Goal: Task Accomplishment & Management: Complete application form

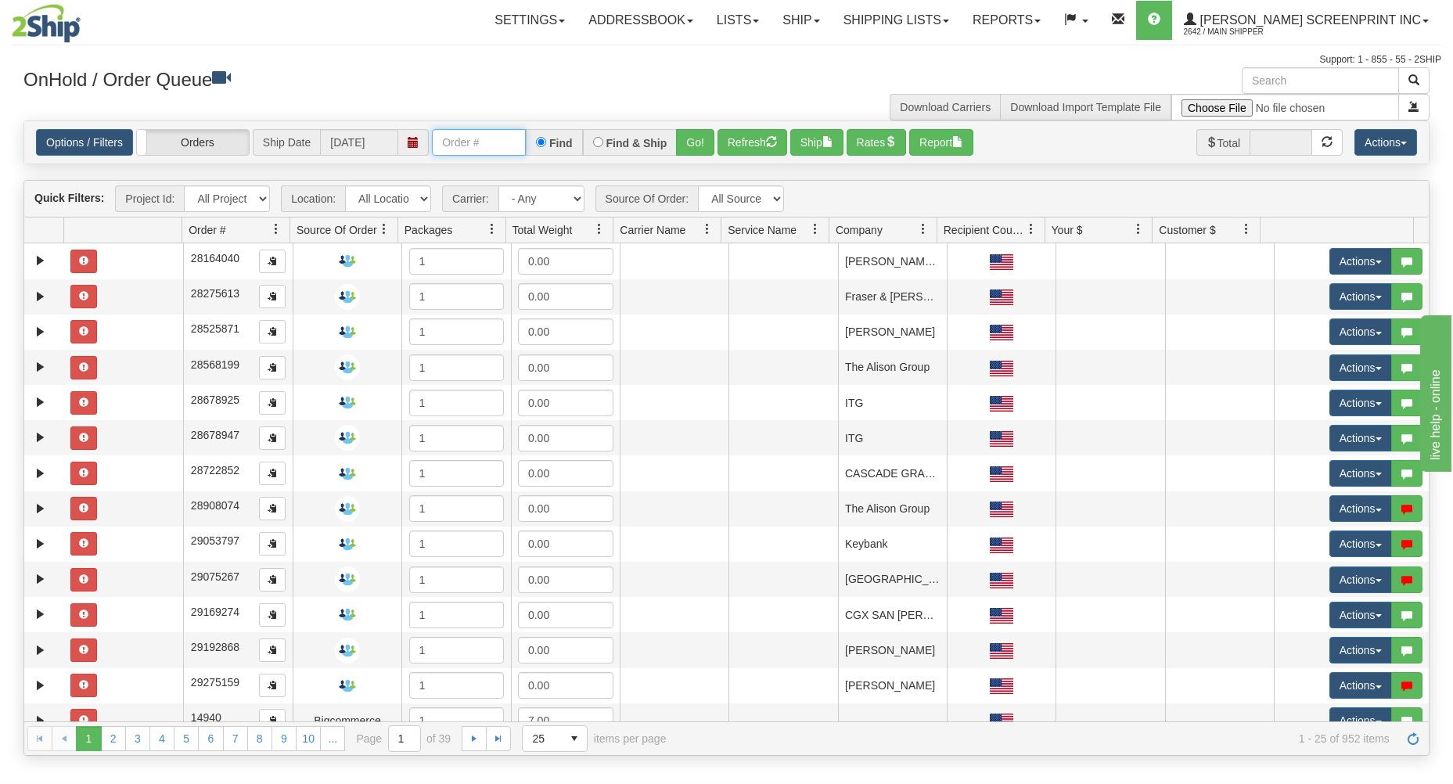
click at [503, 151] on input "text" at bounding box center [479, 142] width 94 height 27
type input "17336"
drag, startPoint x: 702, startPoint y: 138, endPoint x: 656, endPoint y: 215, distance: 89.8
click at [701, 138] on button "Go!" at bounding box center [695, 142] width 38 height 27
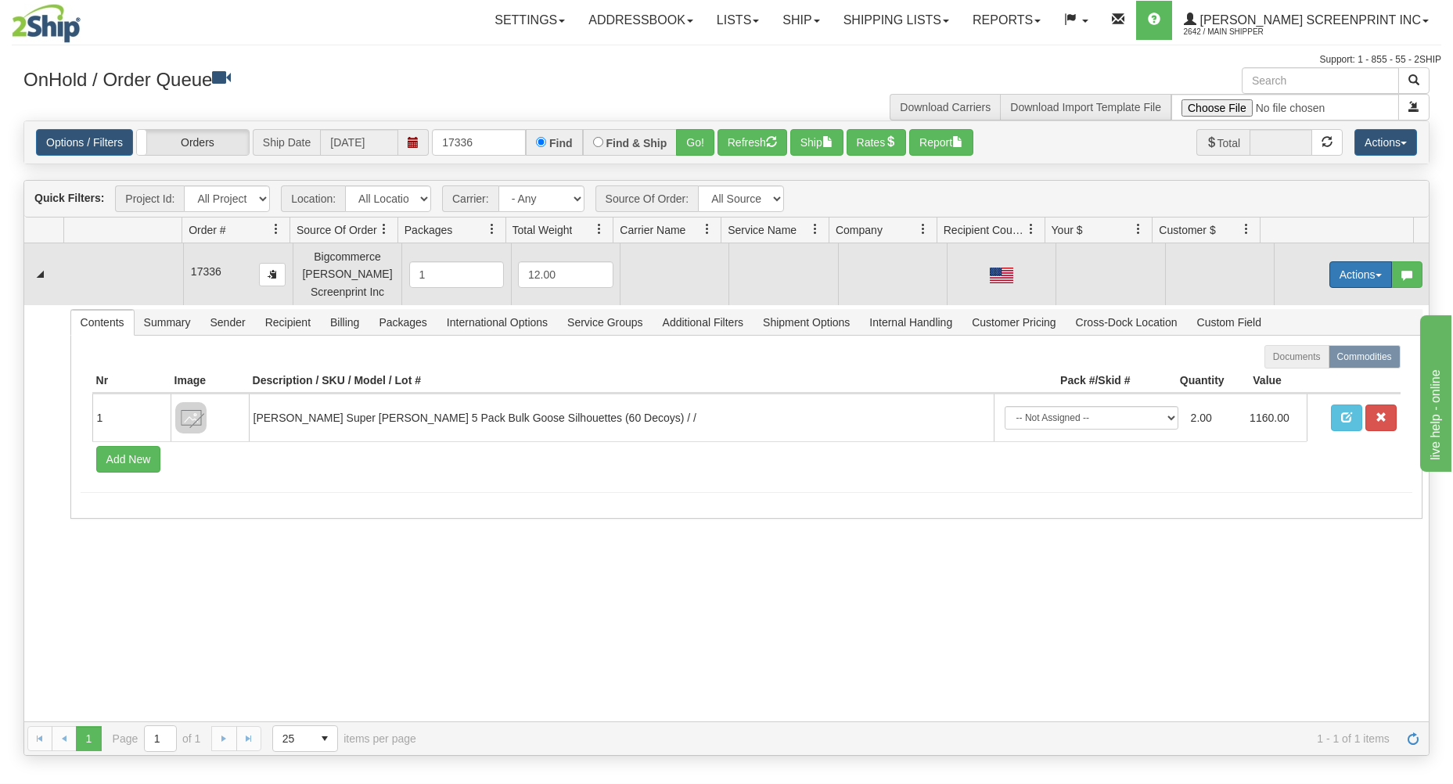
click at [1347, 271] on button "Actions" at bounding box center [1360, 274] width 63 height 27
click at [1308, 307] on link "Open" at bounding box center [1328, 304] width 125 height 20
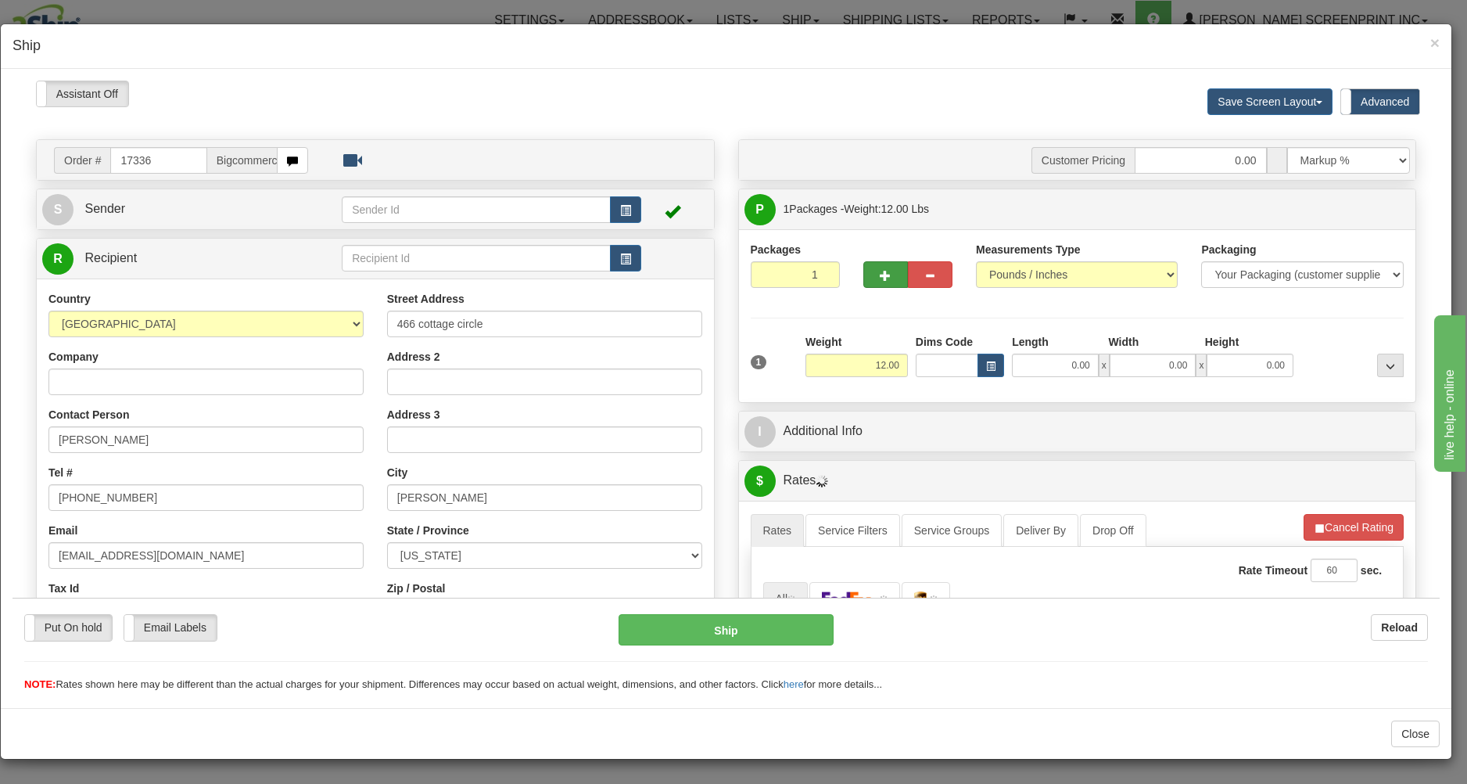
type input "23.10"
click at [880, 275] on span "button" at bounding box center [885, 275] width 11 height 10
type input "2"
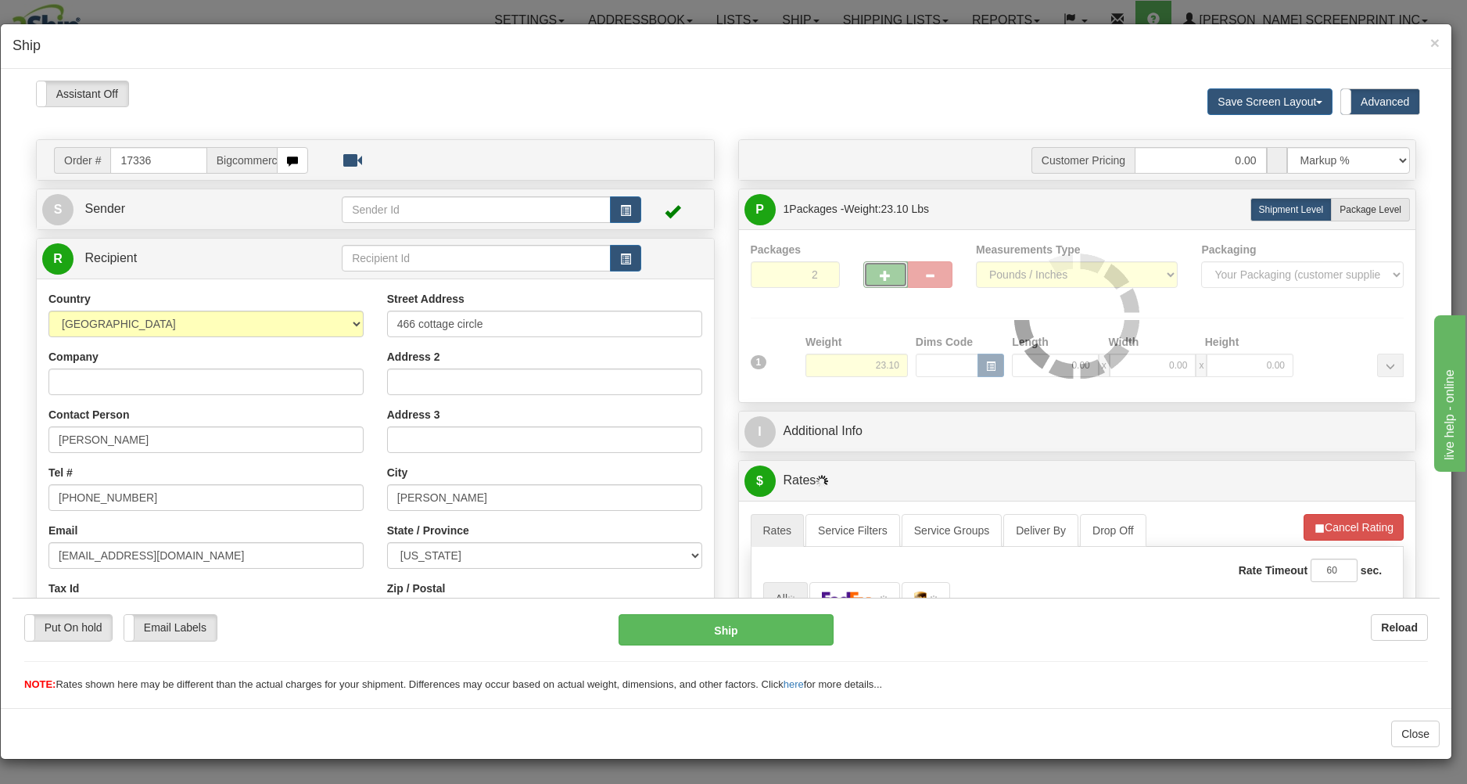
type input "23.05"
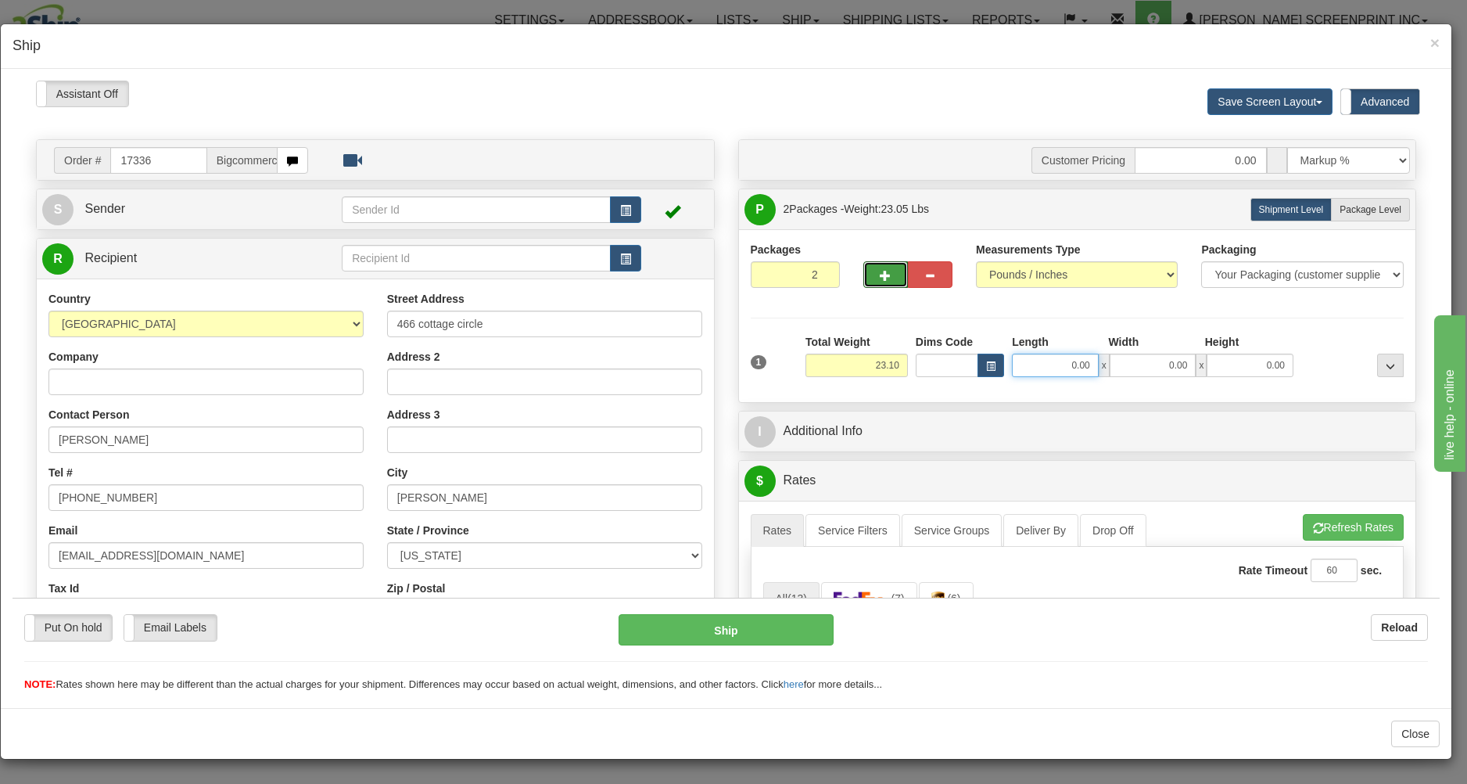
click at [1040, 370] on input "0.00" at bounding box center [1055, 364] width 87 height 23
type input "38.00"
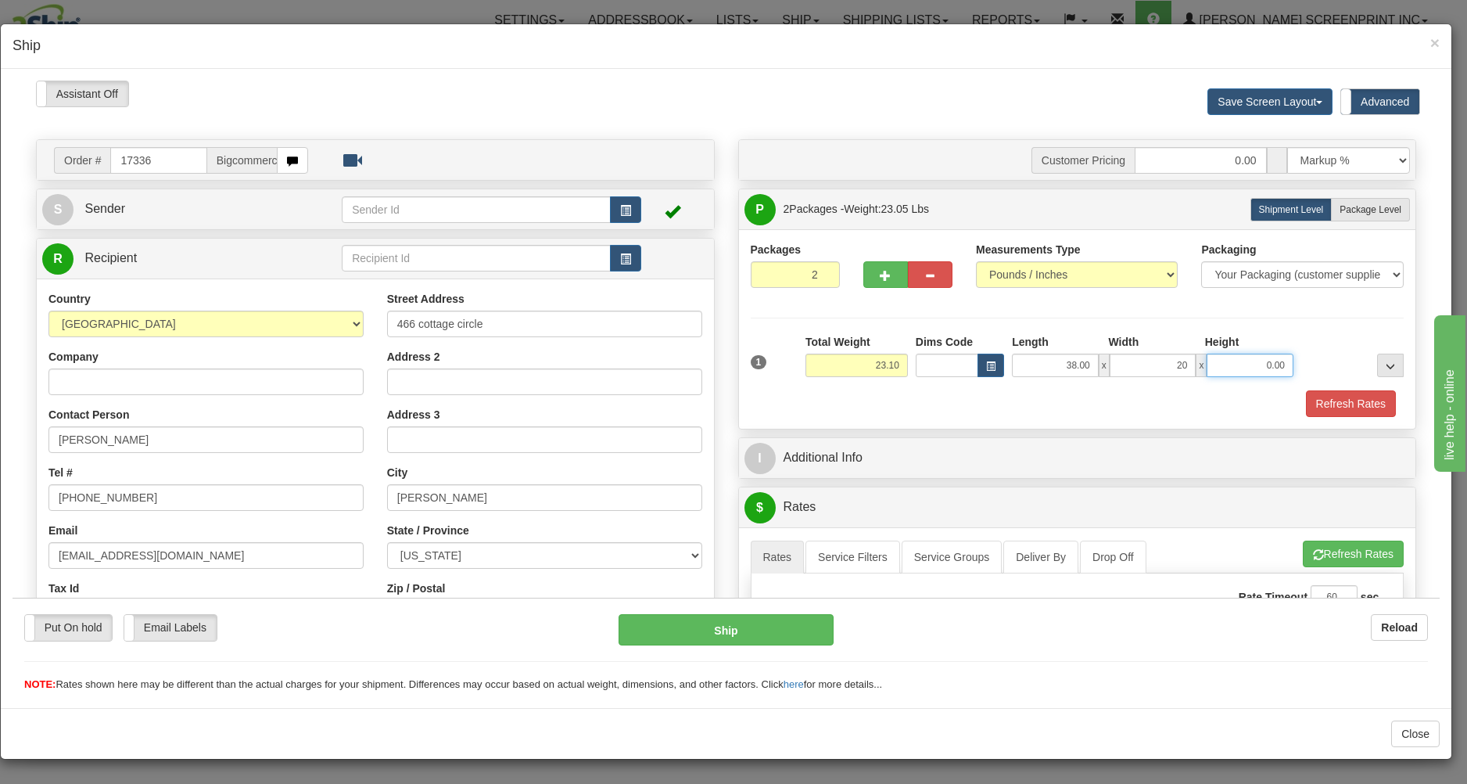
type input "20.00"
type input "23.10"
type input "6"
type input "23.10"
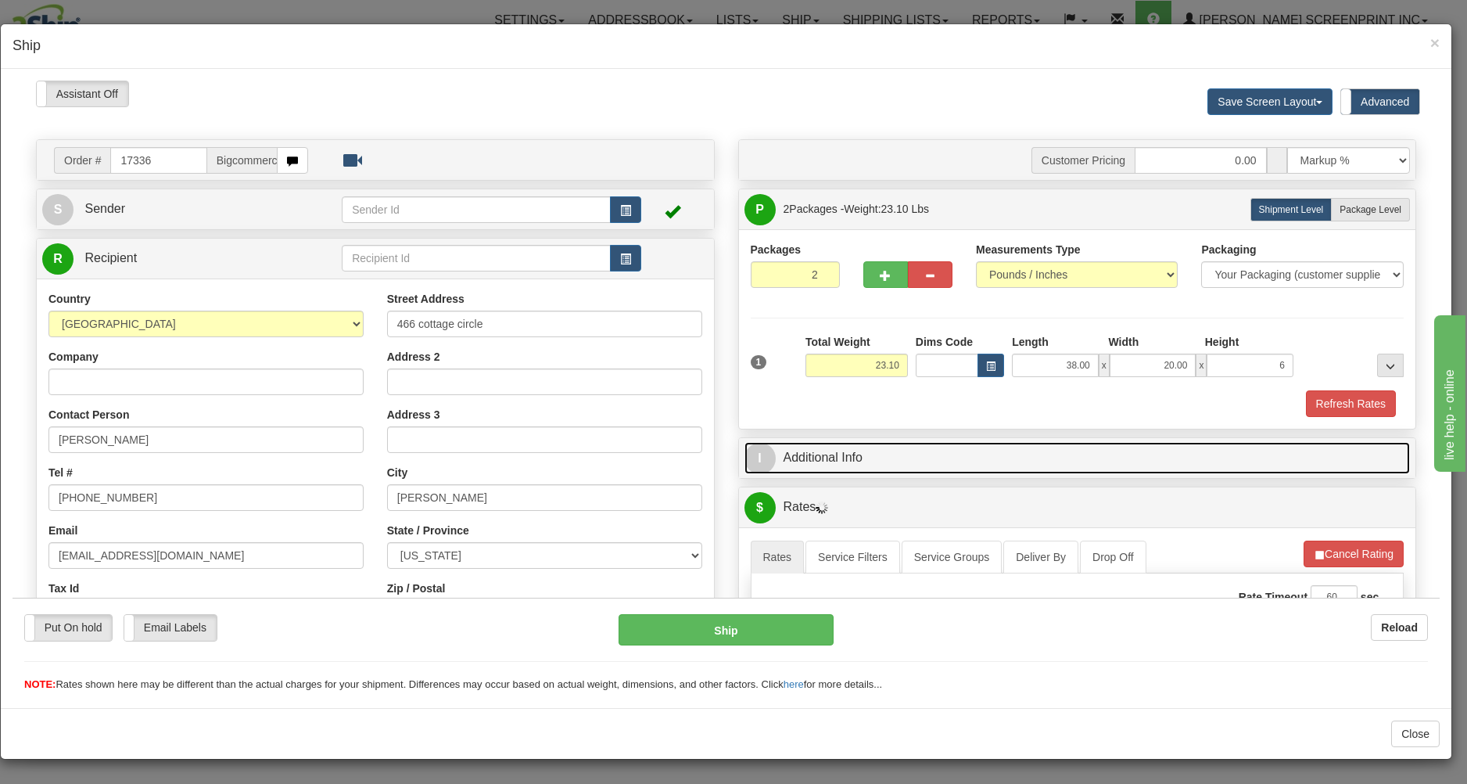
type input "6.00"
click at [1070, 462] on link "I Additional Info" at bounding box center [1078, 457] width 666 height 32
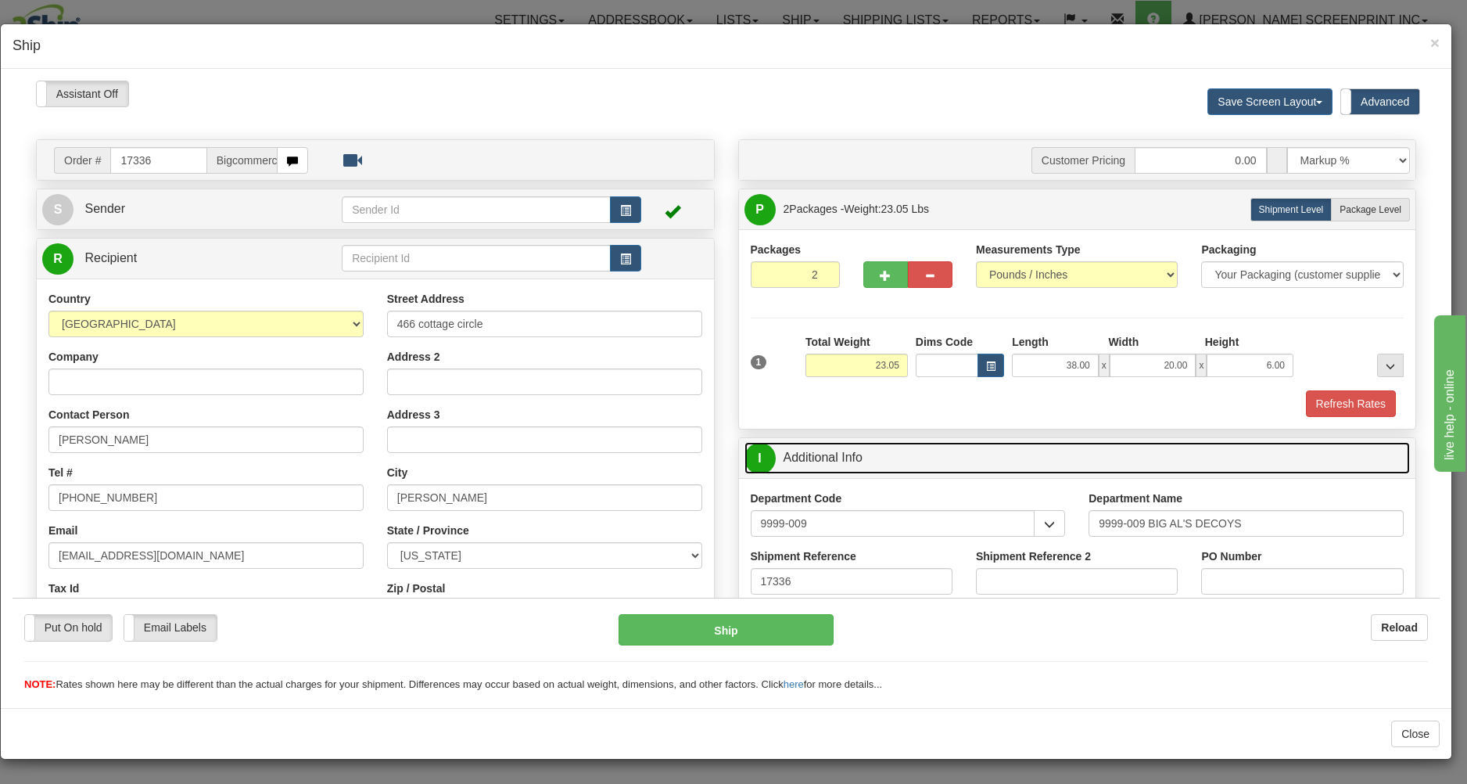
type input "23.10"
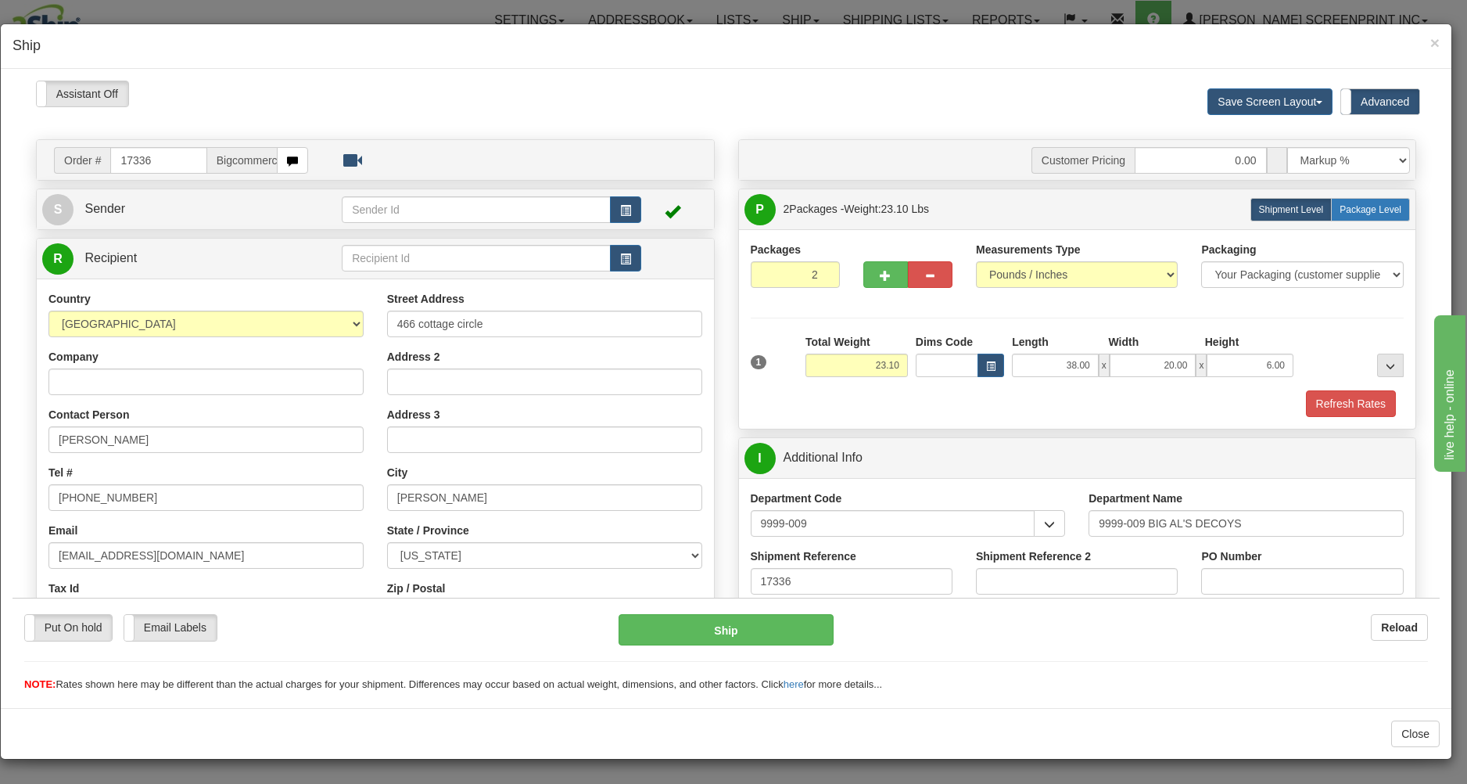
click at [1358, 215] on label "Package Level Pack.." at bounding box center [1370, 208] width 79 height 23
radio input "true"
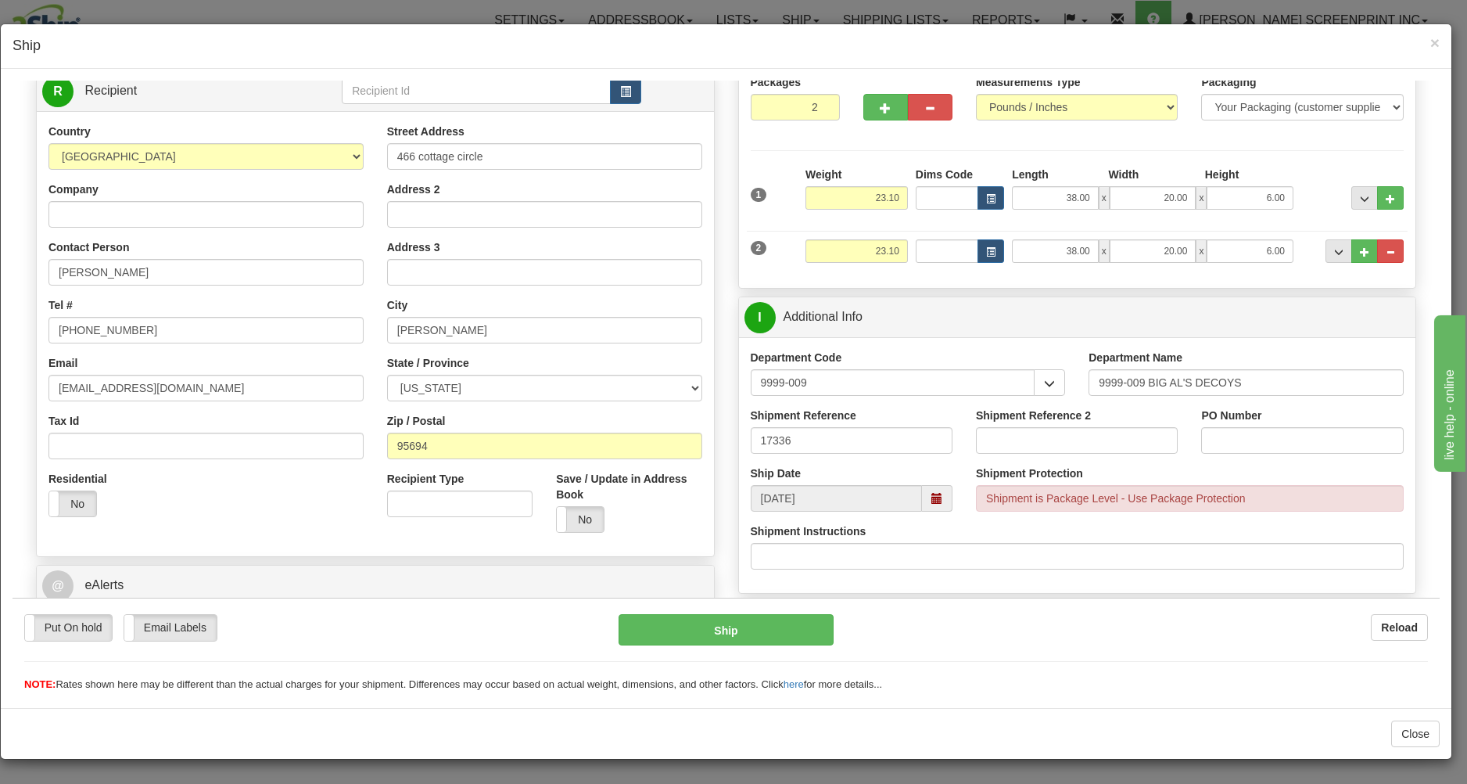
scroll to position [251, 0]
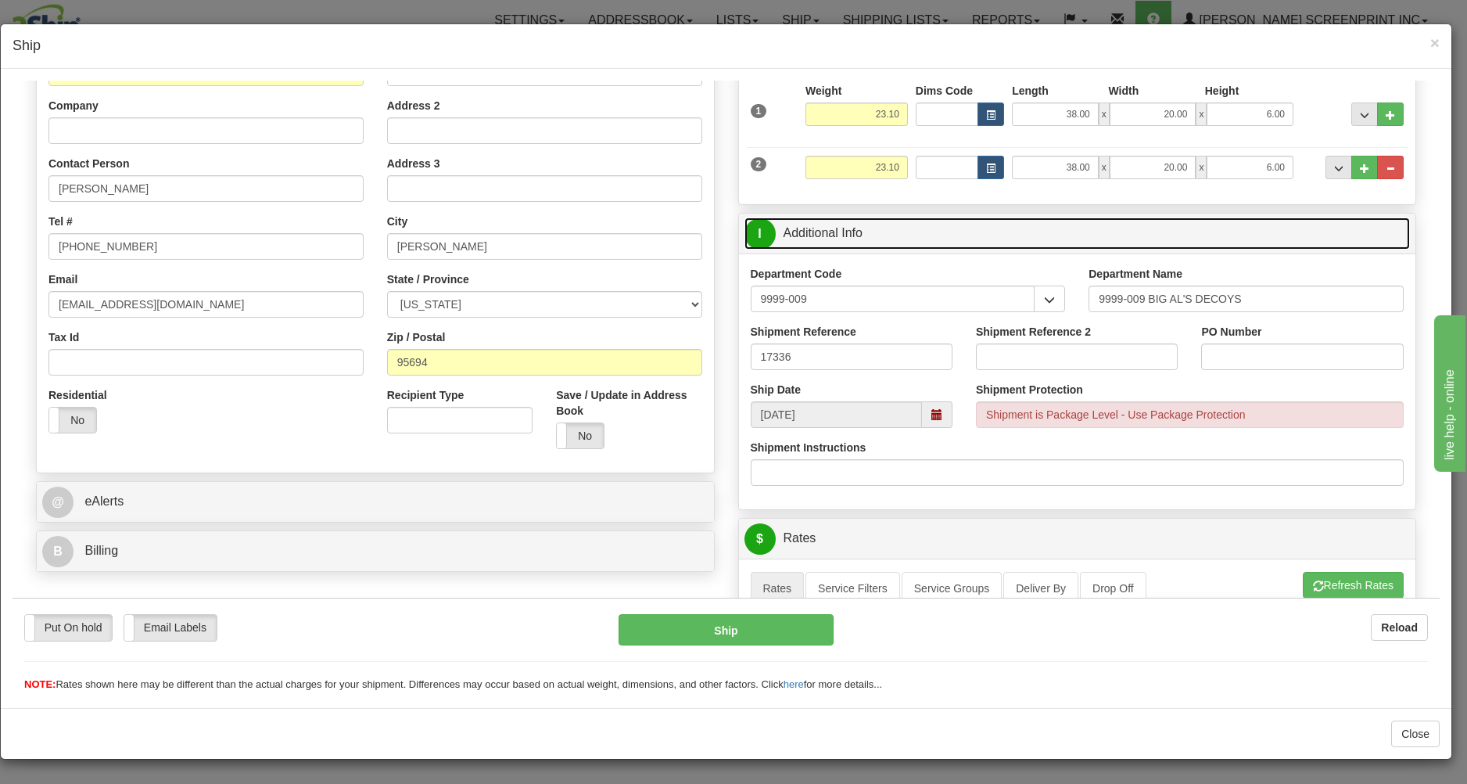
click at [899, 237] on link "I Additional Info" at bounding box center [1078, 233] width 666 height 32
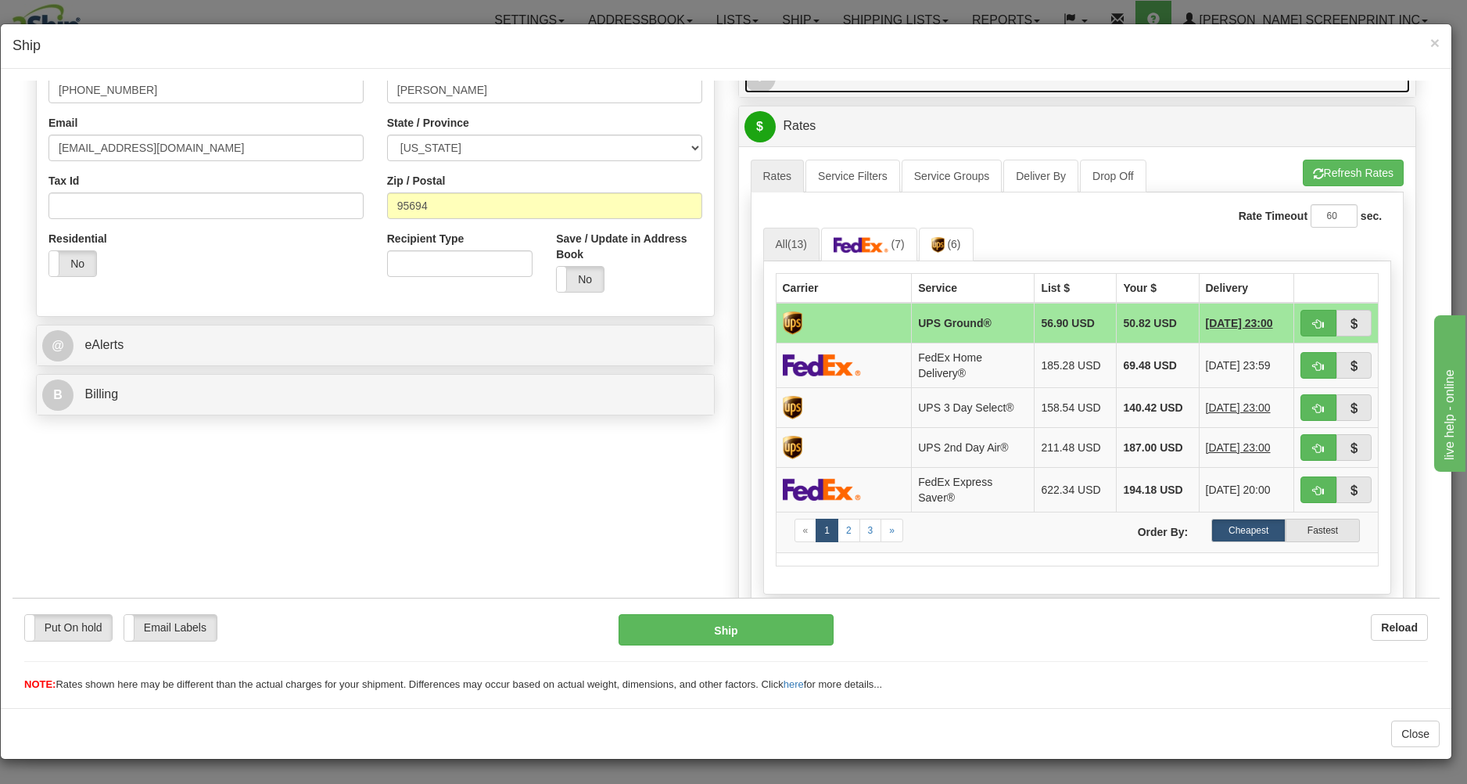
scroll to position [419, 0]
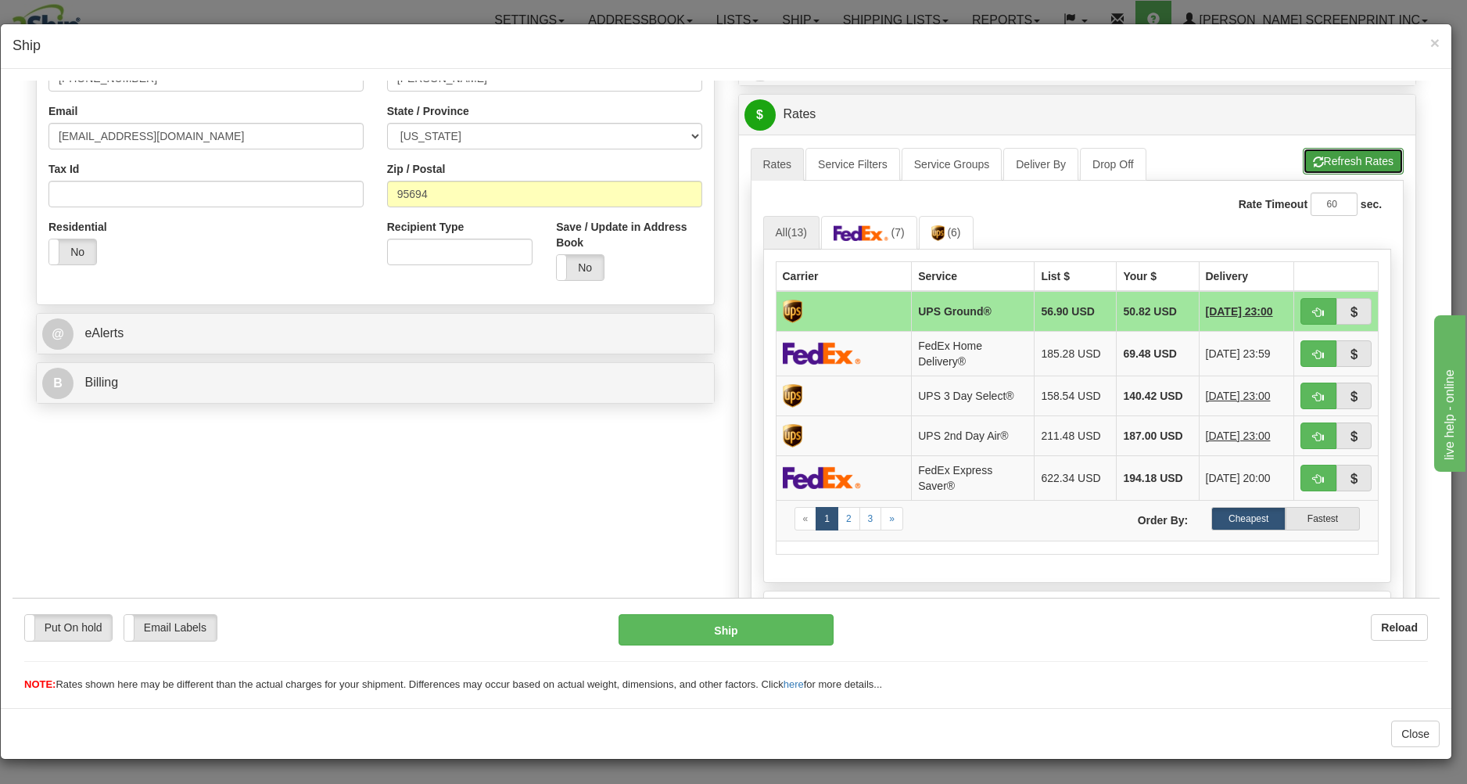
click at [1338, 164] on button "Refresh Rates" at bounding box center [1353, 160] width 101 height 27
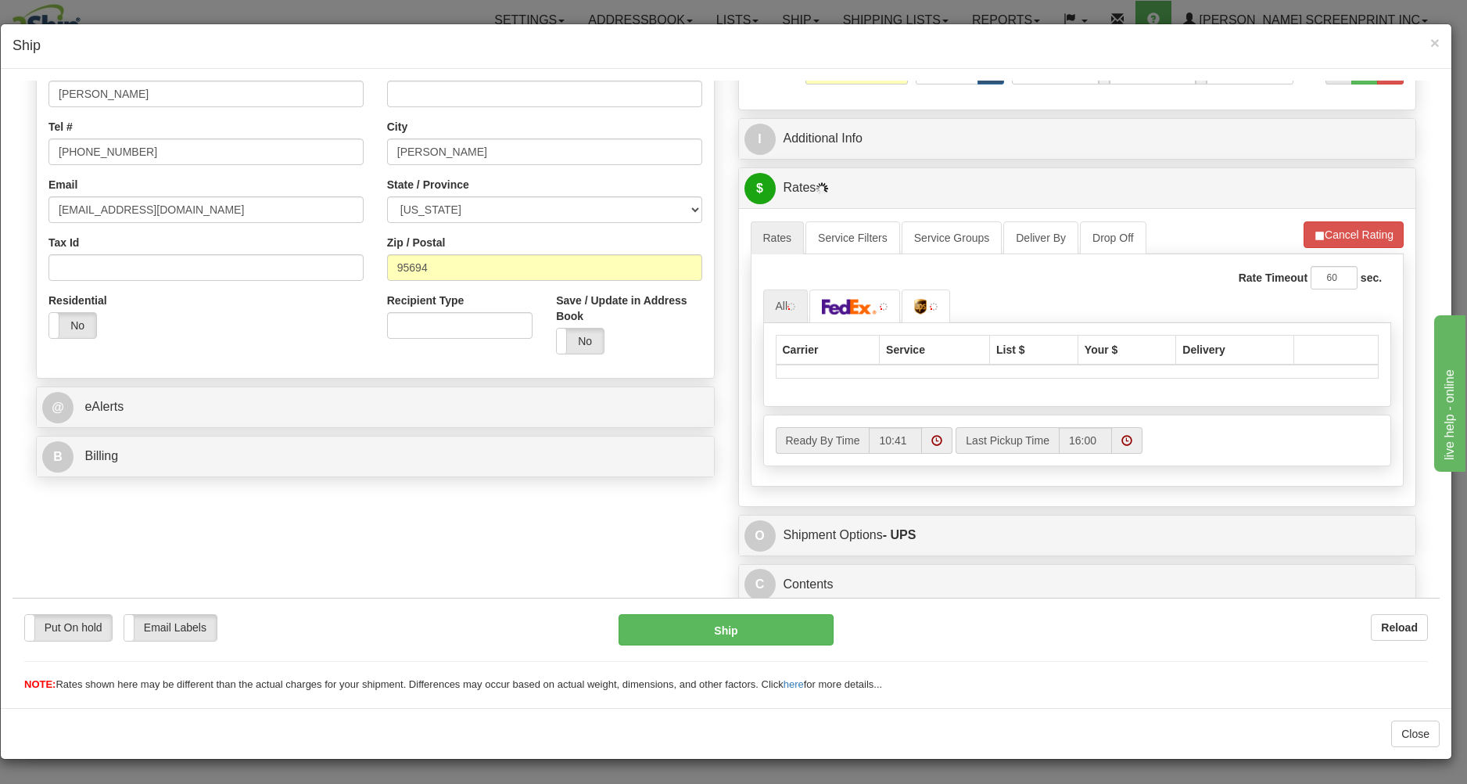
type input "23.10"
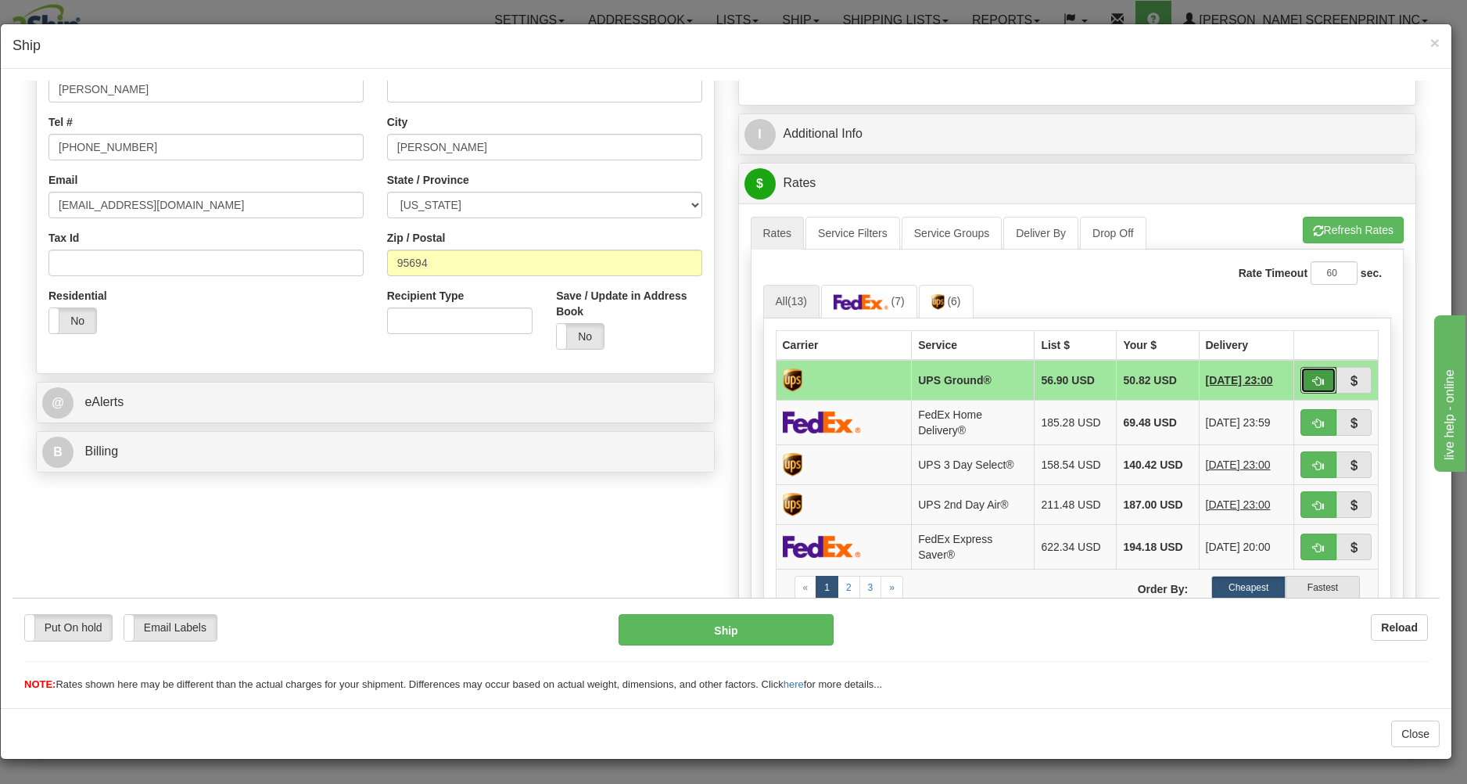
click at [1301, 374] on button "button" at bounding box center [1319, 379] width 36 height 27
type input "03"
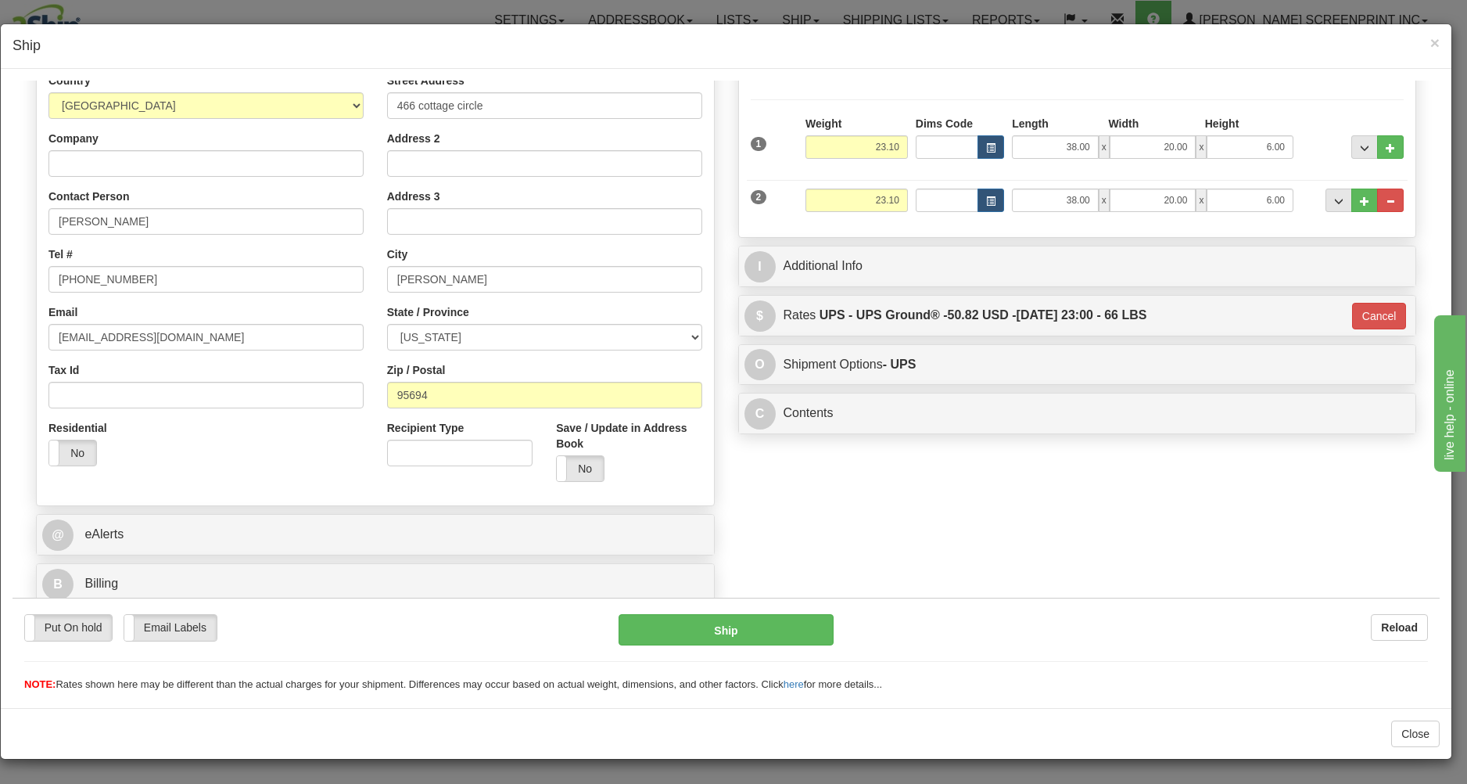
scroll to position [221, 0]
click at [704, 634] on button "Ship" at bounding box center [726, 628] width 214 height 31
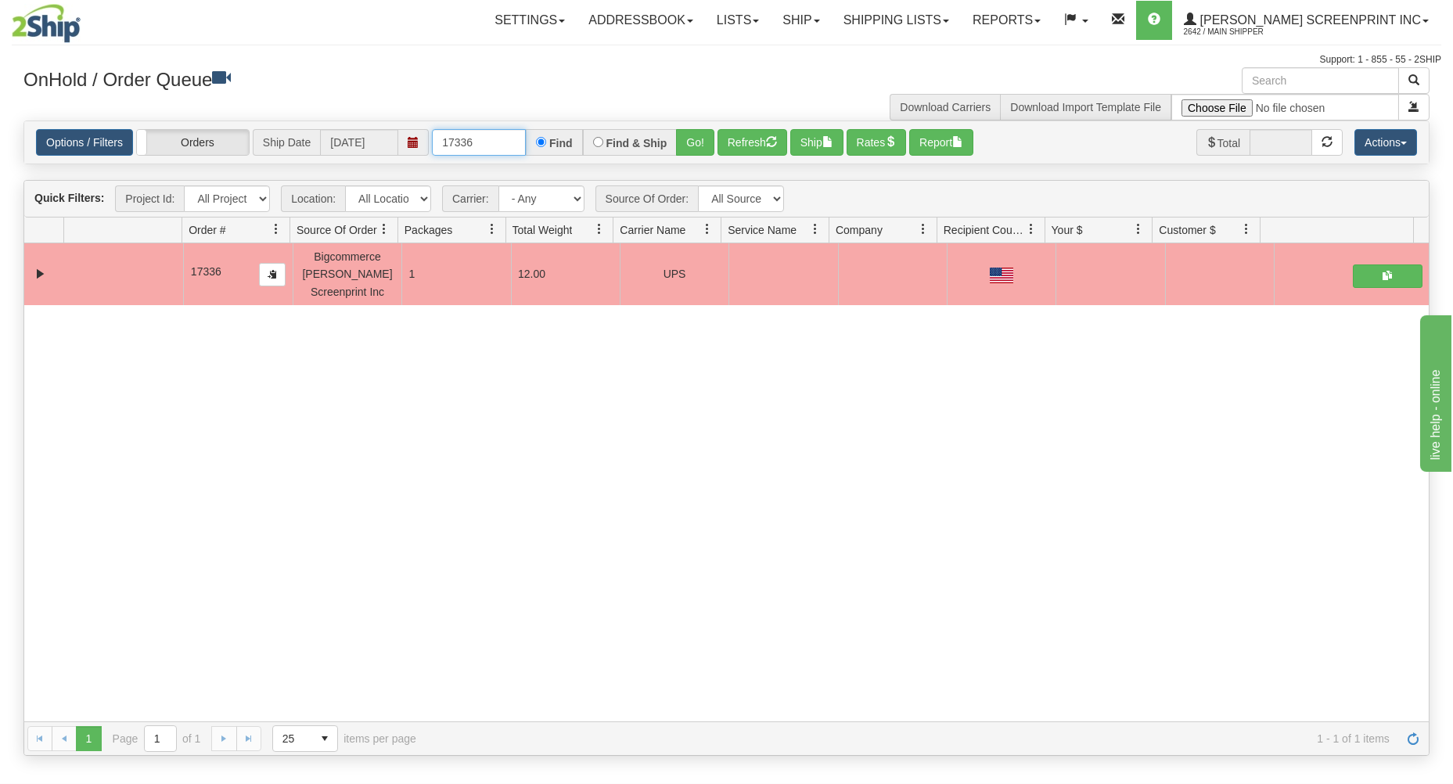
drag, startPoint x: 434, startPoint y: 142, endPoint x: 628, endPoint y: 102, distance: 198.2
click at [620, 115] on div "× Get OnHold Shipments fields - load dt: 293 Get OnHold Shipments fields - tran…" at bounding box center [726, 411] width 1429 height 688
type input "17337"
drag, startPoint x: 703, startPoint y: 137, endPoint x: 695, endPoint y: 239, distance: 102.8
click at [702, 139] on button "Go!" at bounding box center [695, 142] width 38 height 27
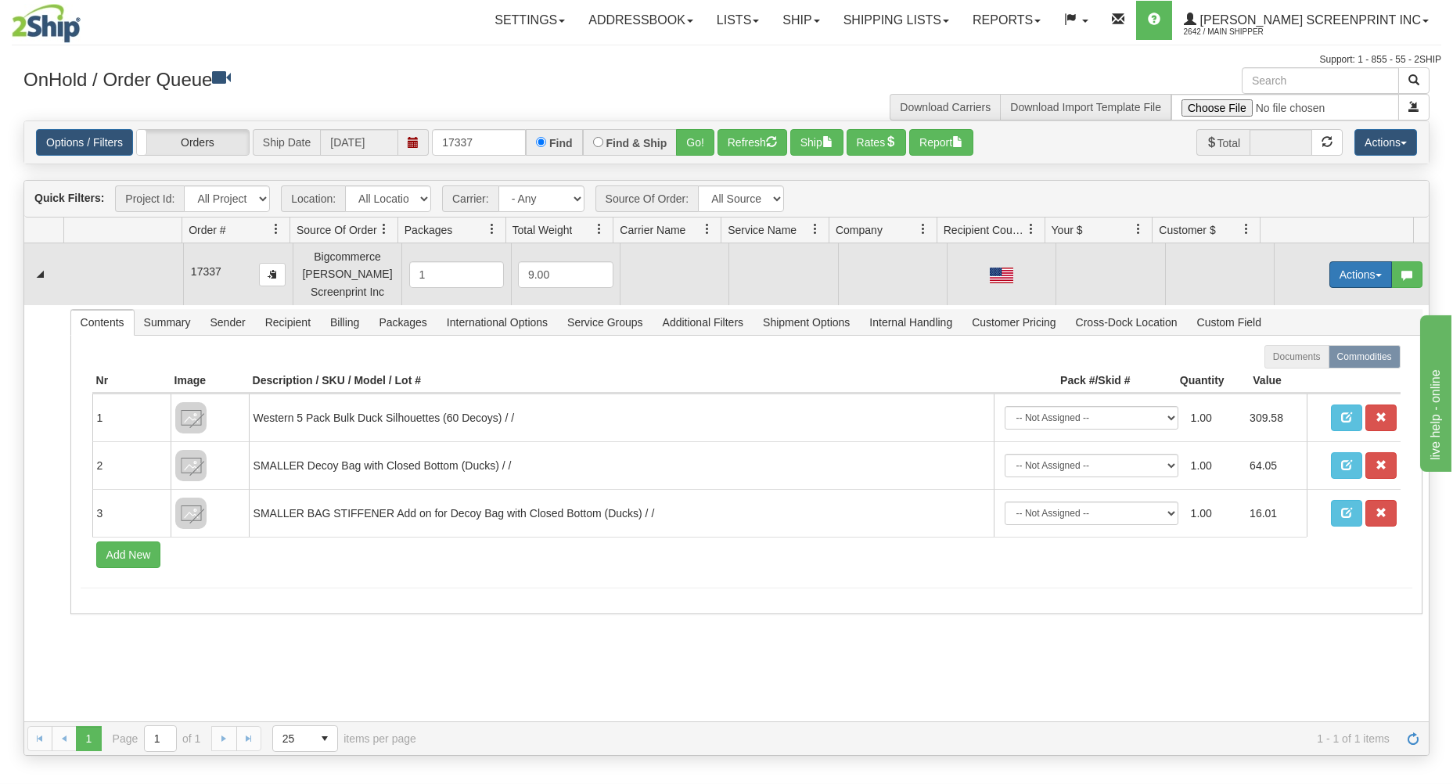
click at [1349, 277] on button "Actions" at bounding box center [1360, 274] width 63 height 27
click at [1340, 299] on link "Open" at bounding box center [1328, 304] width 125 height 20
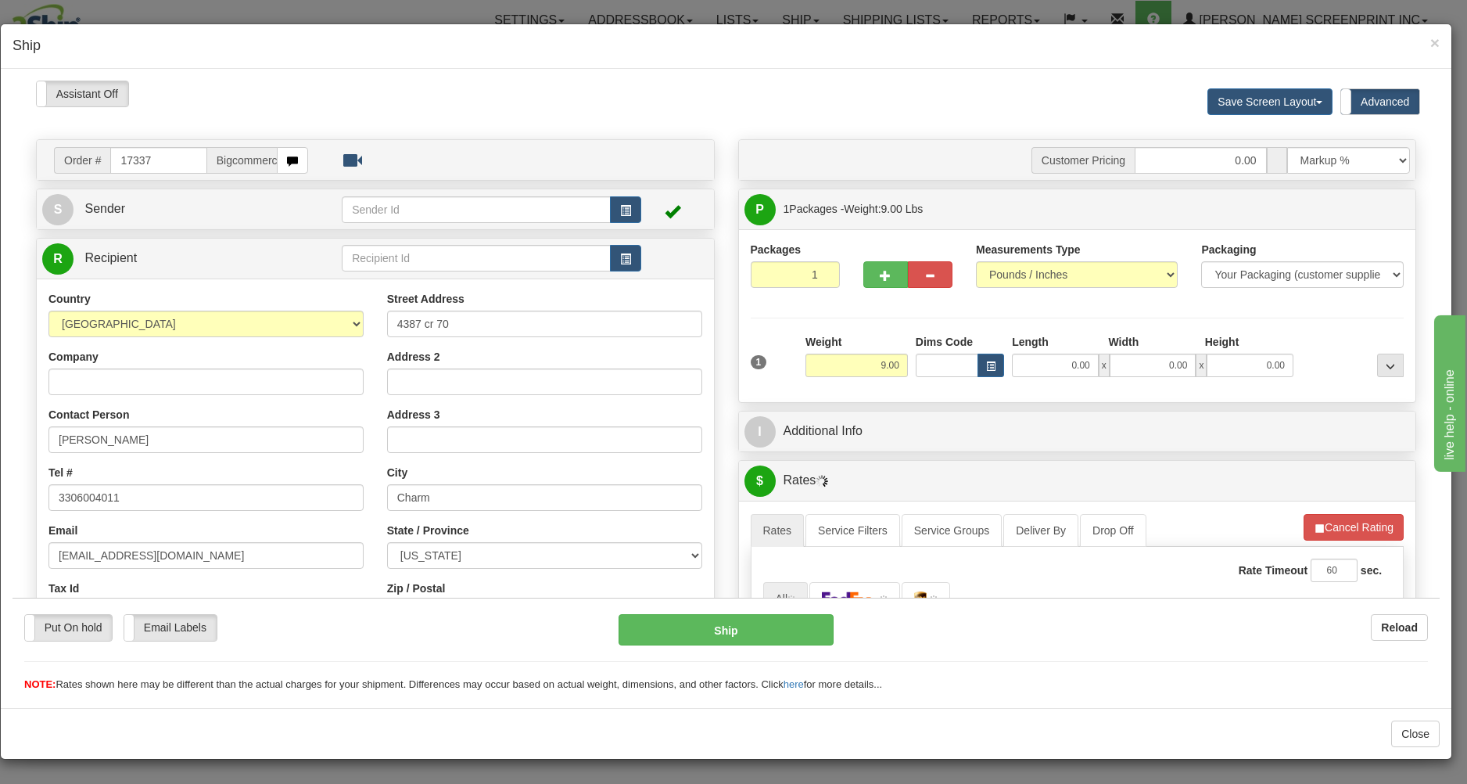
scroll to position [0, 0]
type input "0.00"
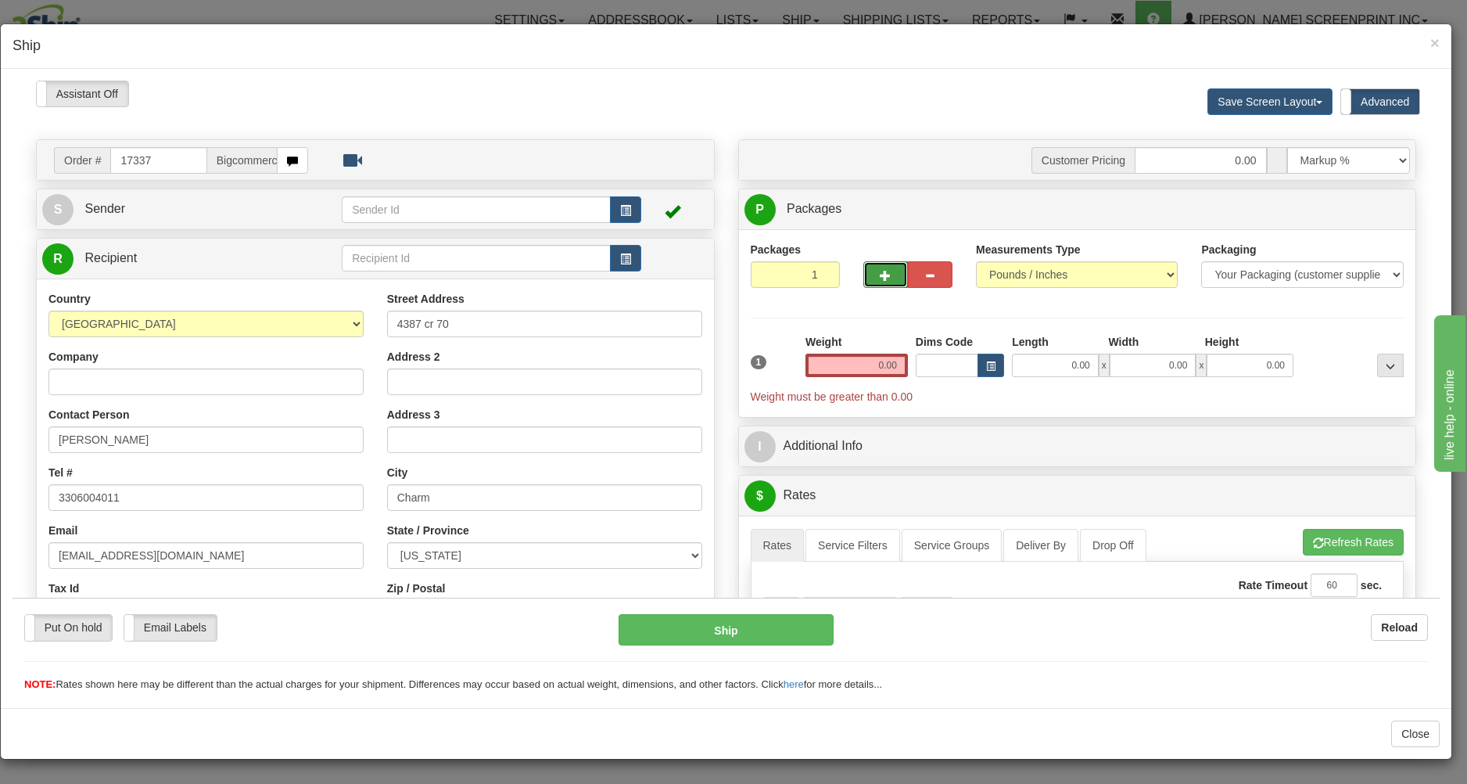
click at [885, 276] on button "button" at bounding box center [886, 273] width 45 height 27
type input "2"
click at [1340, 208] on span "Package Level" at bounding box center [1371, 208] width 62 height 11
radio input "true"
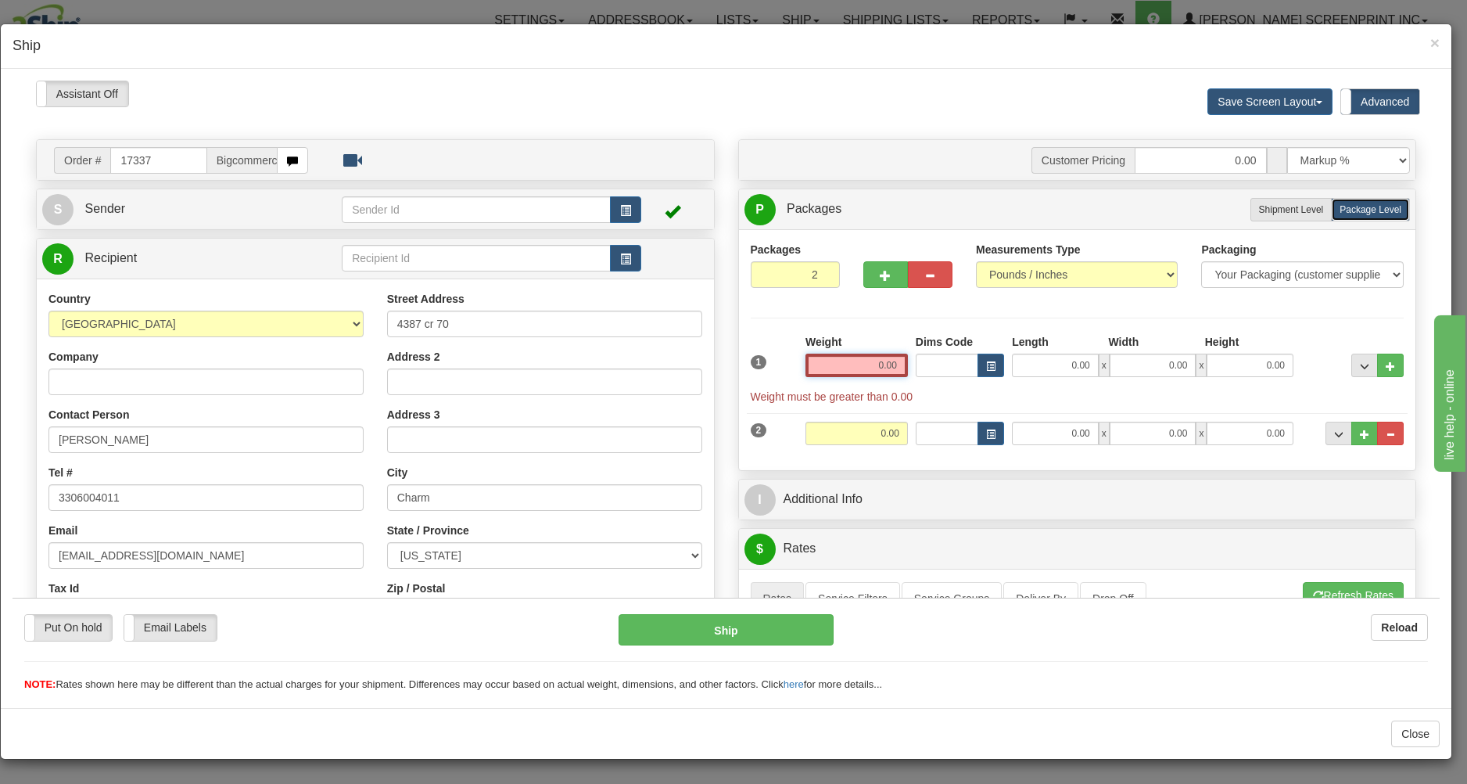
click at [851, 371] on input "0.00" at bounding box center [857, 364] width 102 height 23
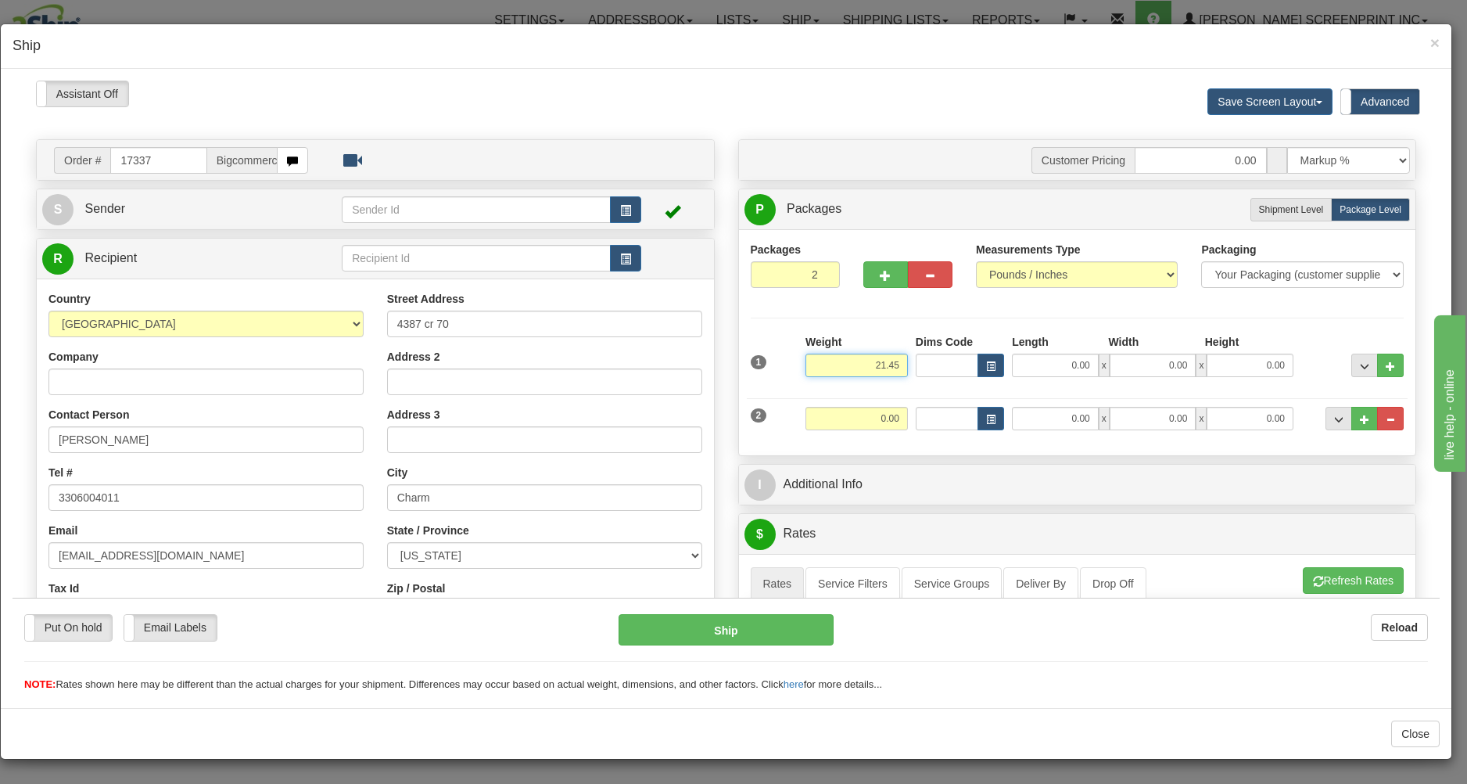
type input "21.45"
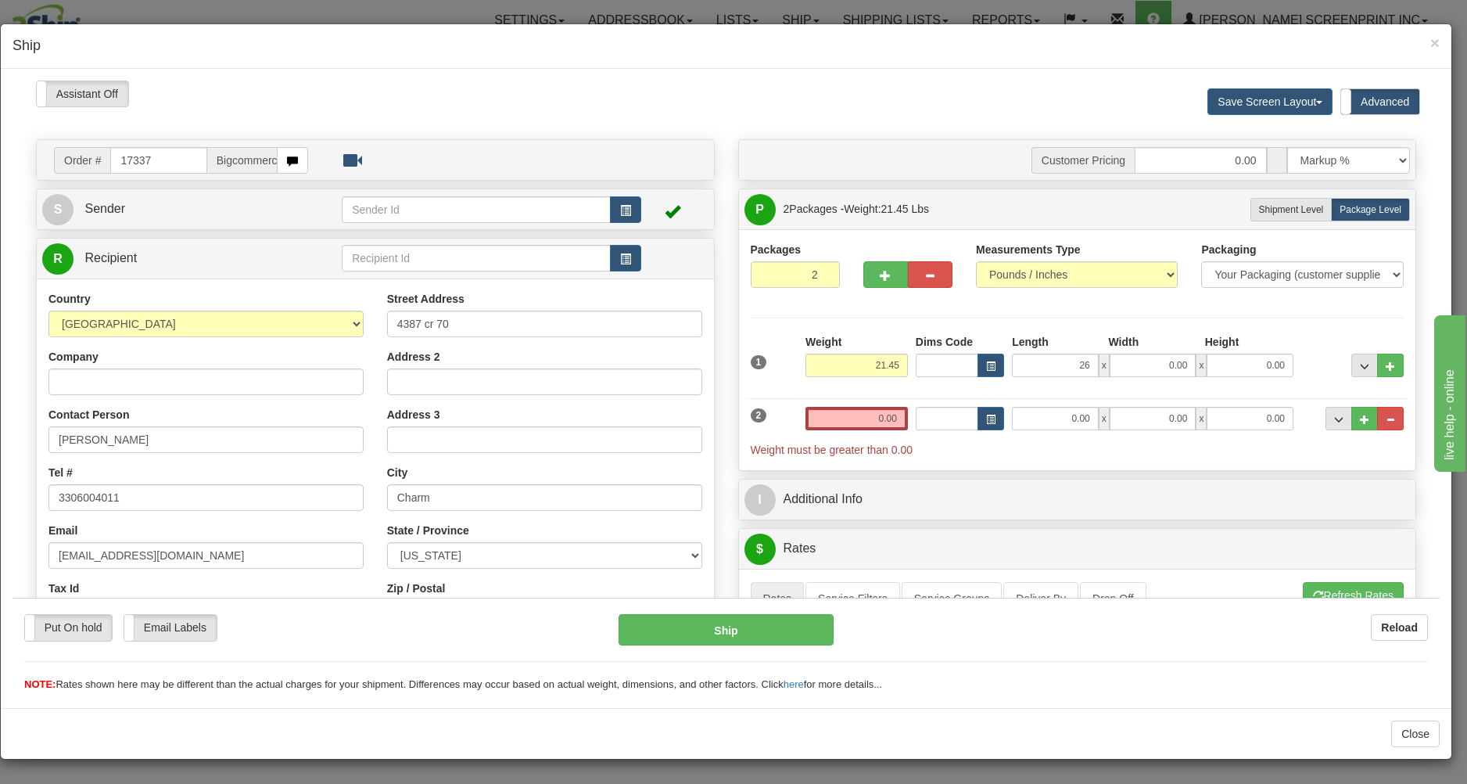
type input "26.00"
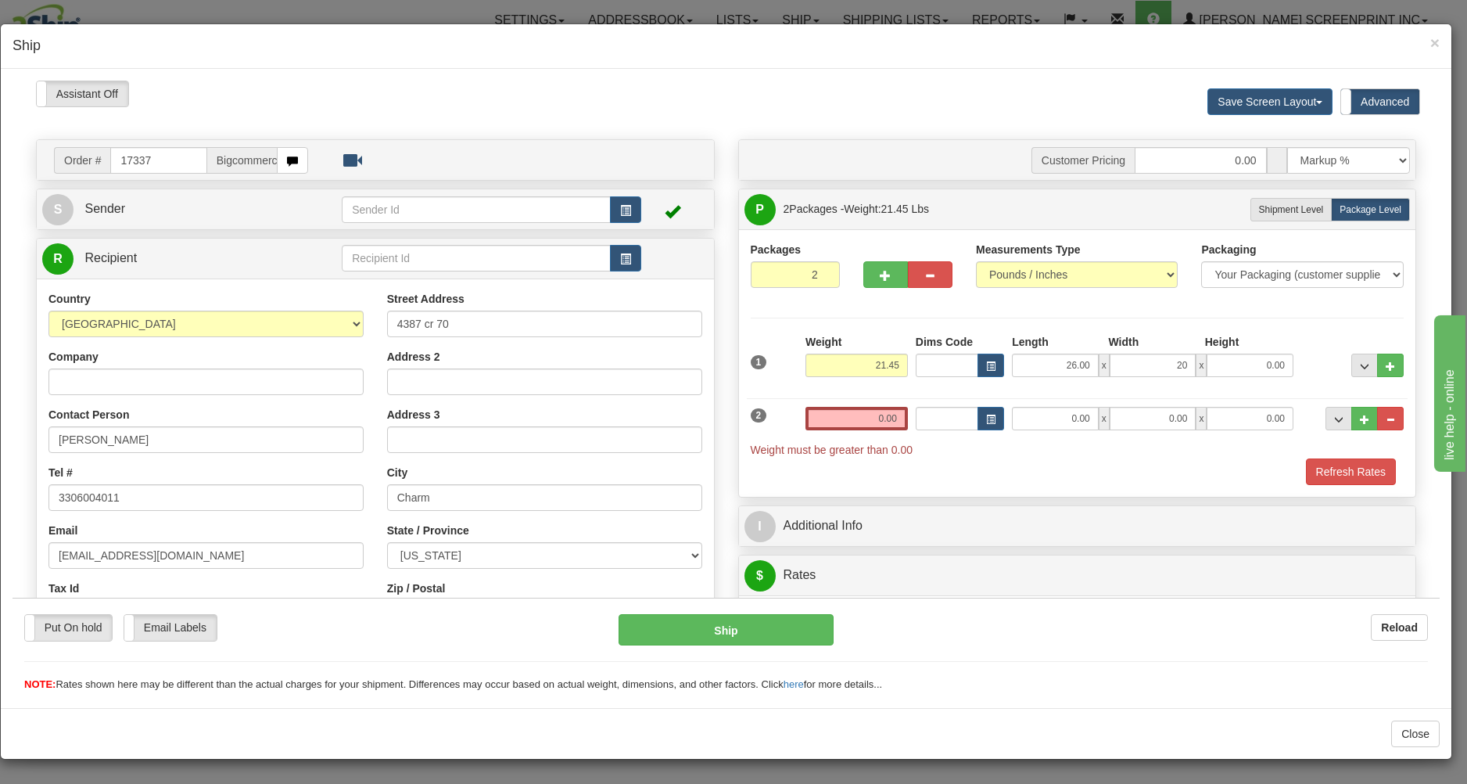
type input "20.00"
type input "7.00"
click at [846, 417] on input "0.00" at bounding box center [857, 417] width 102 height 23
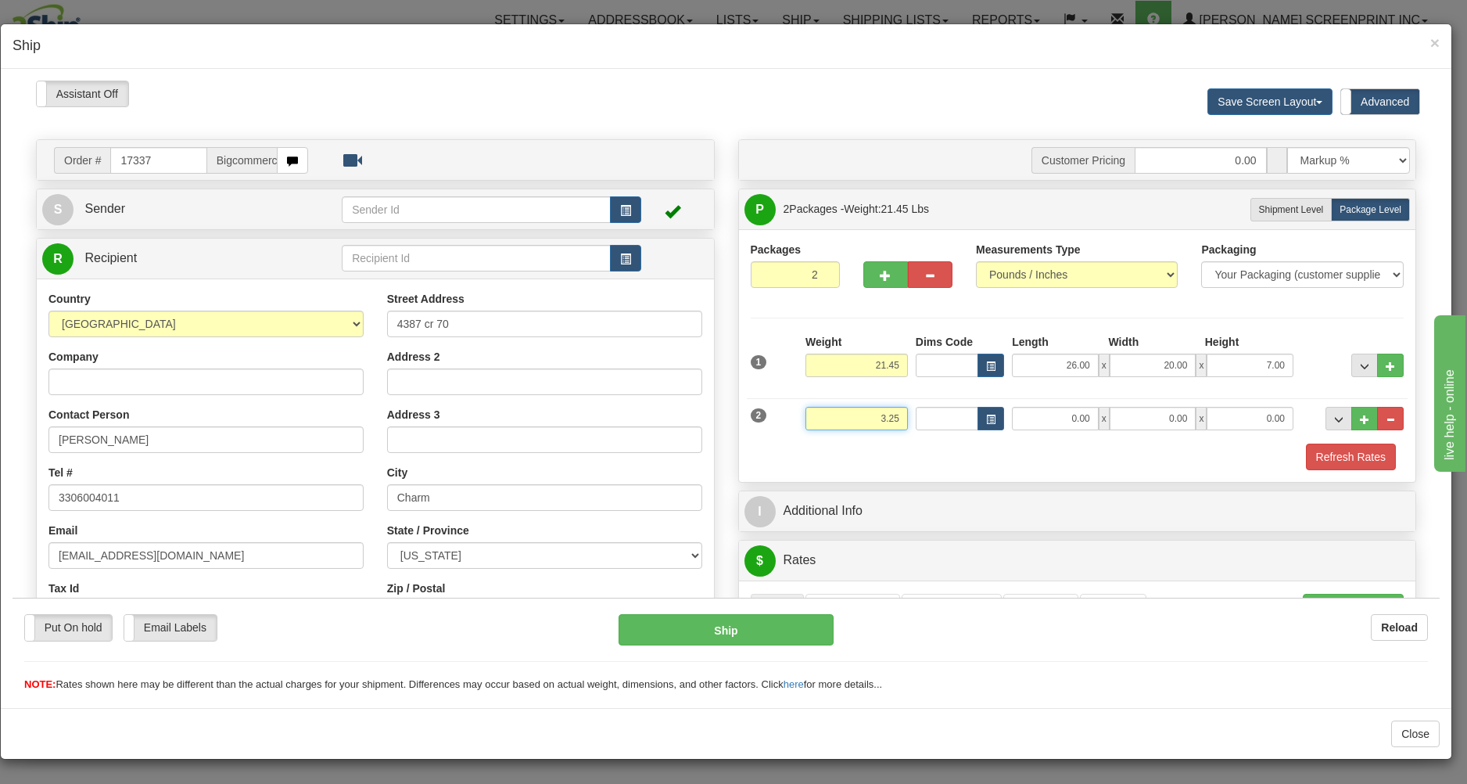
type input "3.25"
type input "28.00"
type input "2.00"
click at [900, 461] on div "Refresh Rates" at bounding box center [1078, 456] width 662 height 27
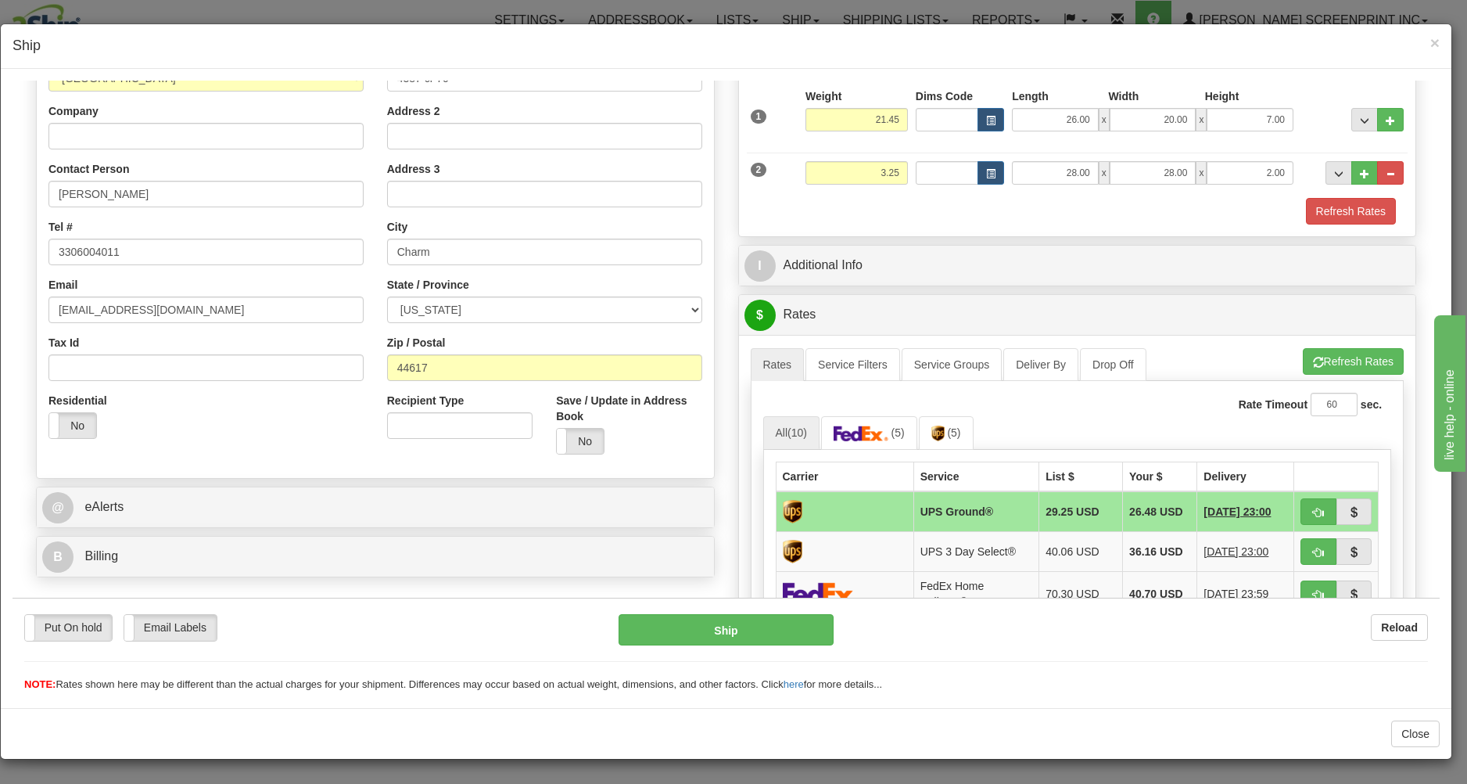
scroll to position [251, 0]
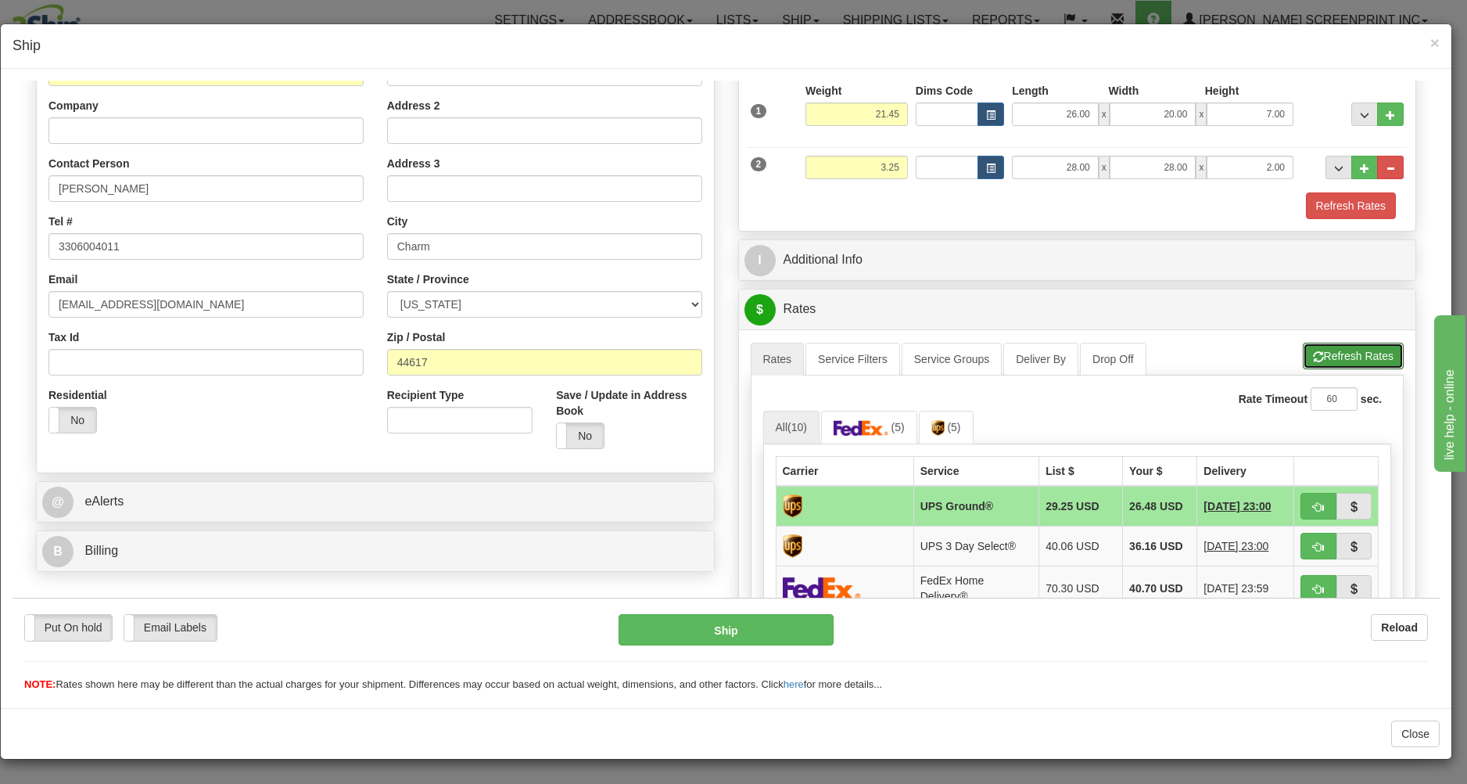
drag, startPoint x: 1338, startPoint y: 352, endPoint x: 1325, endPoint y: 361, distance: 15.6
click at [1334, 355] on button "Refresh Rates" at bounding box center [1353, 355] width 101 height 27
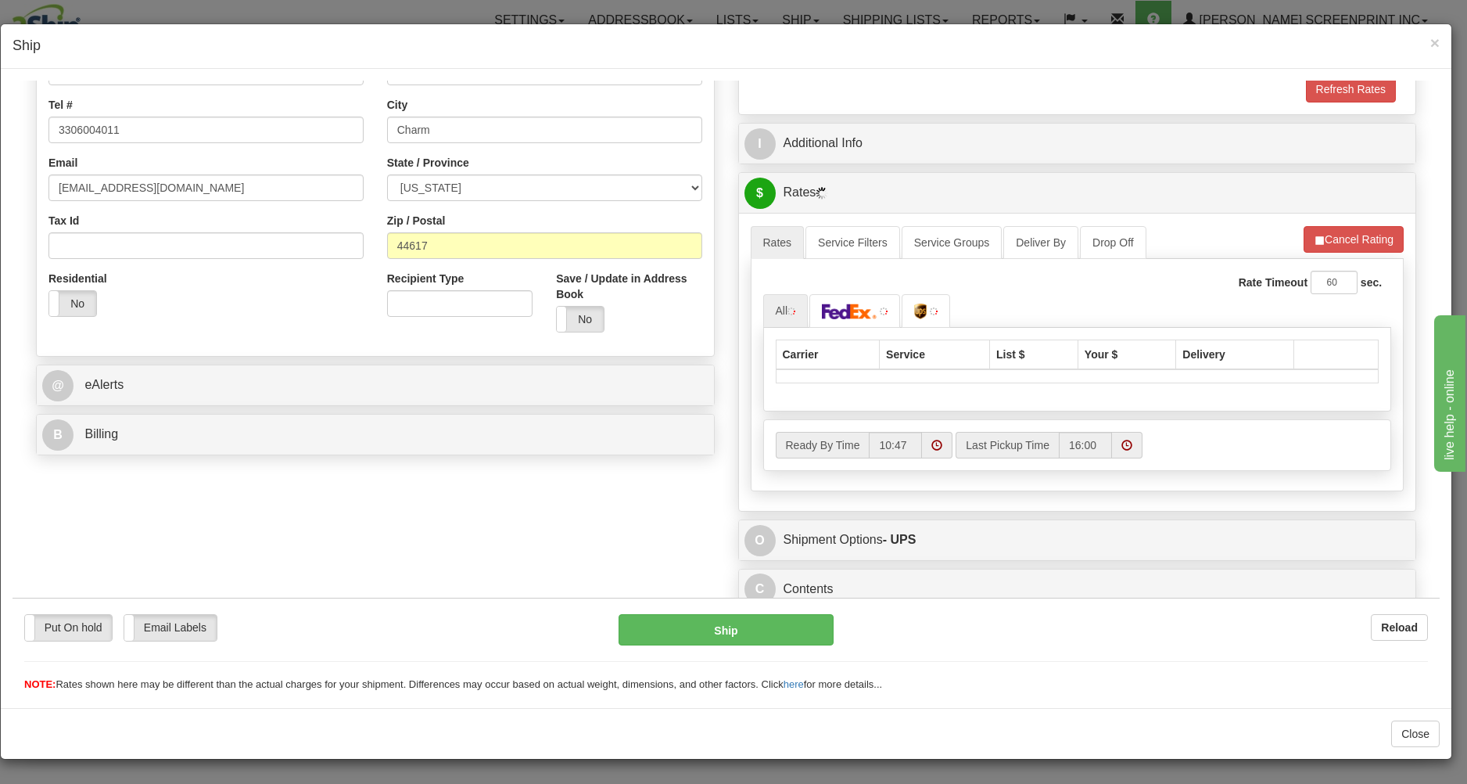
scroll to position [377, 0]
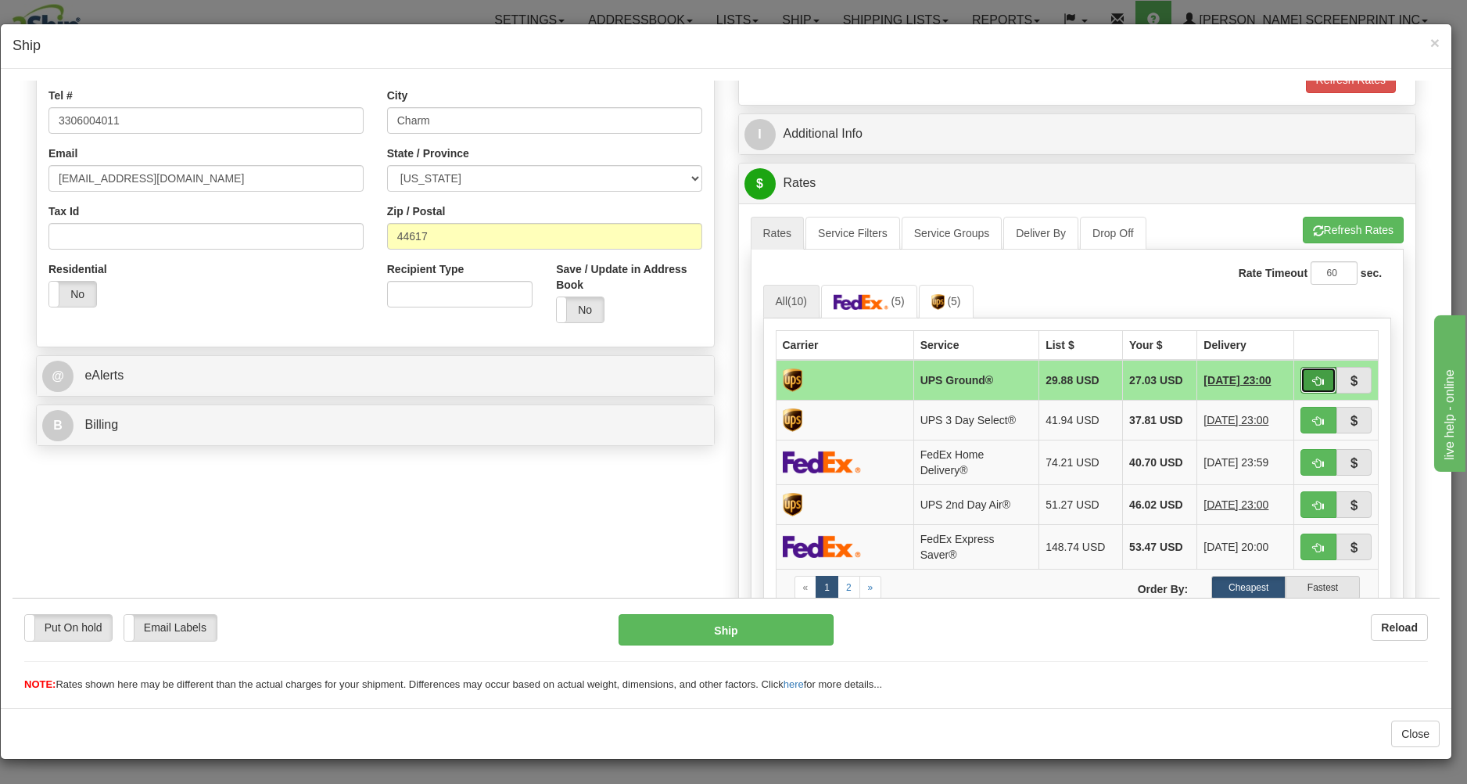
click at [1314, 379] on button "button" at bounding box center [1319, 379] width 36 height 27
type input "03"
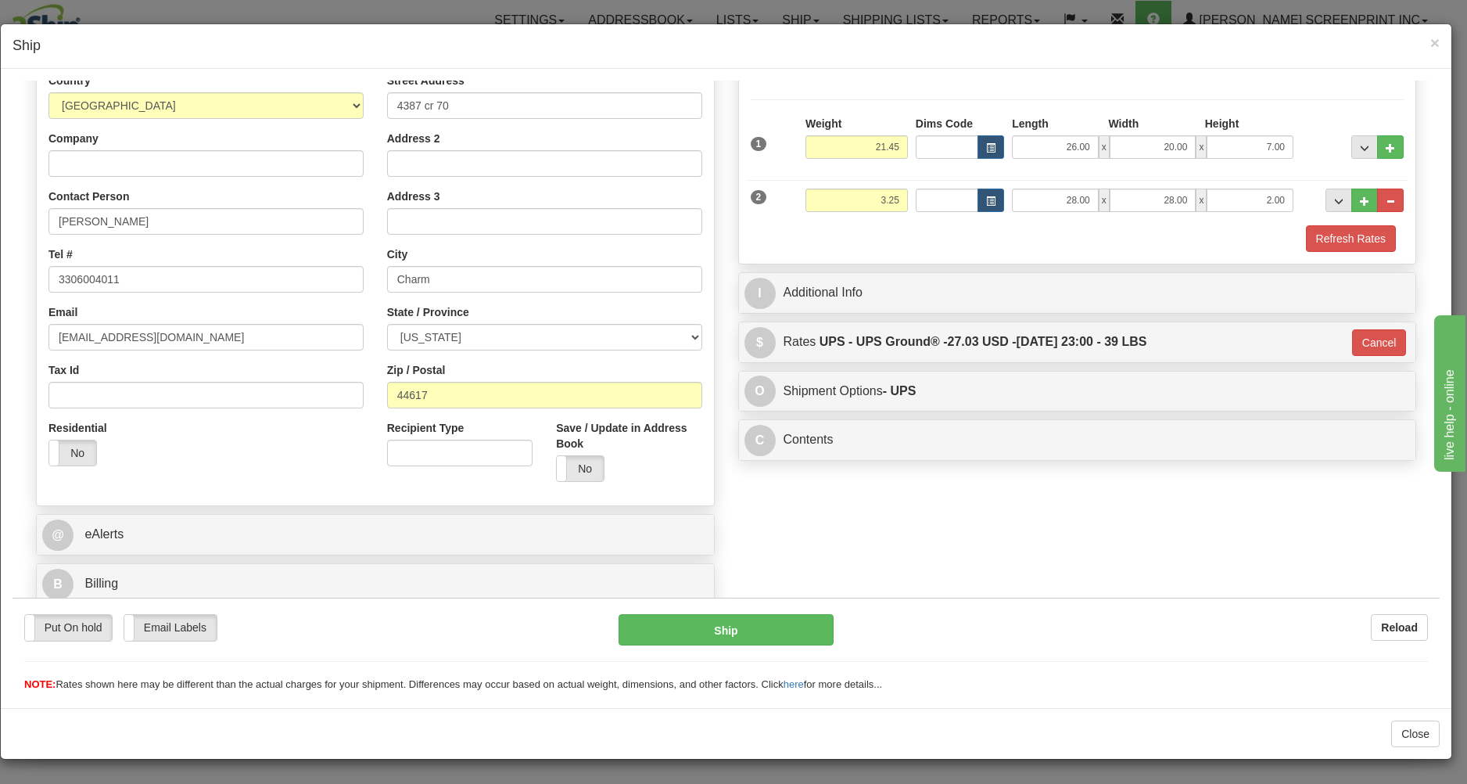
scroll to position [221, 0]
click at [730, 622] on button "Ship" at bounding box center [726, 628] width 214 height 31
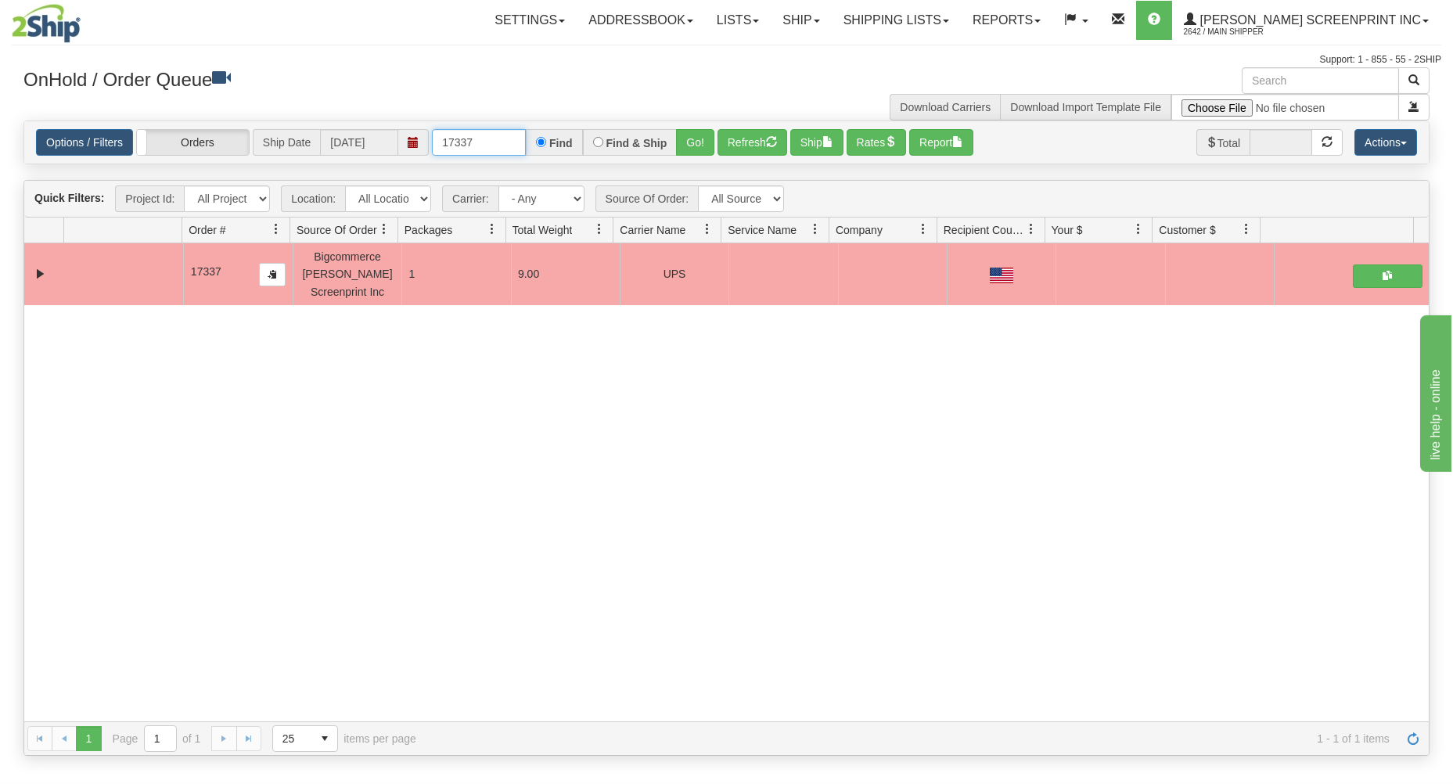
drag, startPoint x: 442, startPoint y: 147, endPoint x: 639, endPoint y: 141, distance: 197.2
click at [631, 142] on div "17337 Find Find & Ship Go!" at bounding box center [573, 142] width 282 height 27
type input "17335"
click at [689, 142] on button "Go!" at bounding box center [695, 142] width 38 height 27
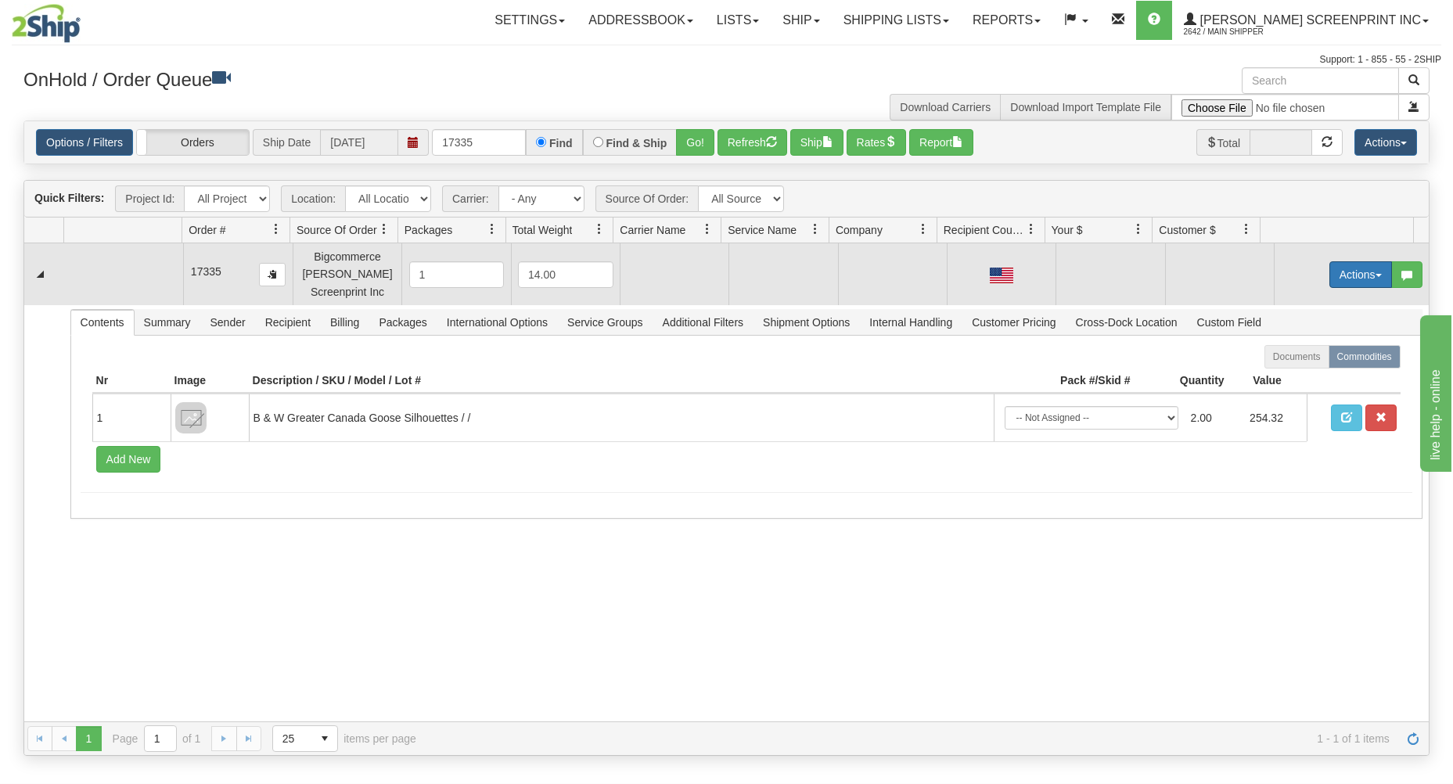
click at [1348, 271] on button "Actions" at bounding box center [1360, 274] width 63 height 27
click at [1322, 301] on link "Open" at bounding box center [1328, 304] width 125 height 20
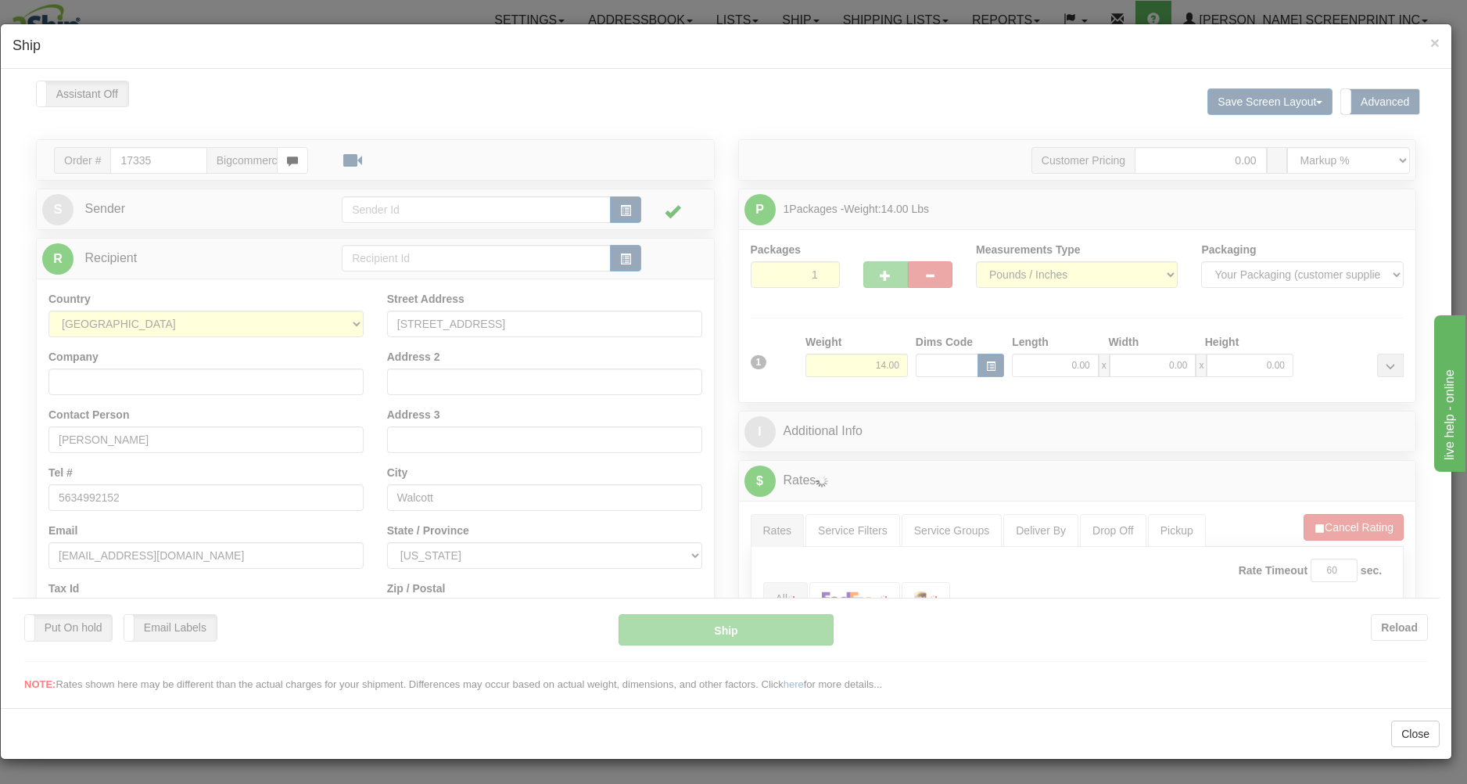
scroll to position [0, 0]
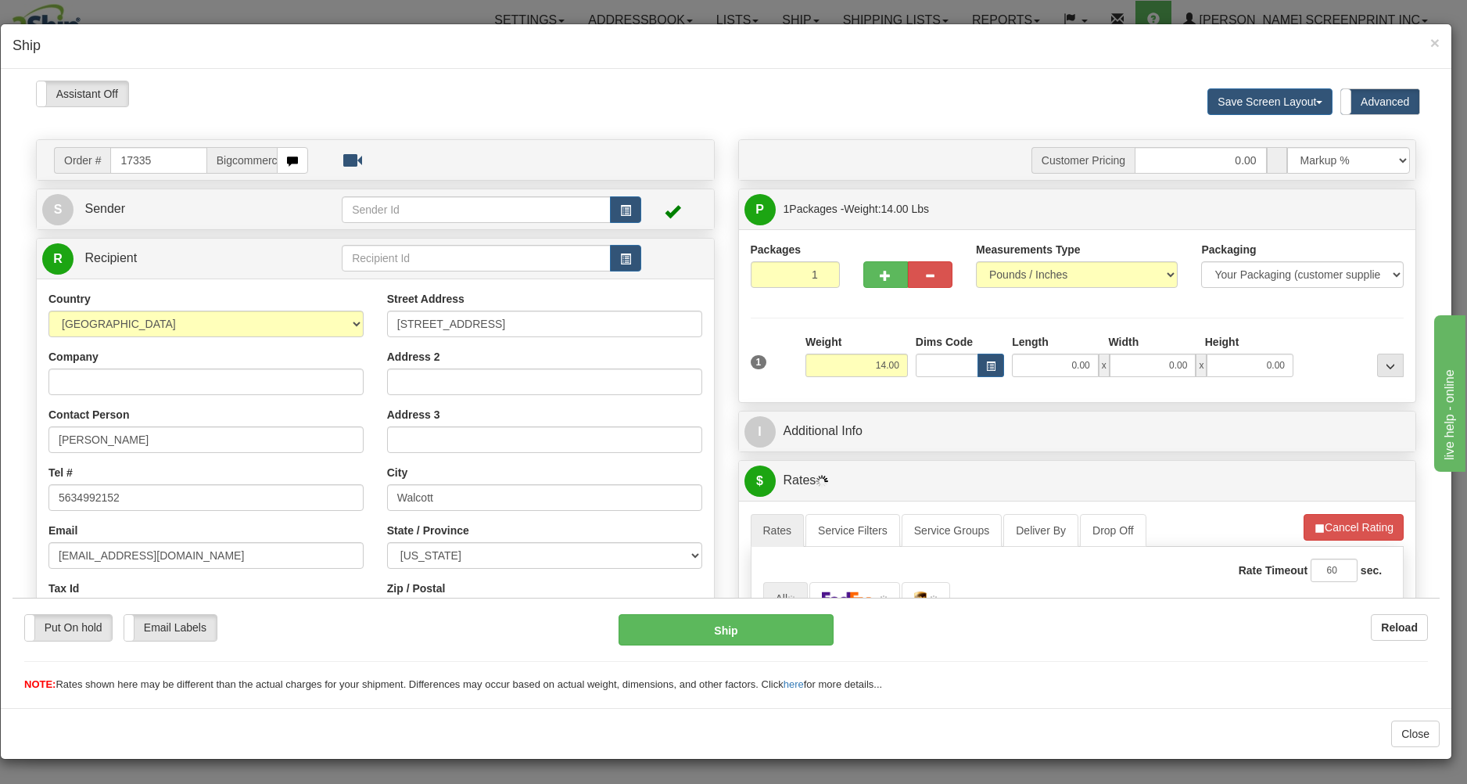
type input "12.30"
click at [1034, 365] on input "0.00" at bounding box center [1055, 364] width 87 height 23
type input "29.00"
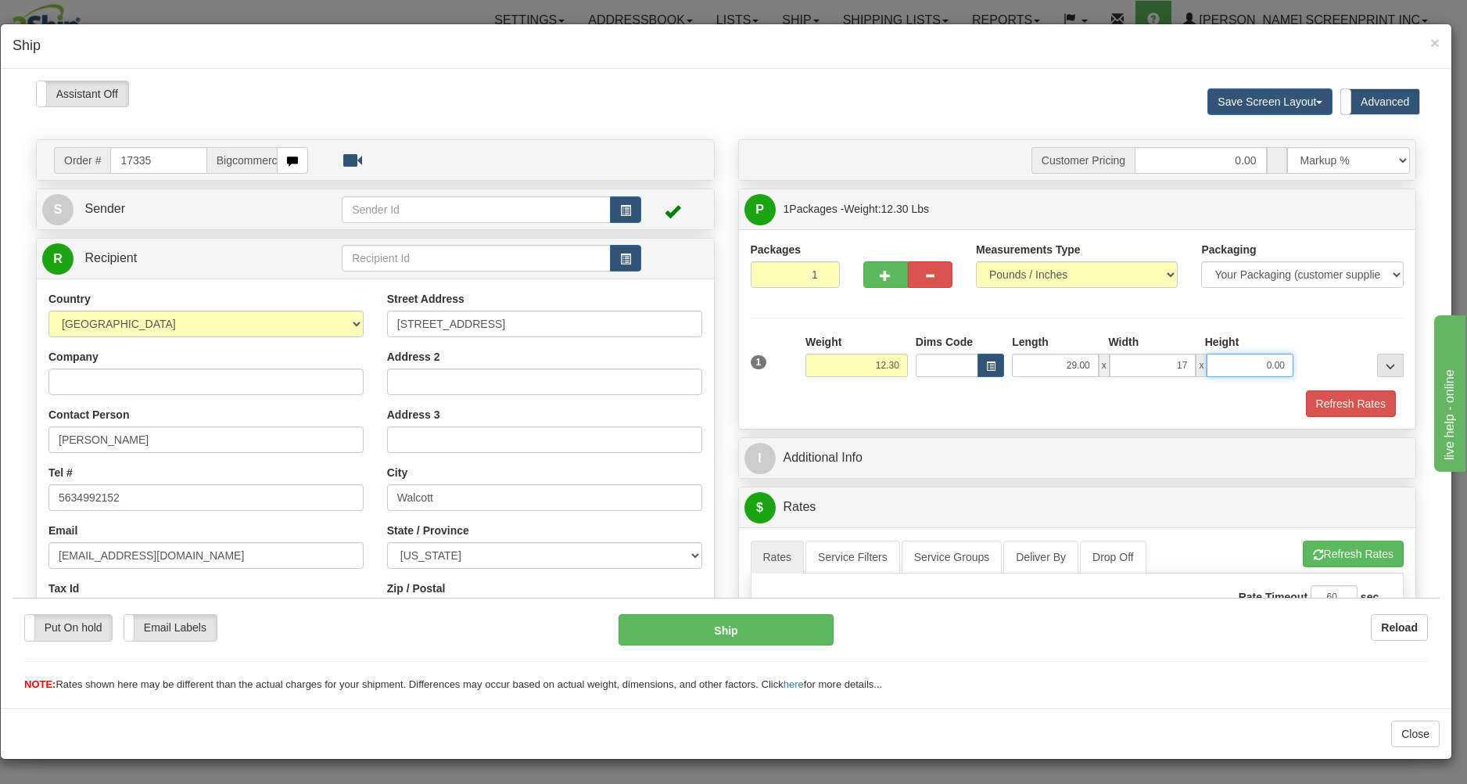
type input "17.00"
type input "7.00"
click at [976, 402] on div "Refresh Rates" at bounding box center [1078, 403] width 662 height 27
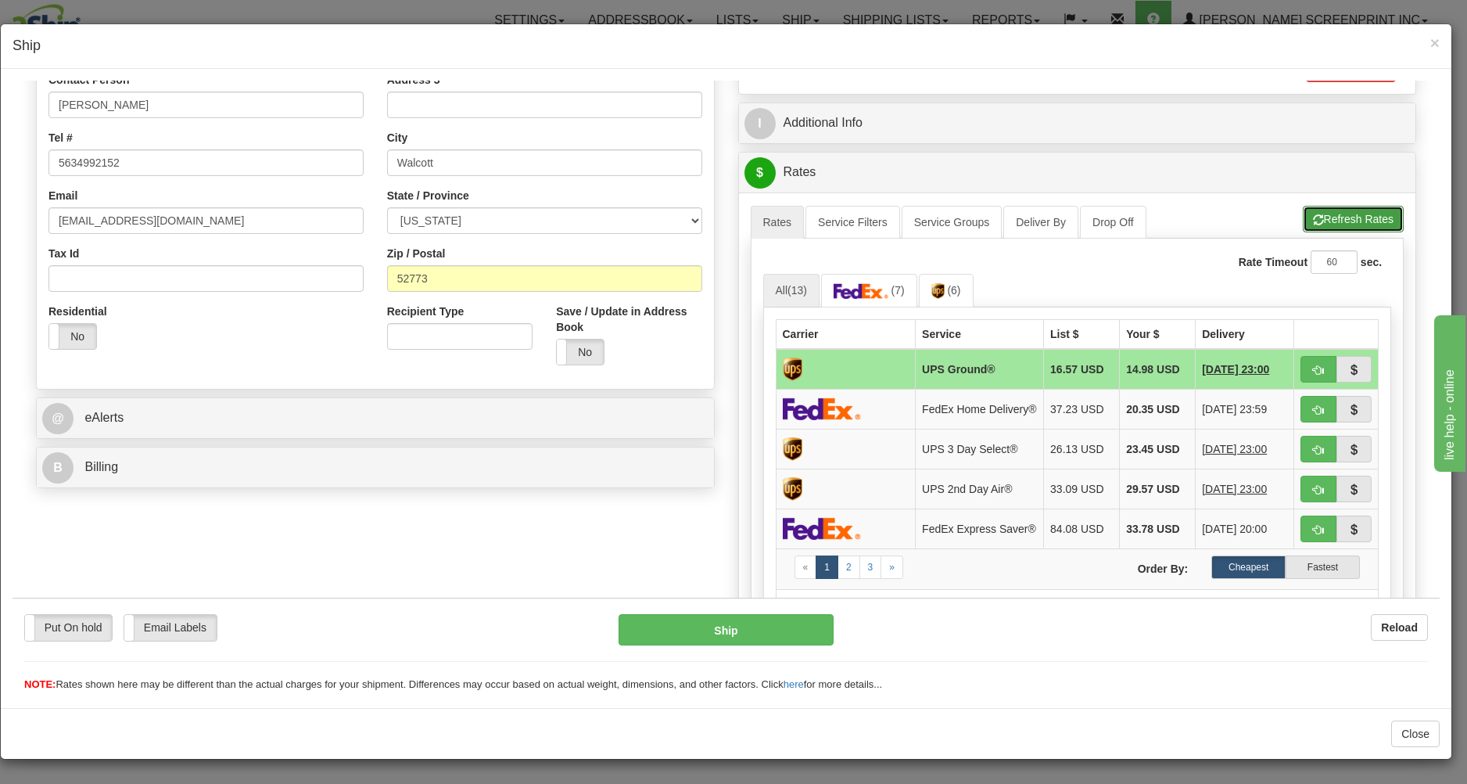
click at [1313, 218] on span "button" at bounding box center [1318, 219] width 11 height 10
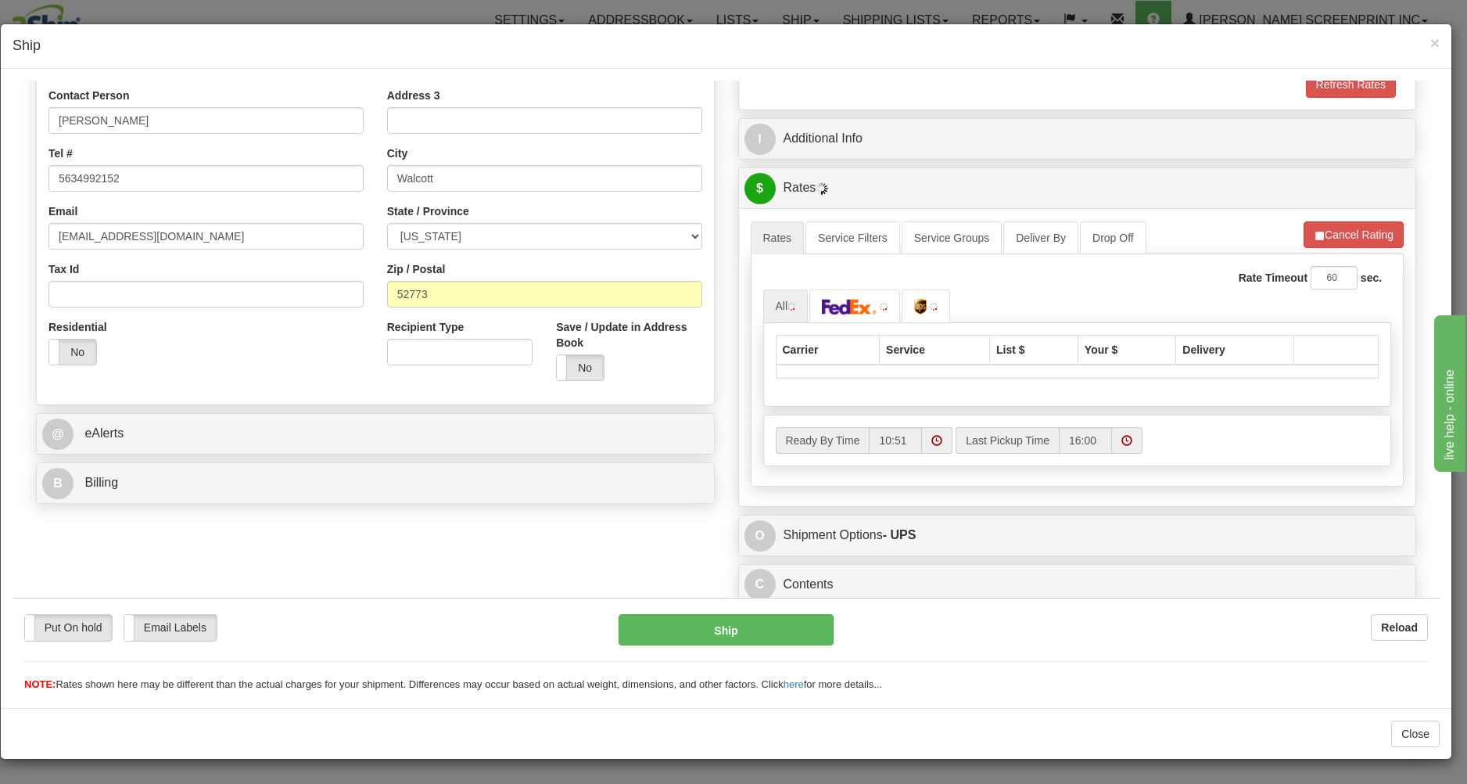
scroll to position [324, 0]
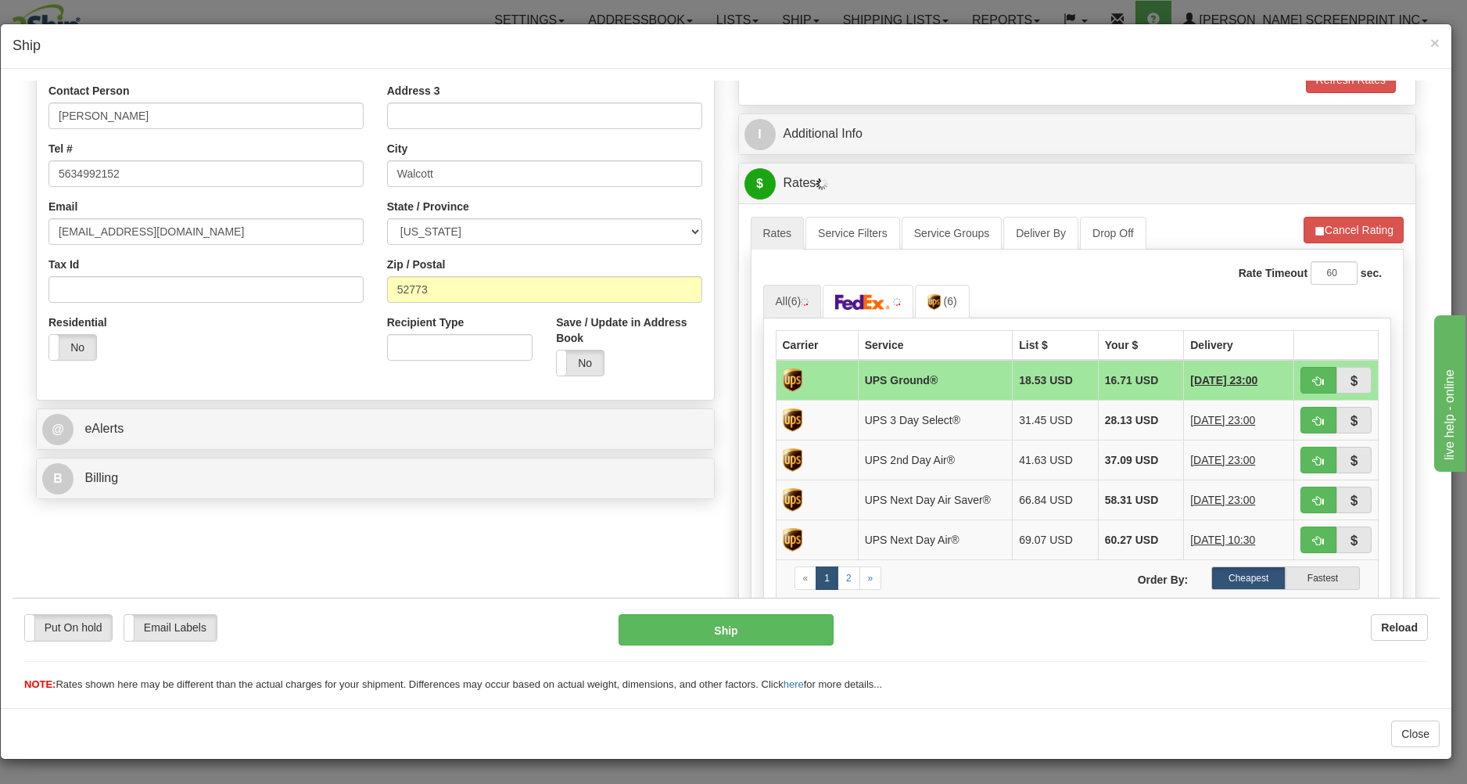
type input "12.25"
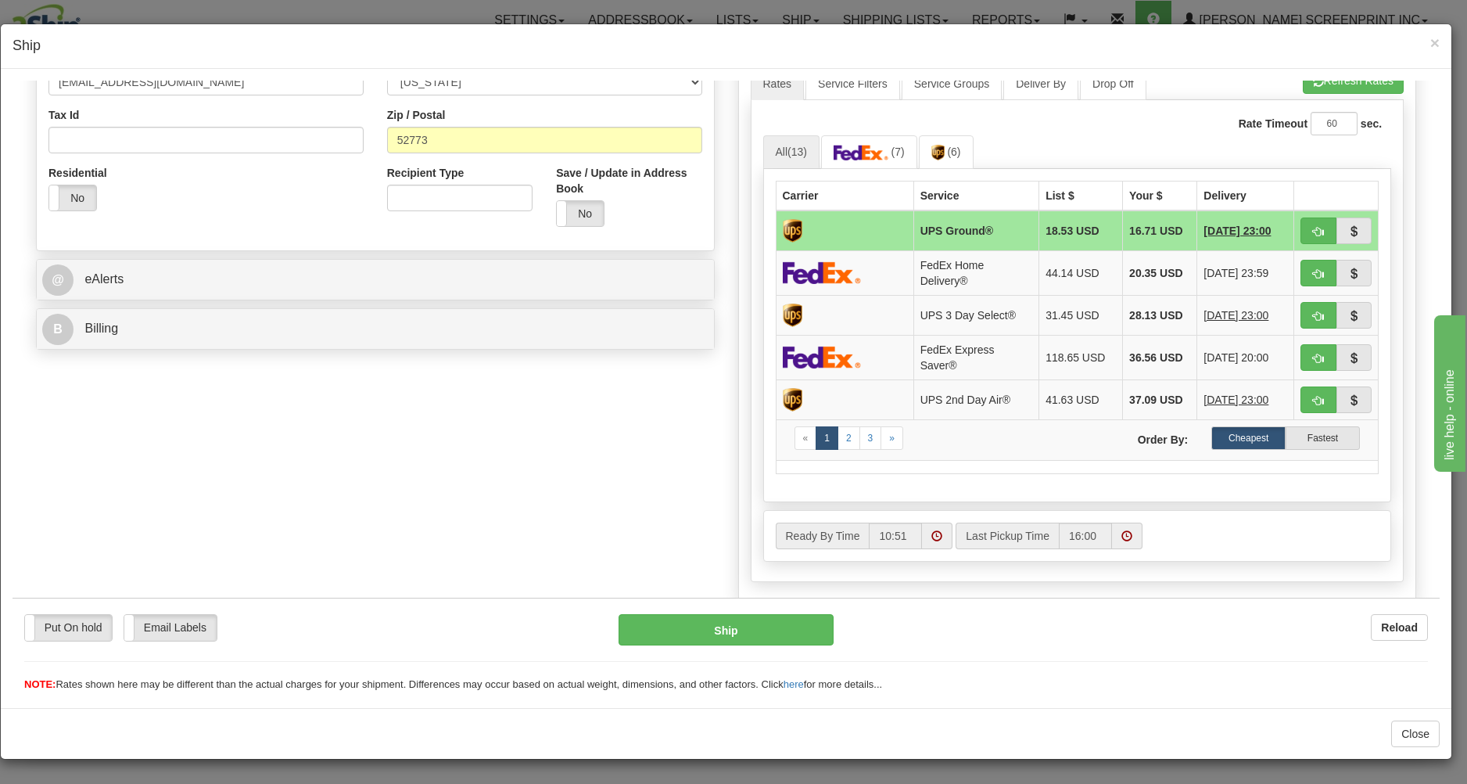
scroll to position [491, 0]
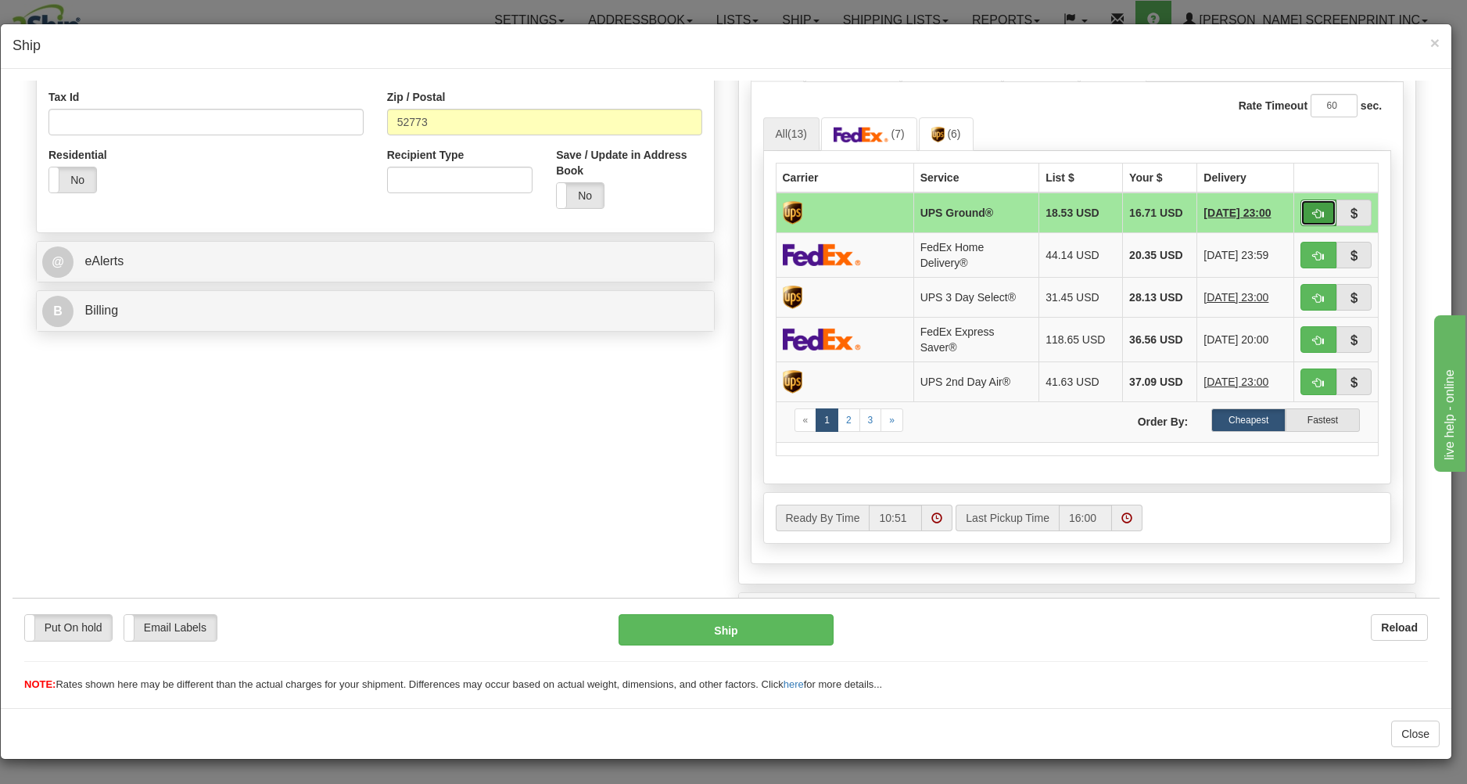
click at [1301, 206] on button "button" at bounding box center [1319, 212] width 36 height 27
type input "03"
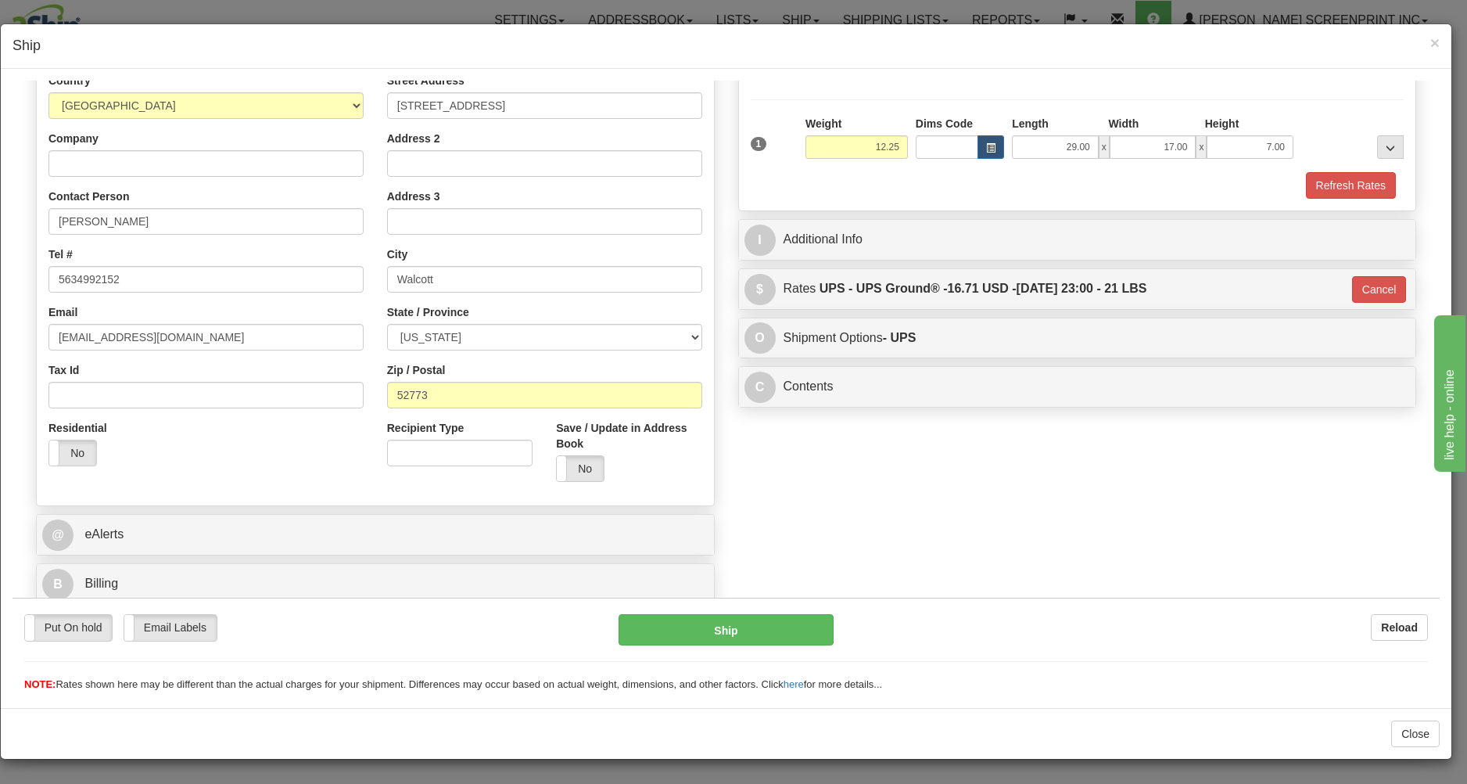
scroll to position [221, 0]
type input "12.30"
type input "03"
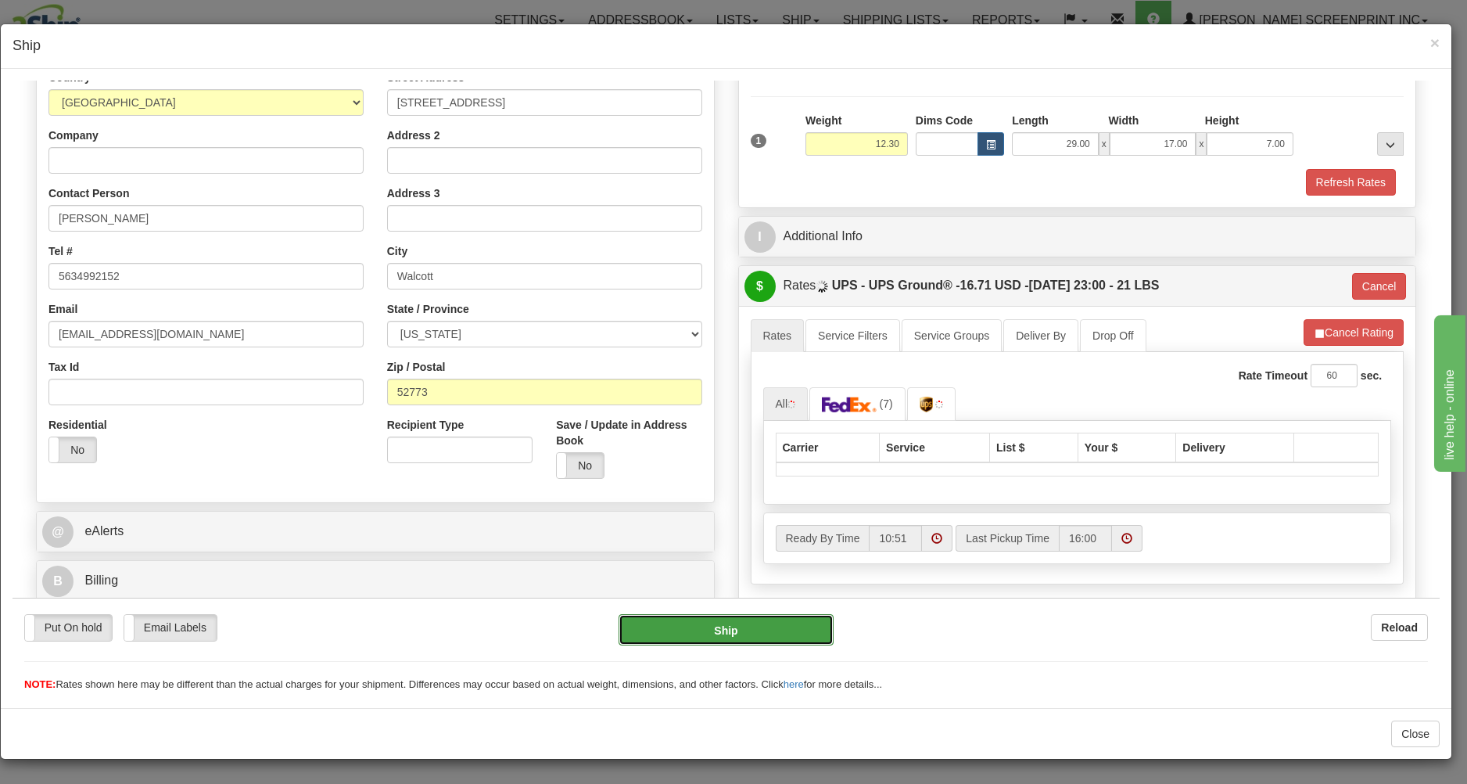
click at [792, 626] on button "Ship" at bounding box center [726, 628] width 214 height 31
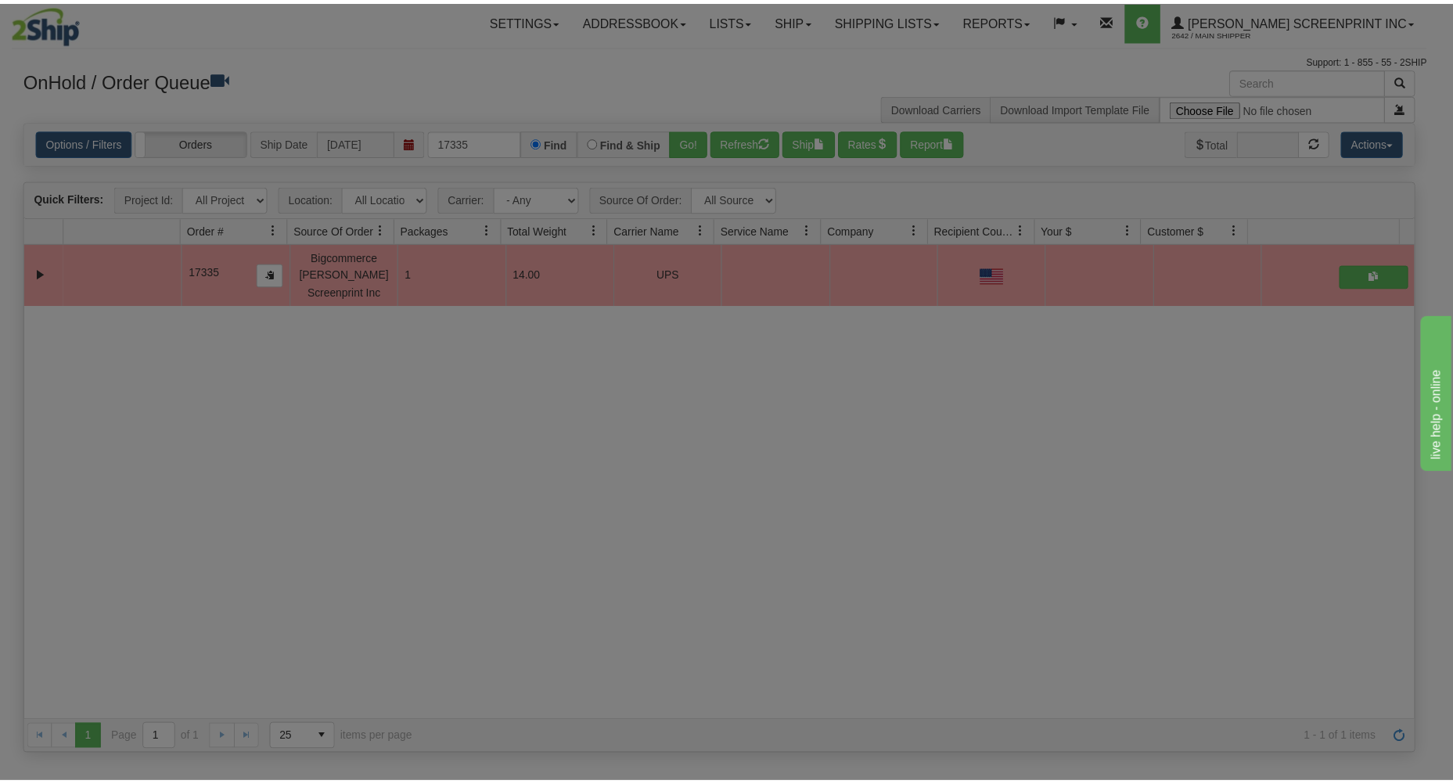
scroll to position [0, 0]
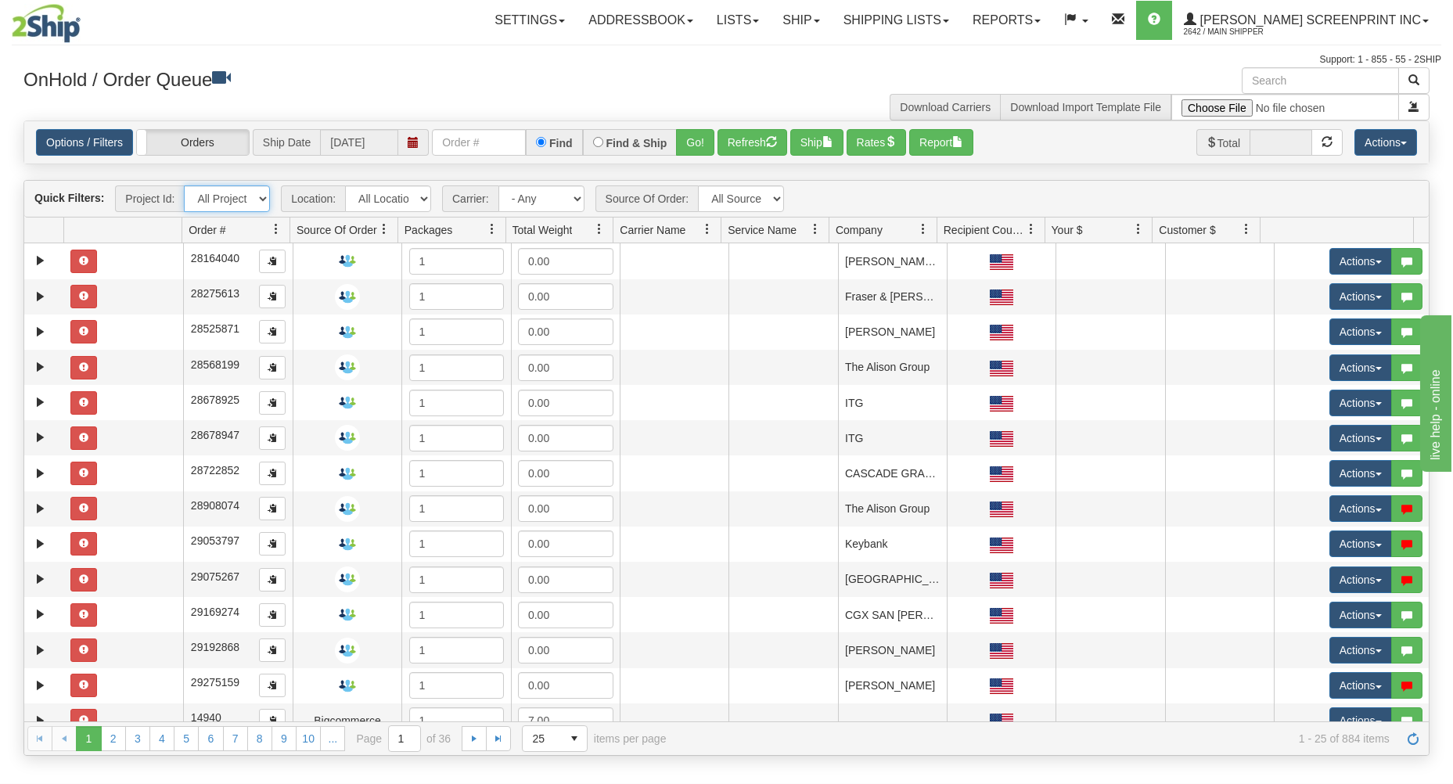
click at [184, 185] on select "All Projects Imagine MP1 MP2 MP3 MP4 MP5 MP6 MP7 MP8 MP9 P1 P10 P100 P101 P102 …" at bounding box center [227, 198] width 86 height 27
select select "P33"
click option "P33" at bounding box center [0, 0] width 0 height 0
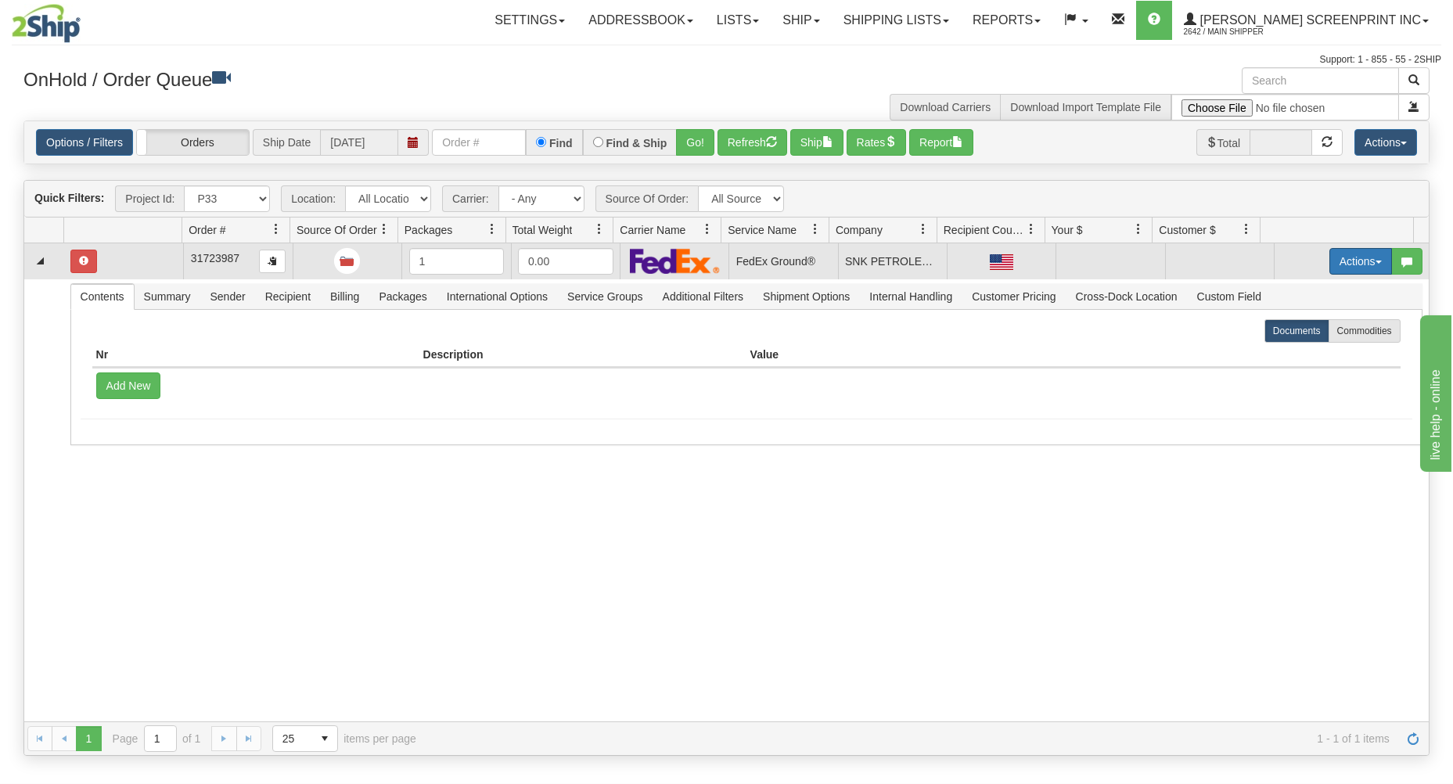
click at [1361, 260] on button "Actions" at bounding box center [1360, 261] width 63 height 27
click at [1335, 299] on link "Open" at bounding box center [1328, 291] width 125 height 20
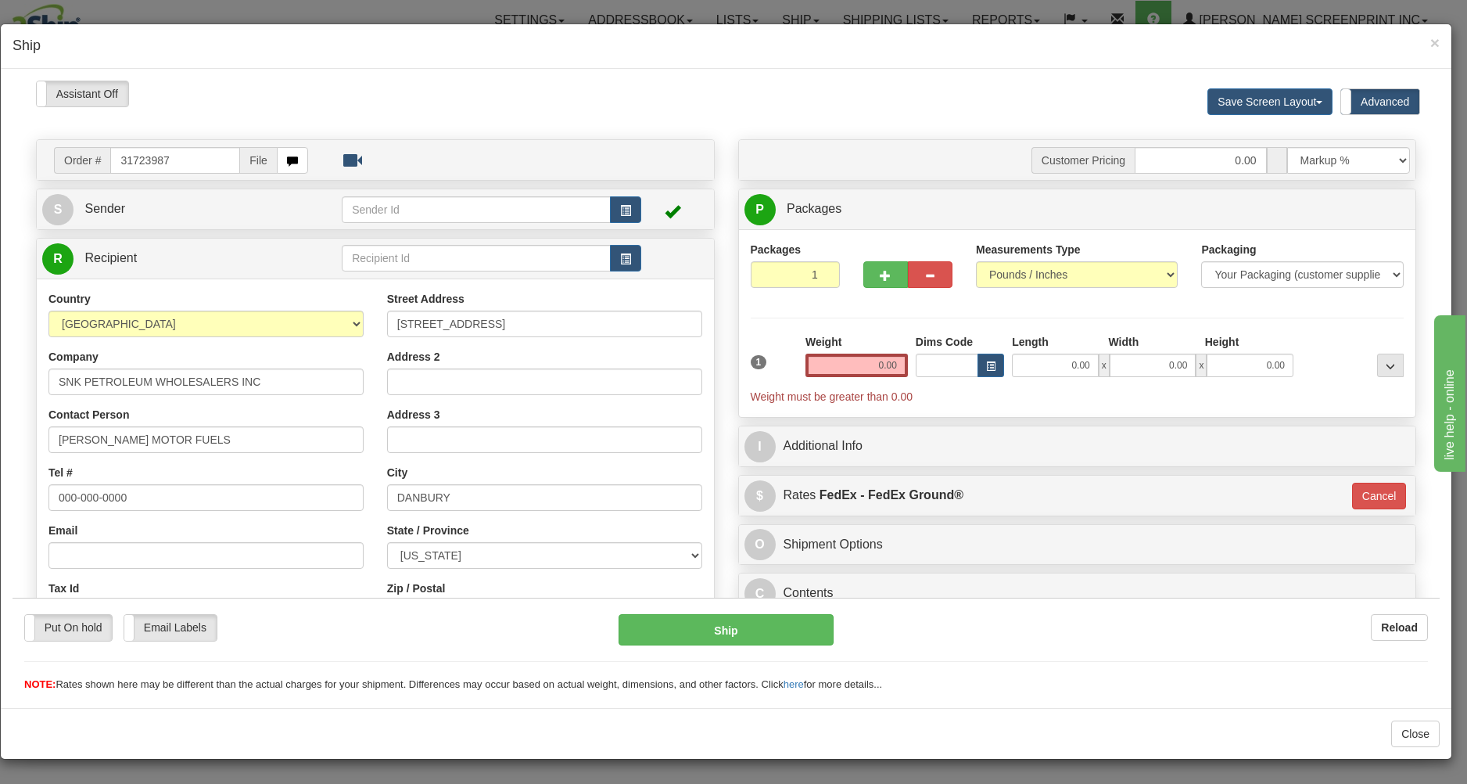
type input "10.00"
type input "92"
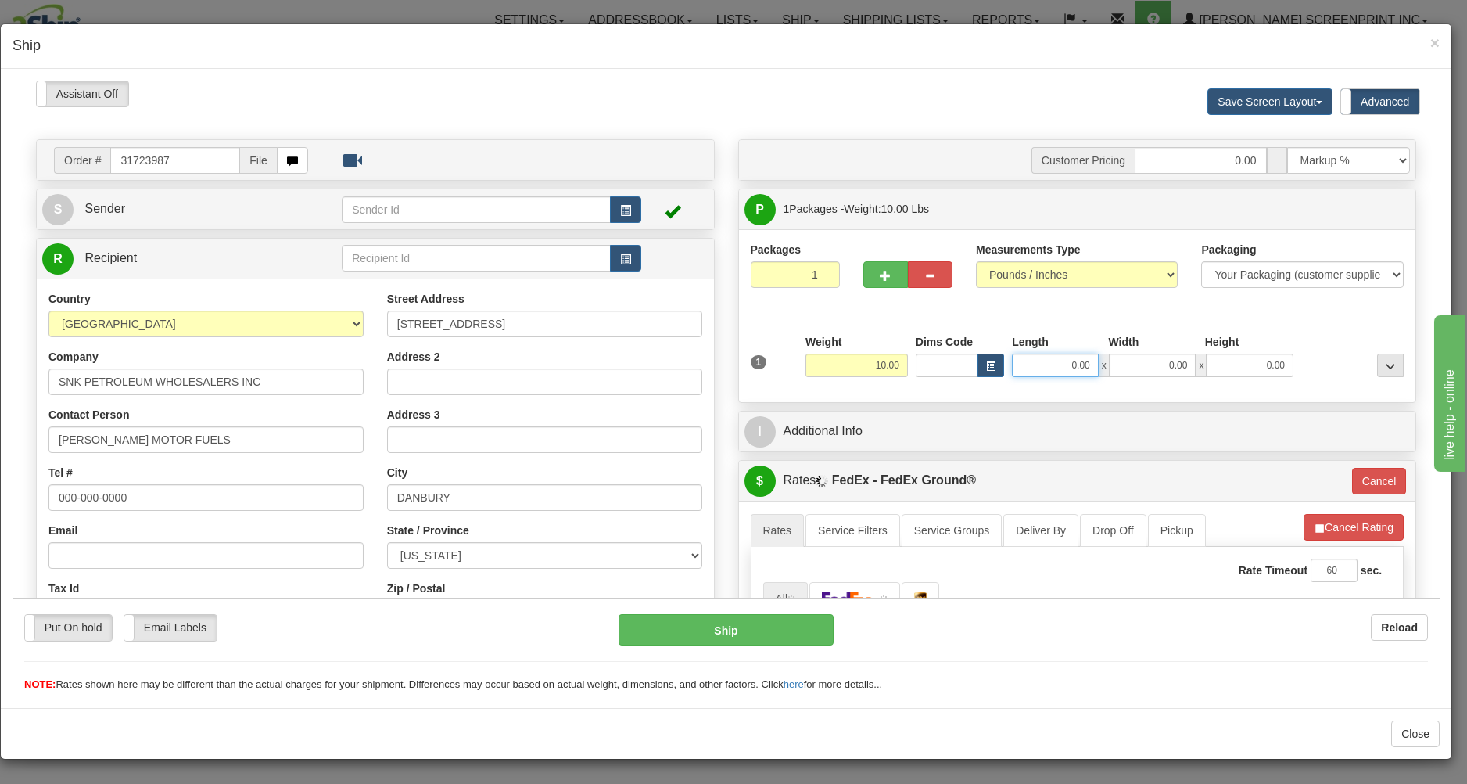
click at [1036, 367] on input "0.00" at bounding box center [1055, 364] width 87 height 23
type input "46.00"
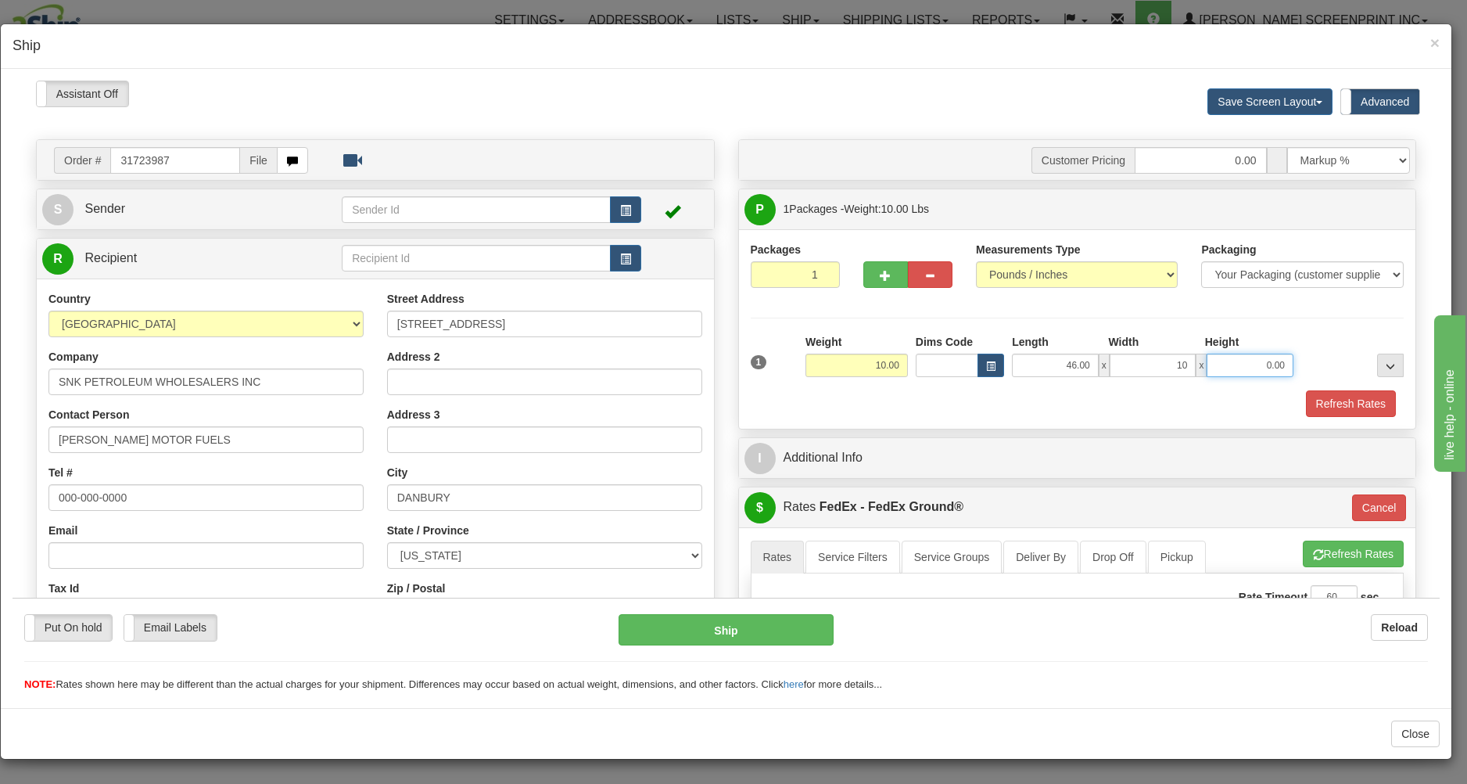
type input "10.00"
type input "10.05"
type input "92"
type input "10.00"
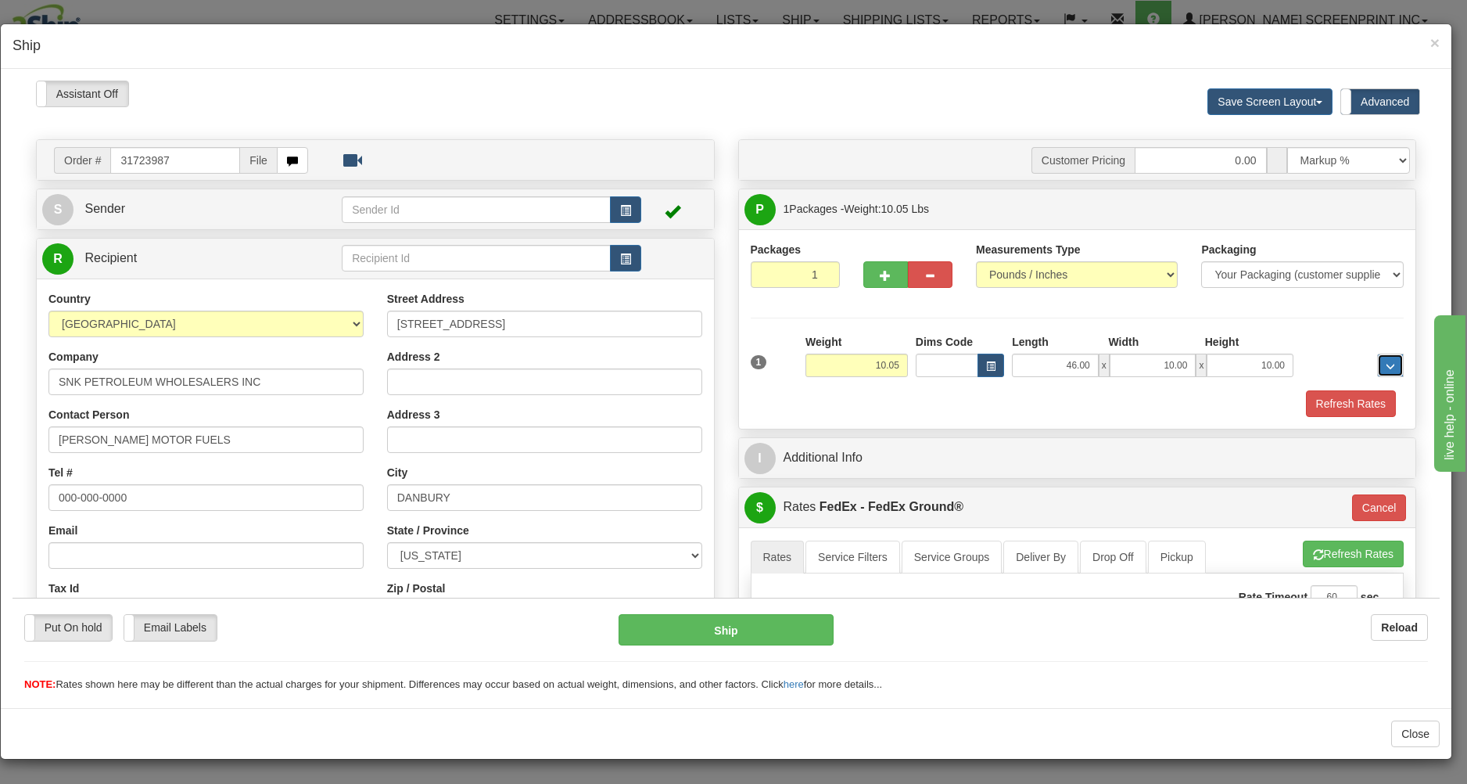
type input "92"
type input "10.05"
type input "92"
type input "10.05"
type input "92"
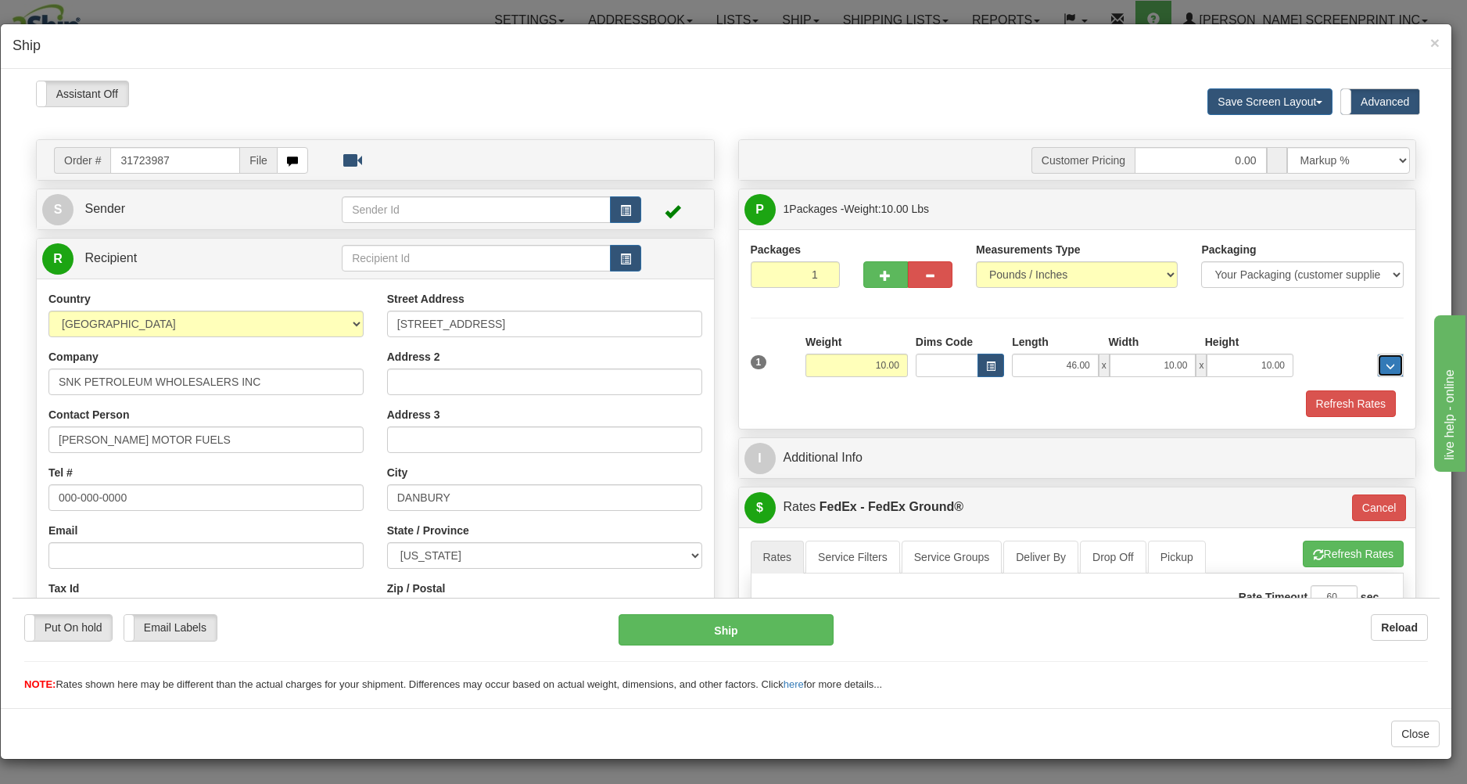
type input "10.05"
type input "92"
type input "10.05"
type input "92"
type input "10.00"
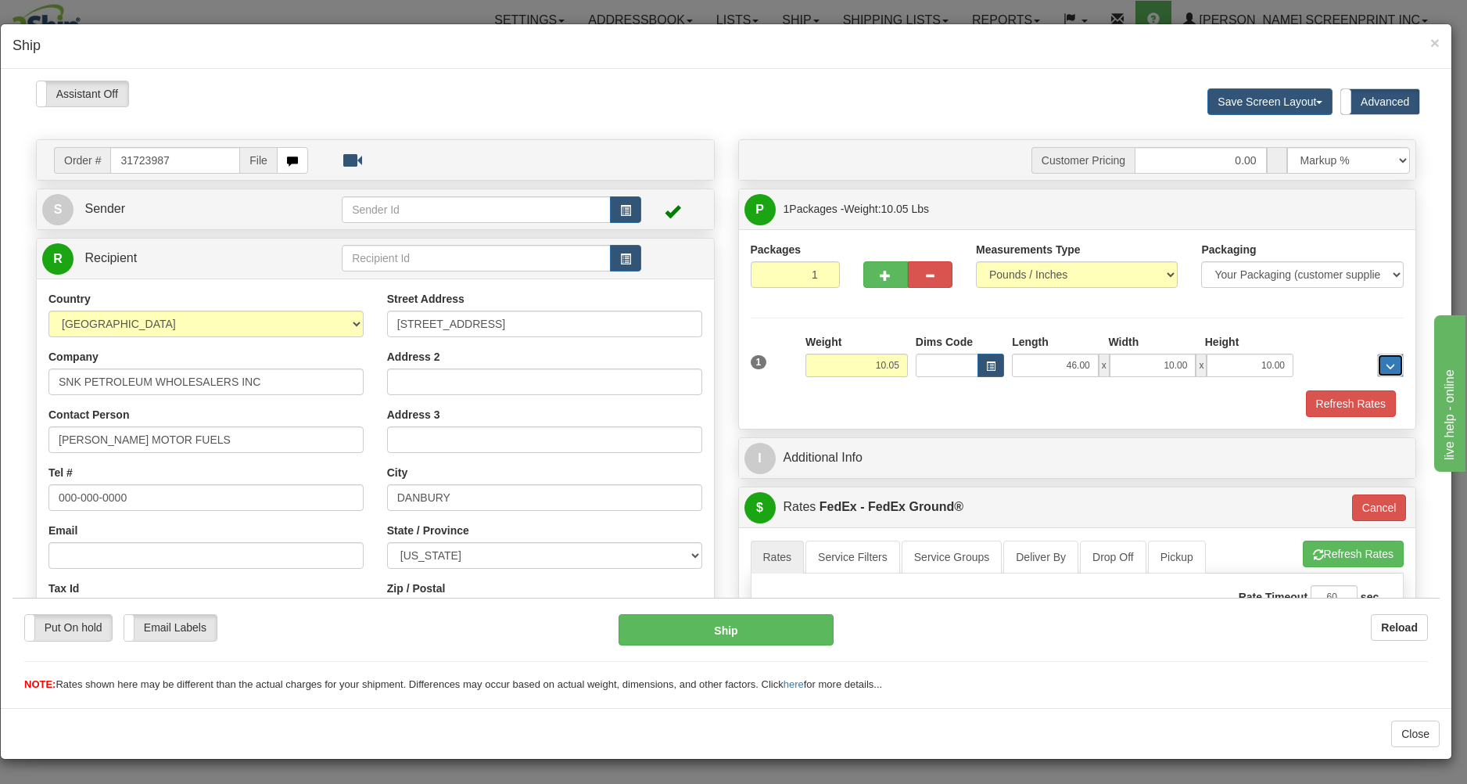
type input "92"
type input "10.05"
type input "92"
type input "10.00"
type input "92"
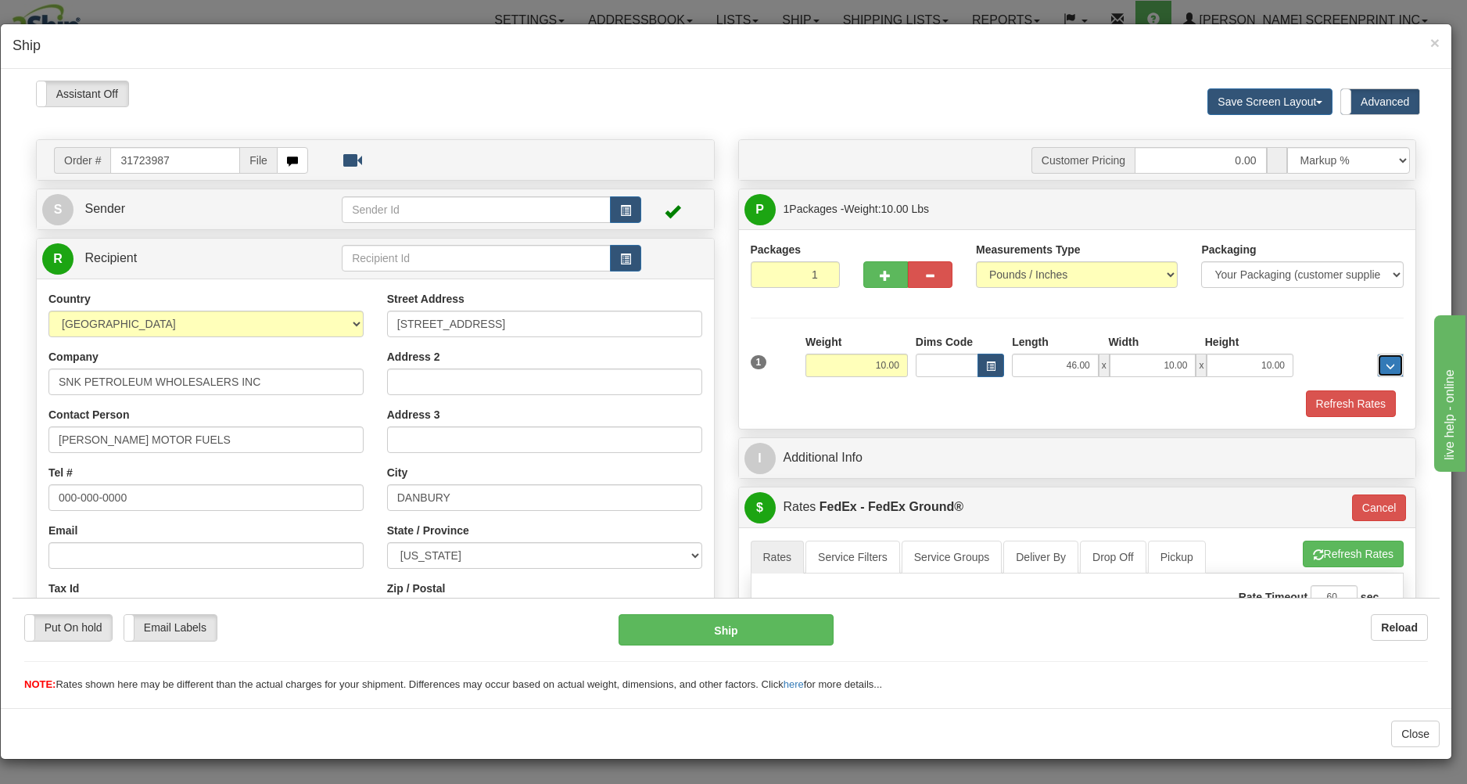
type input "10.05"
type input "92"
type input "10.05"
type input "92"
type input "10.00"
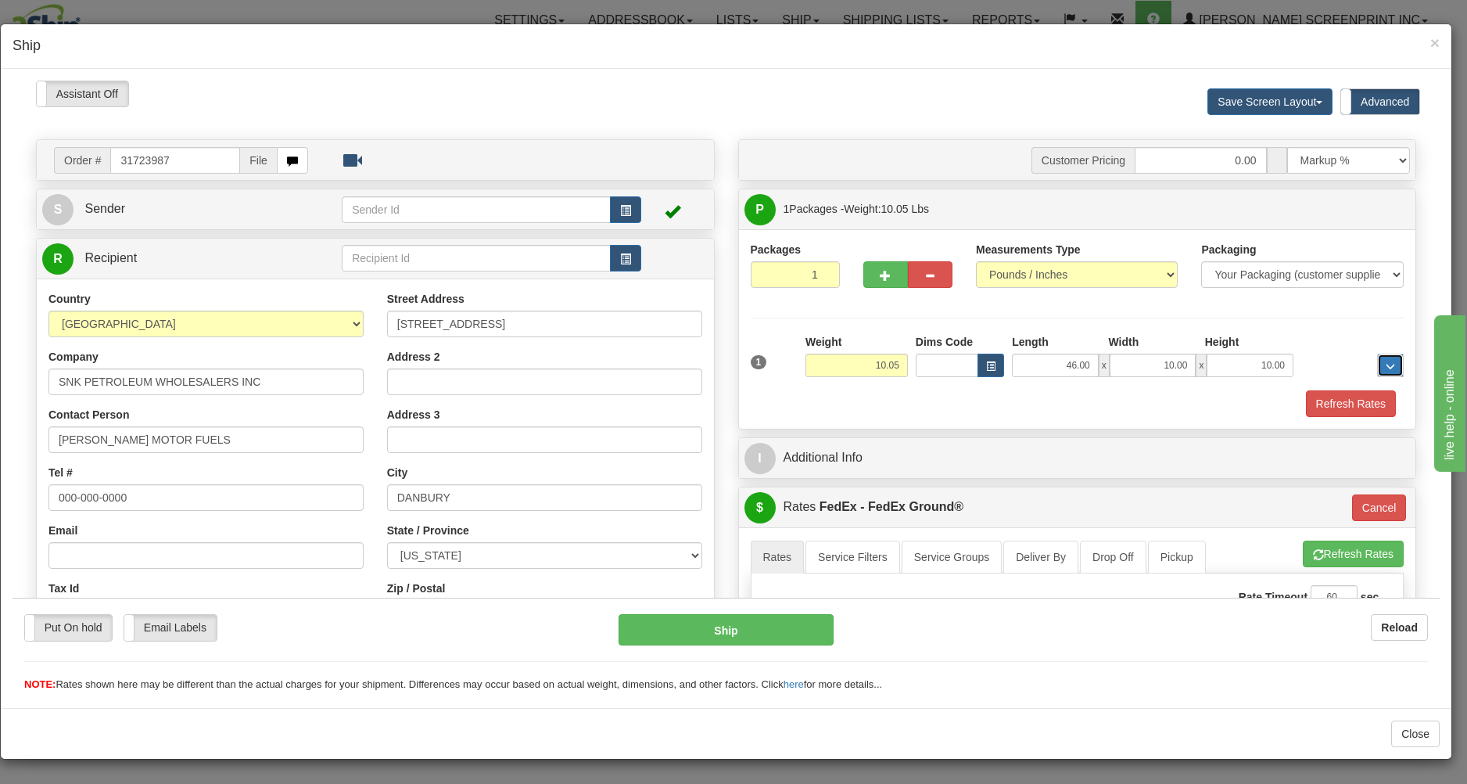
type input "92"
type input "10.05"
type input "92"
type input "10.00"
type input "92"
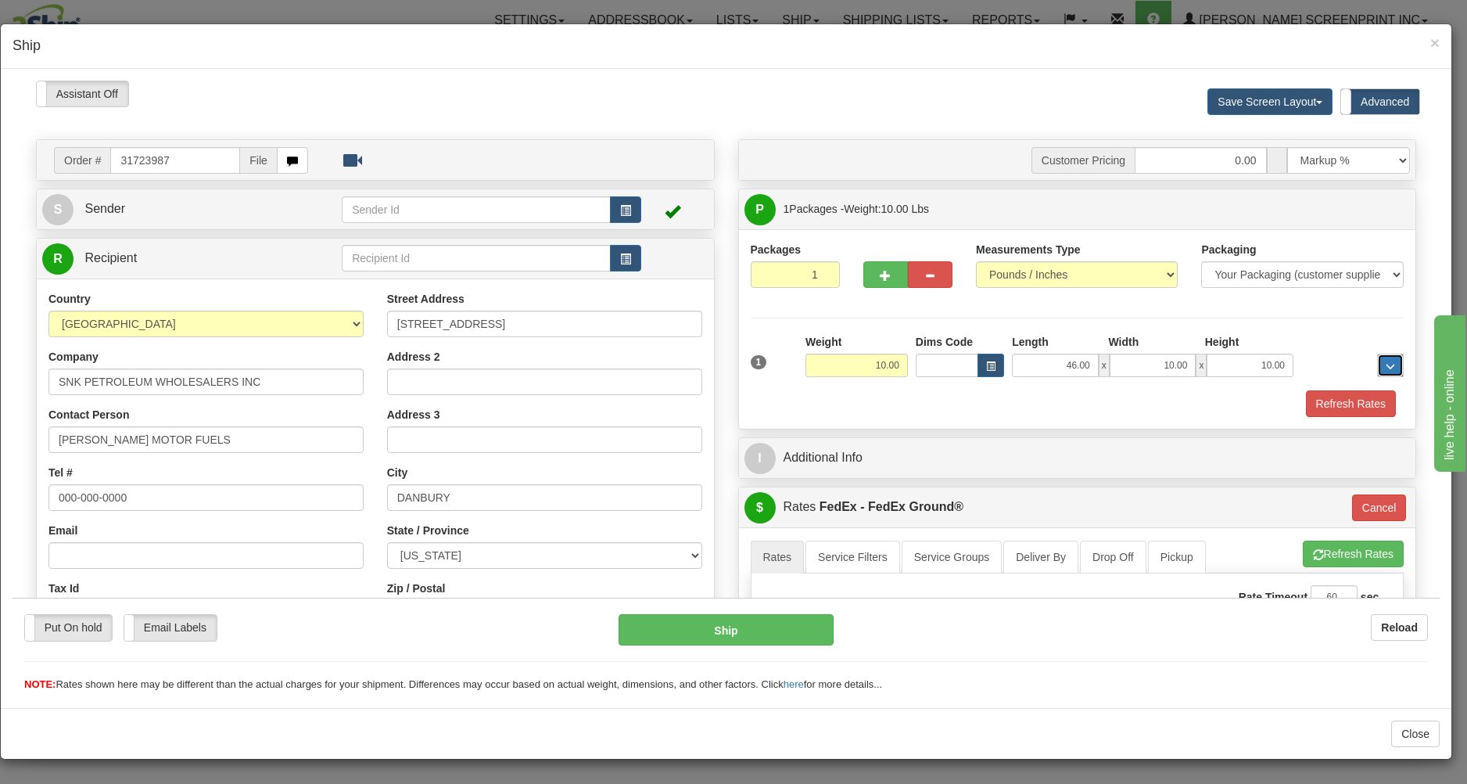
type input "10.05"
type input "92"
type input "10.00"
type input "92"
type input "10.05"
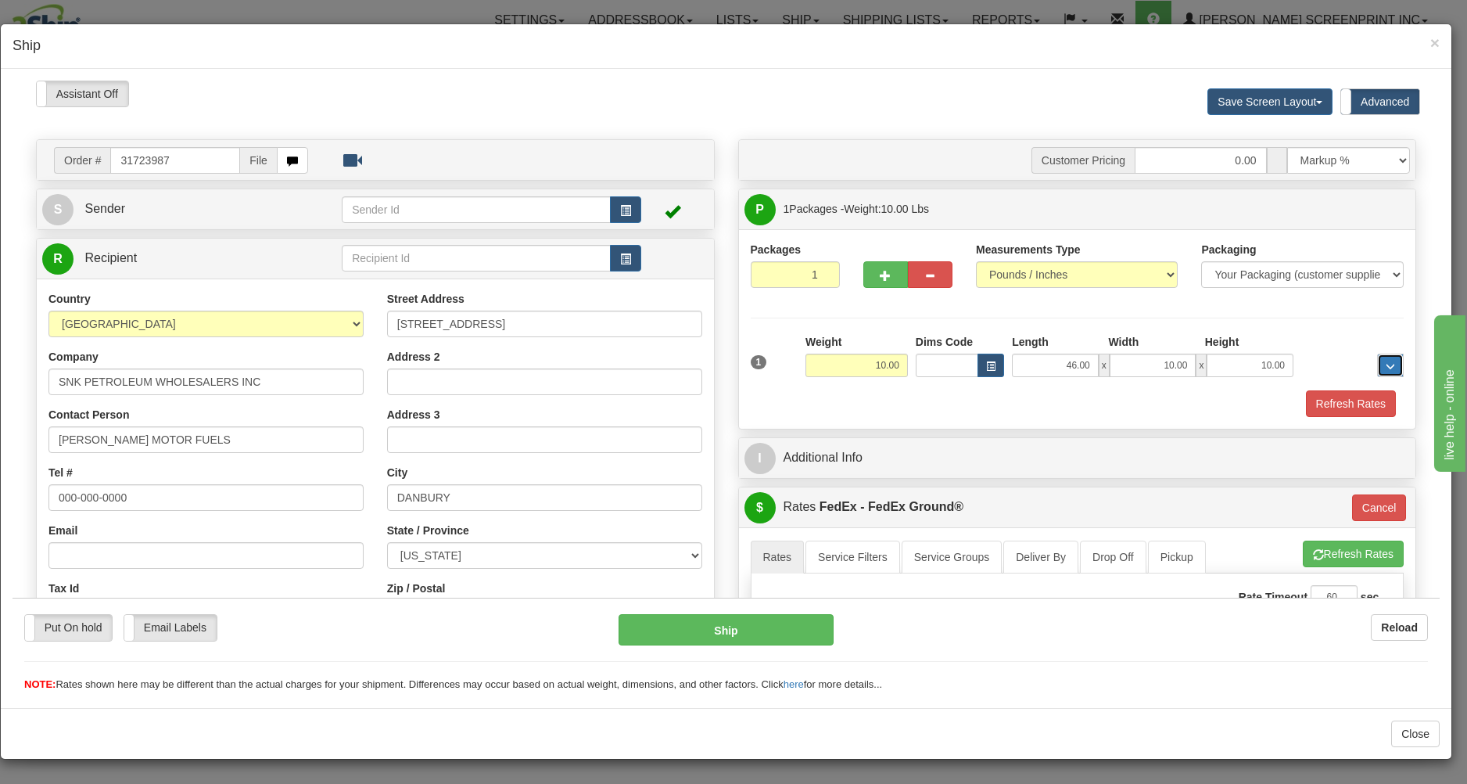
type input "92"
type input "10.00"
type input "92"
type input "10.05"
type input "92"
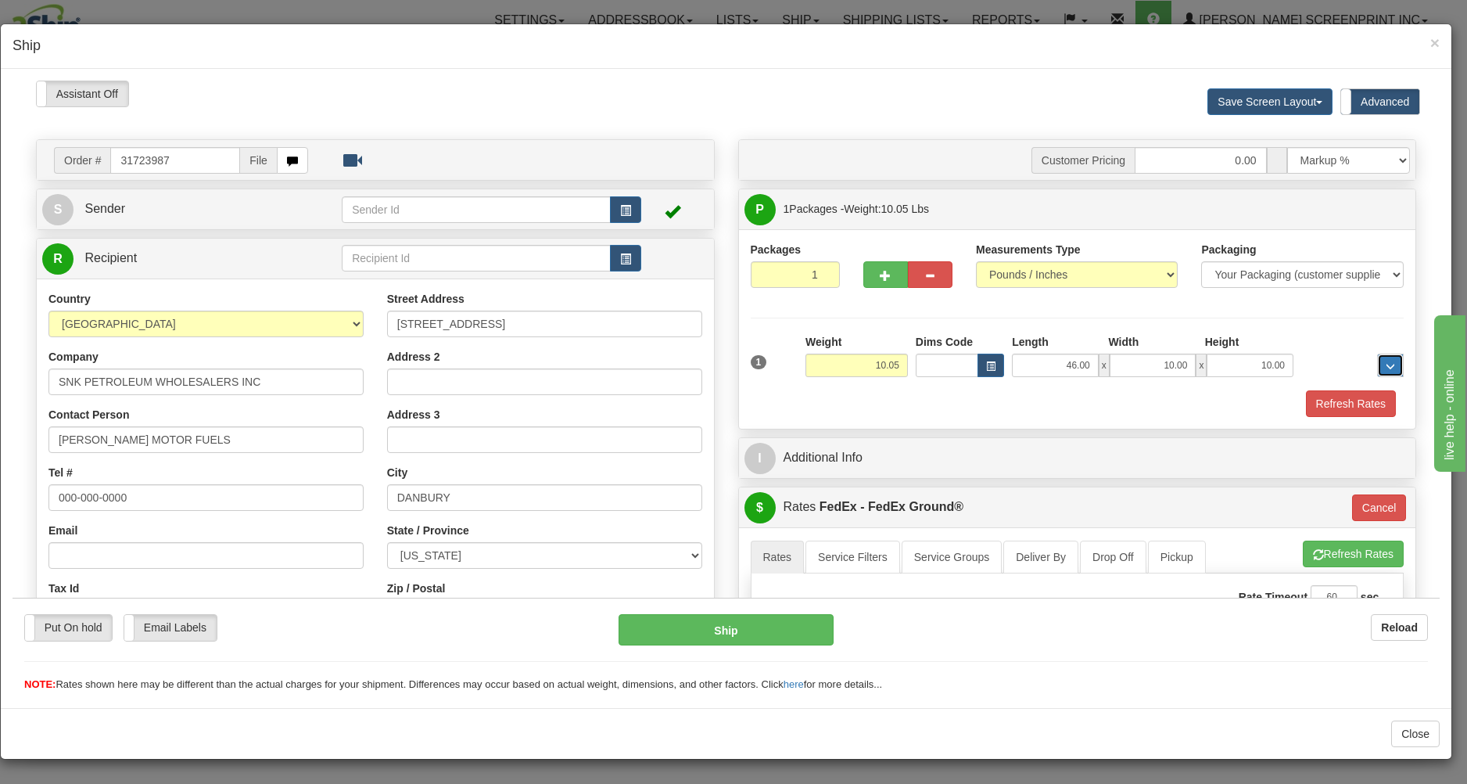
type input "10.00"
type input "92"
type input "10.00"
type input "92"
type input "10.05"
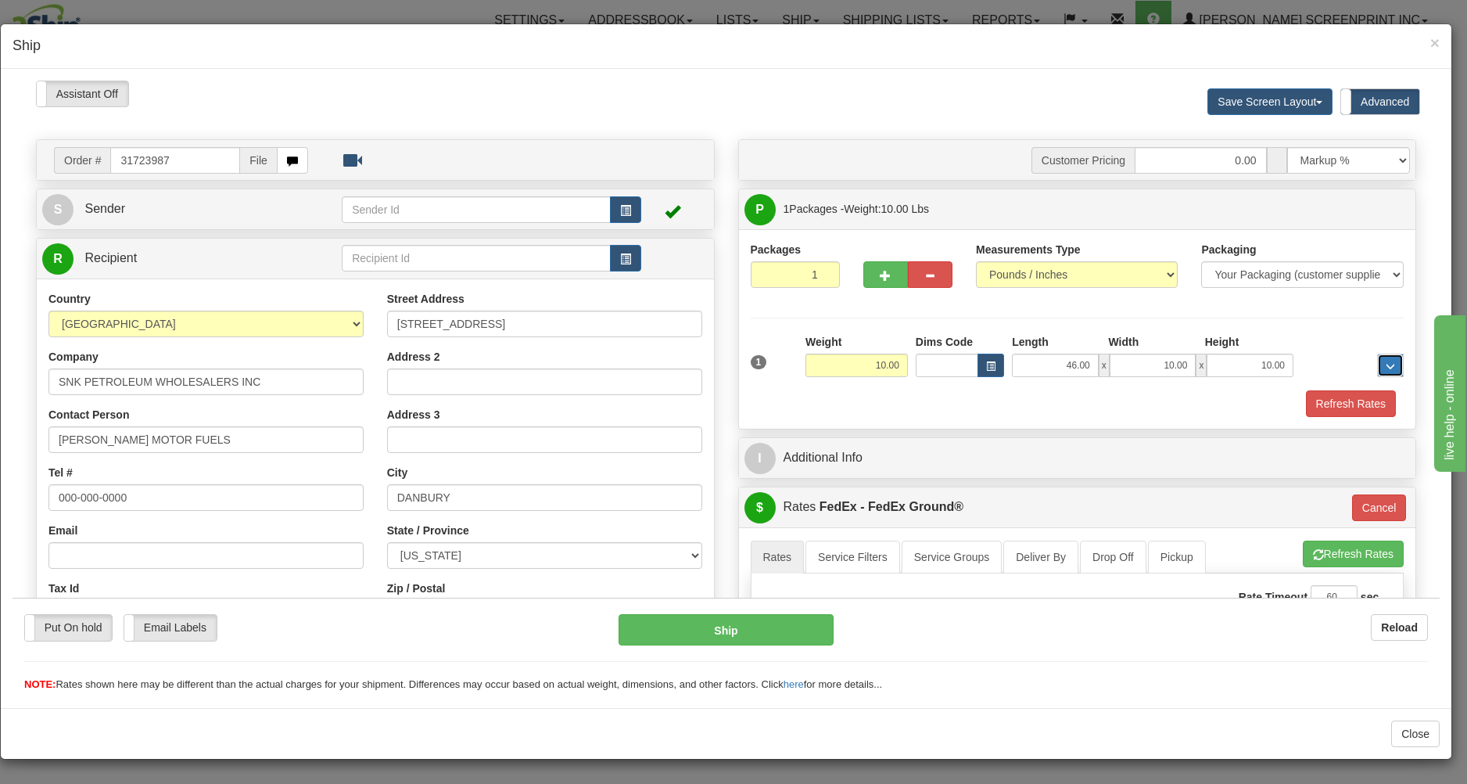
type input "92"
type input "10.05"
type input "92"
type input "10.05"
type input "92"
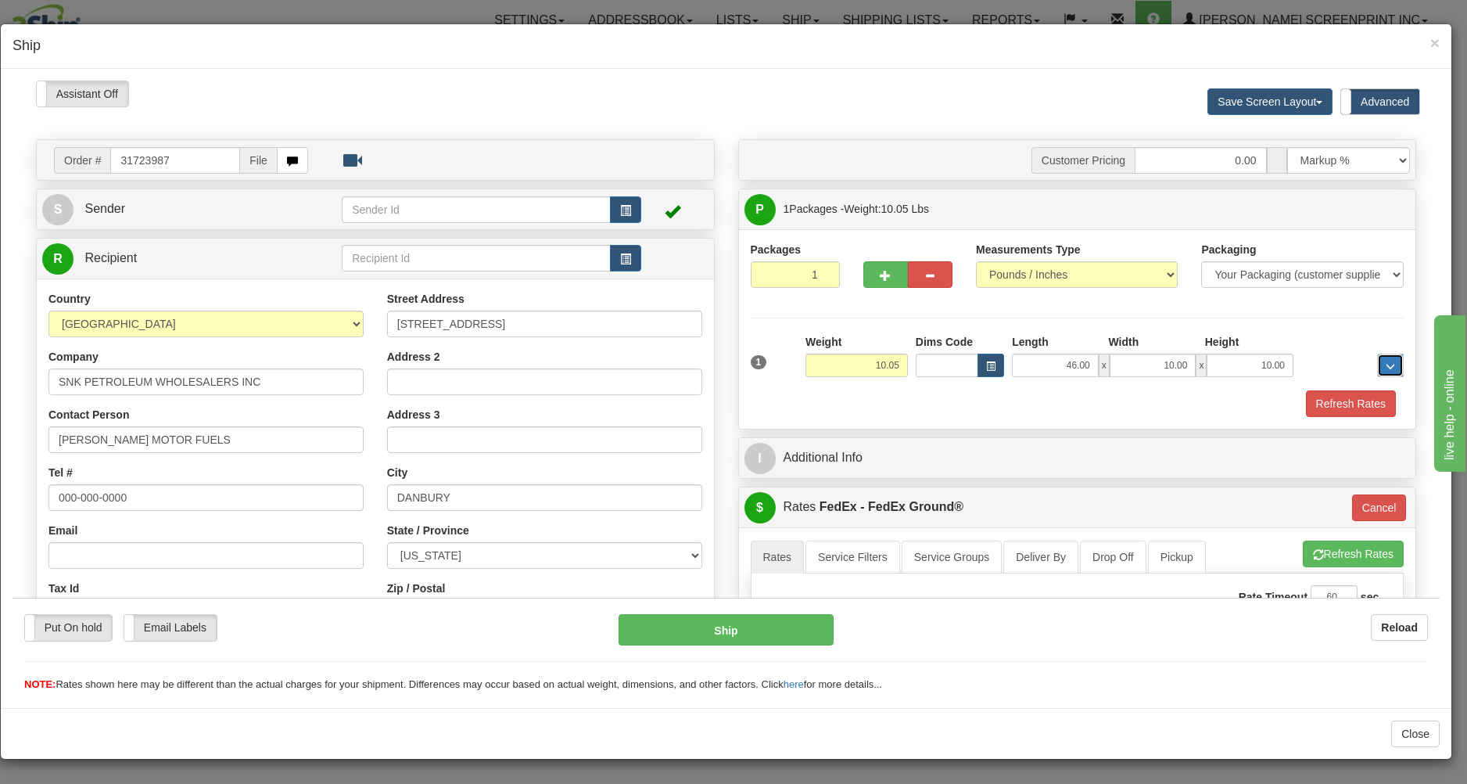
type input "10.00"
type input "92"
type input "10.05"
type input "92"
type input "10.00"
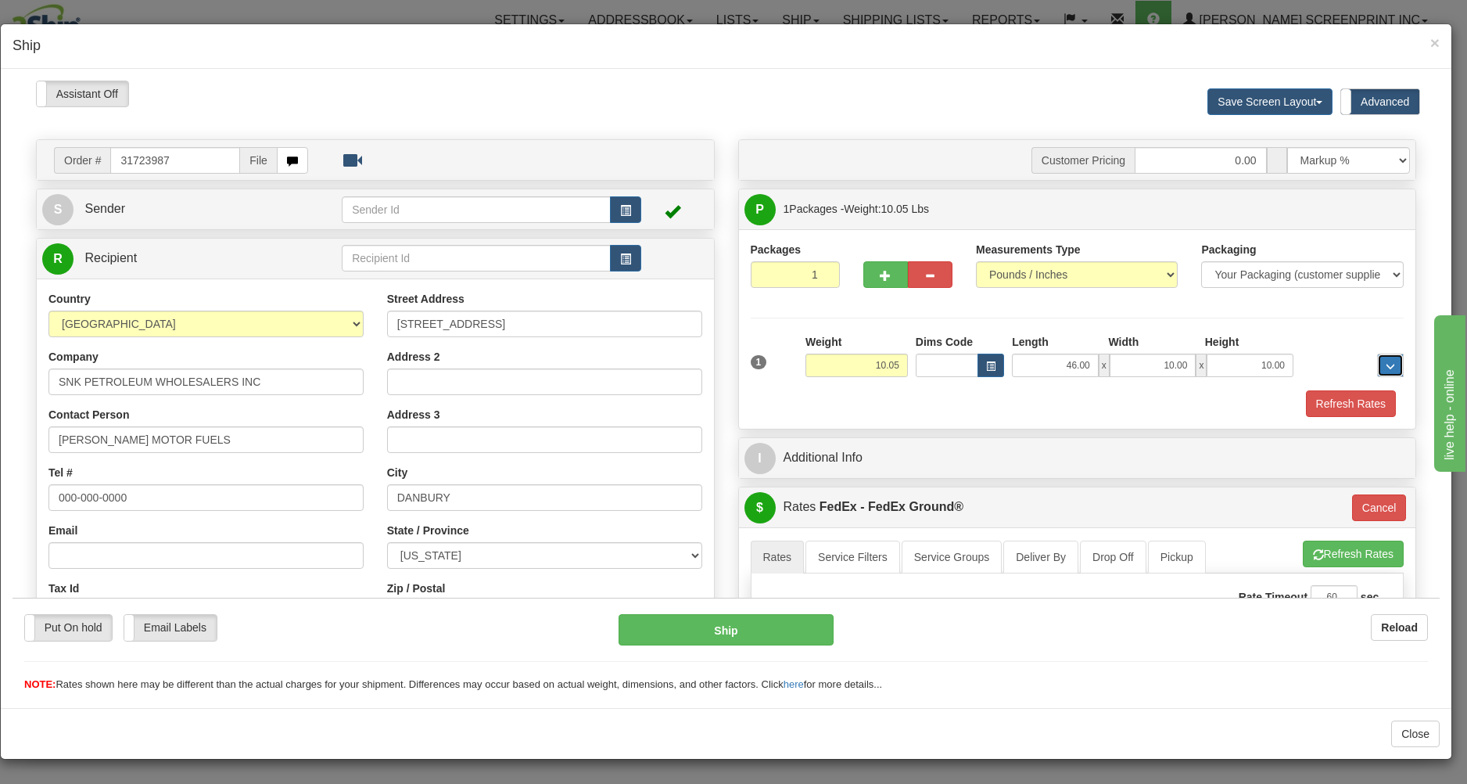
type input "92"
type input "10.05"
type input "92"
type input "10.05"
type input "92"
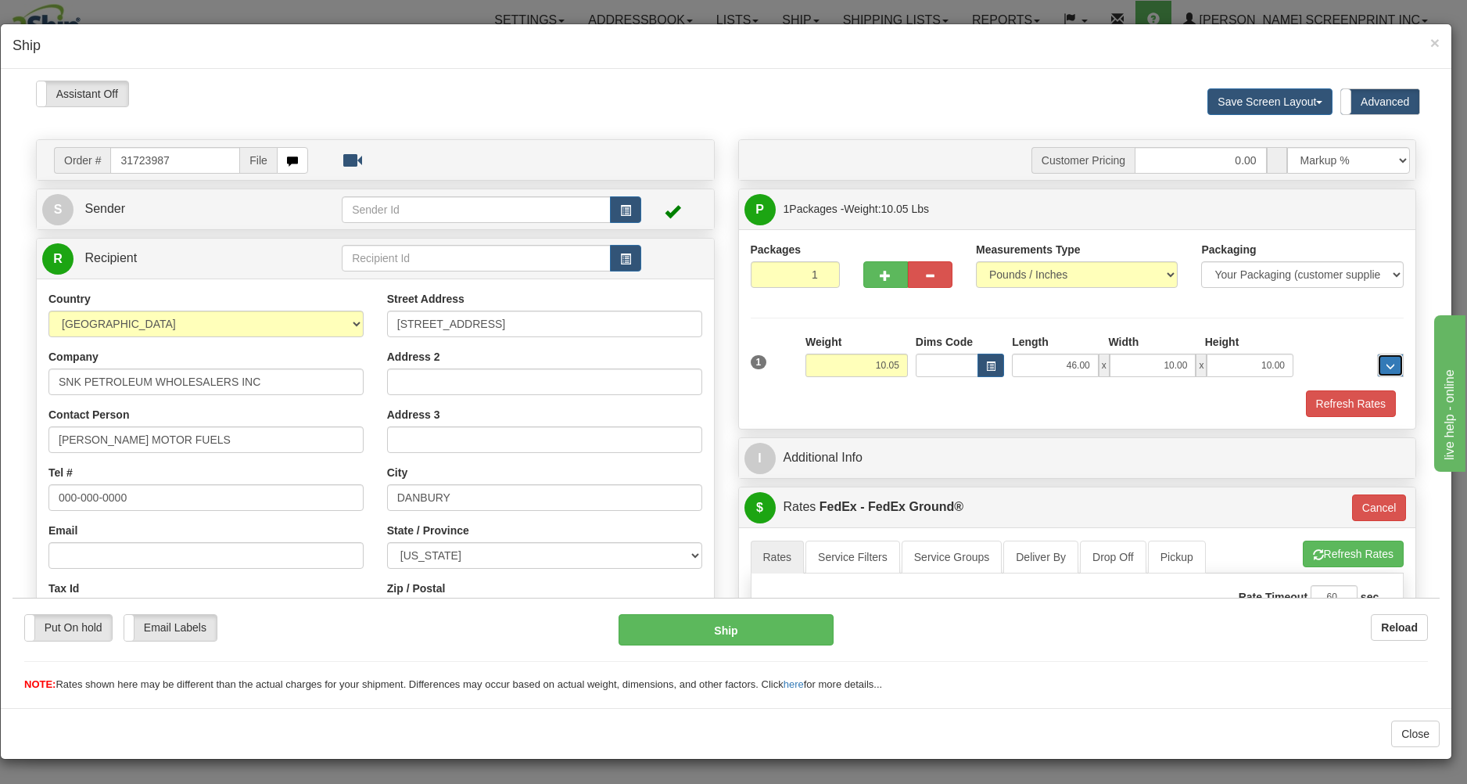
type input "10.00"
type input "92"
type input "10.05"
type input "92"
type input "10.00"
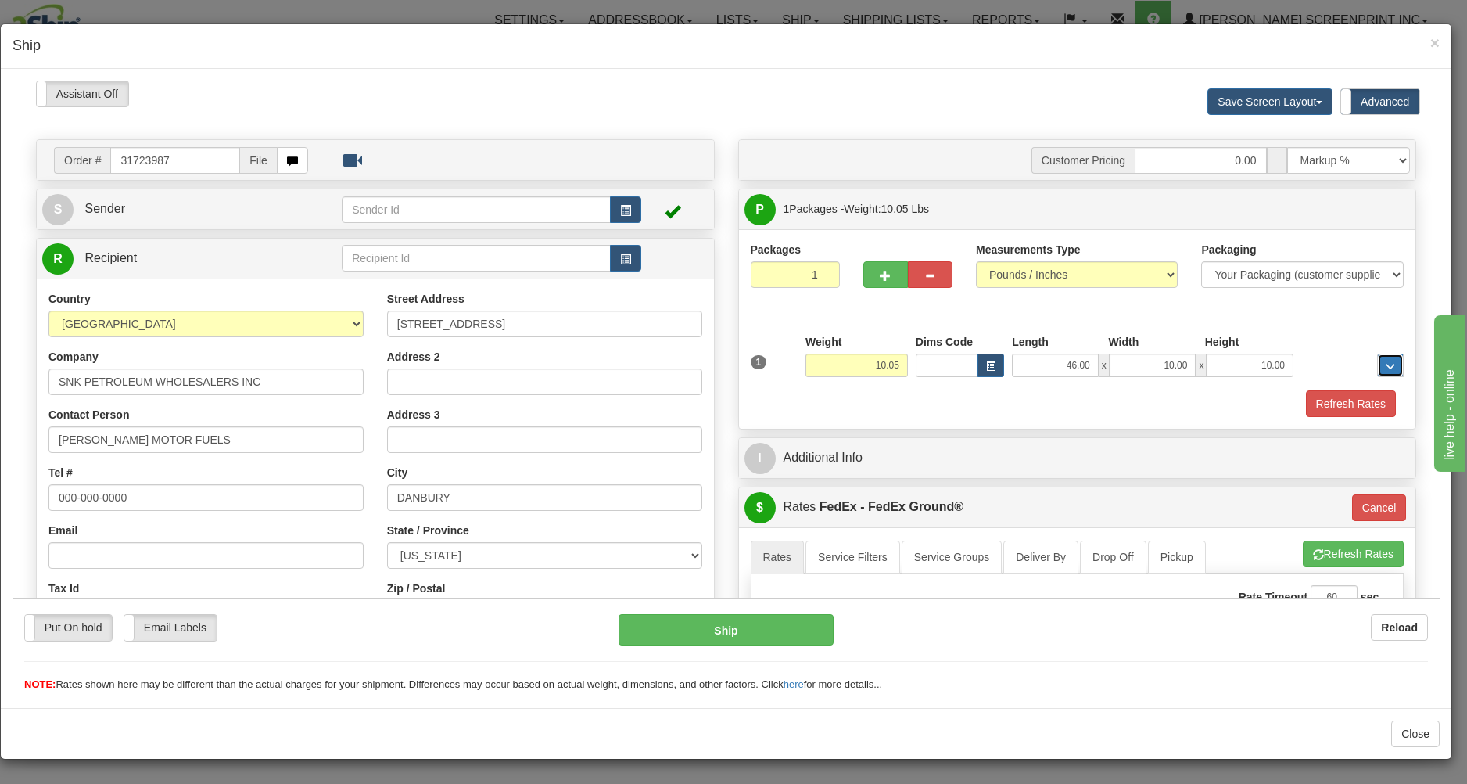
type input "92"
type input "10.05"
type input "92"
type input "10.05"
type input "92"
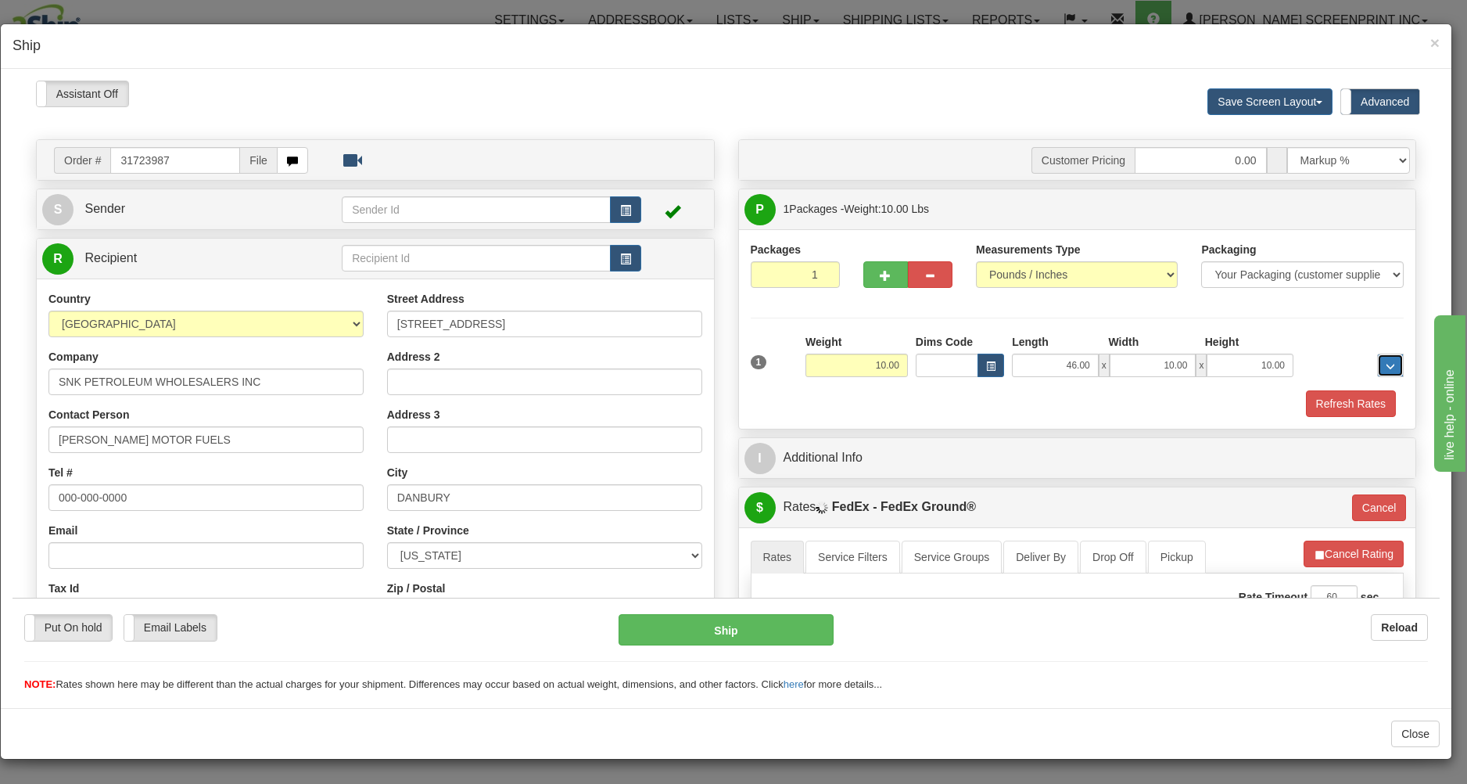
type input "10.05"
type input "92"
type input "10.05"
type input "92"
type input "10.05"
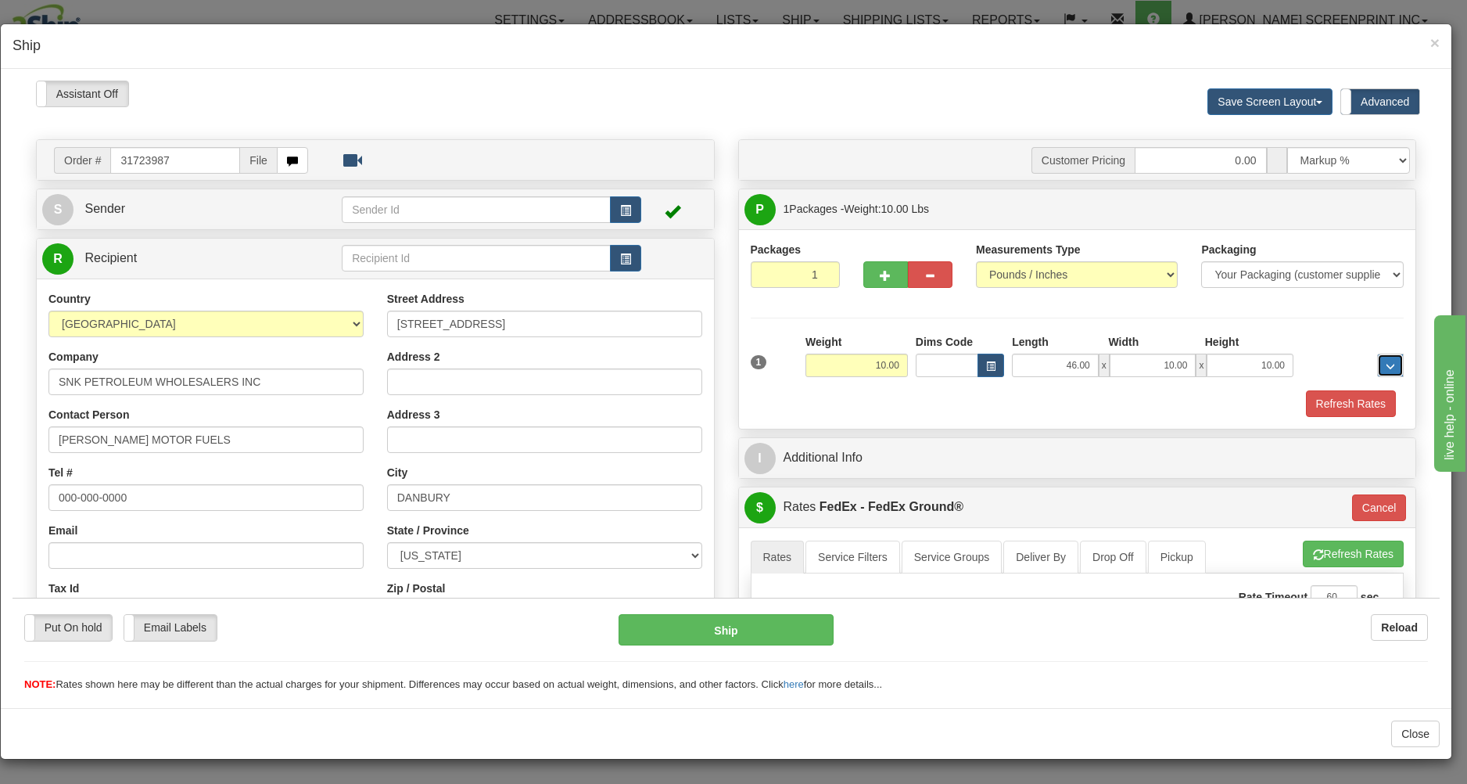
type input "92"
type input "10.00"
type input "92"
type input "10.05"
type input "92"
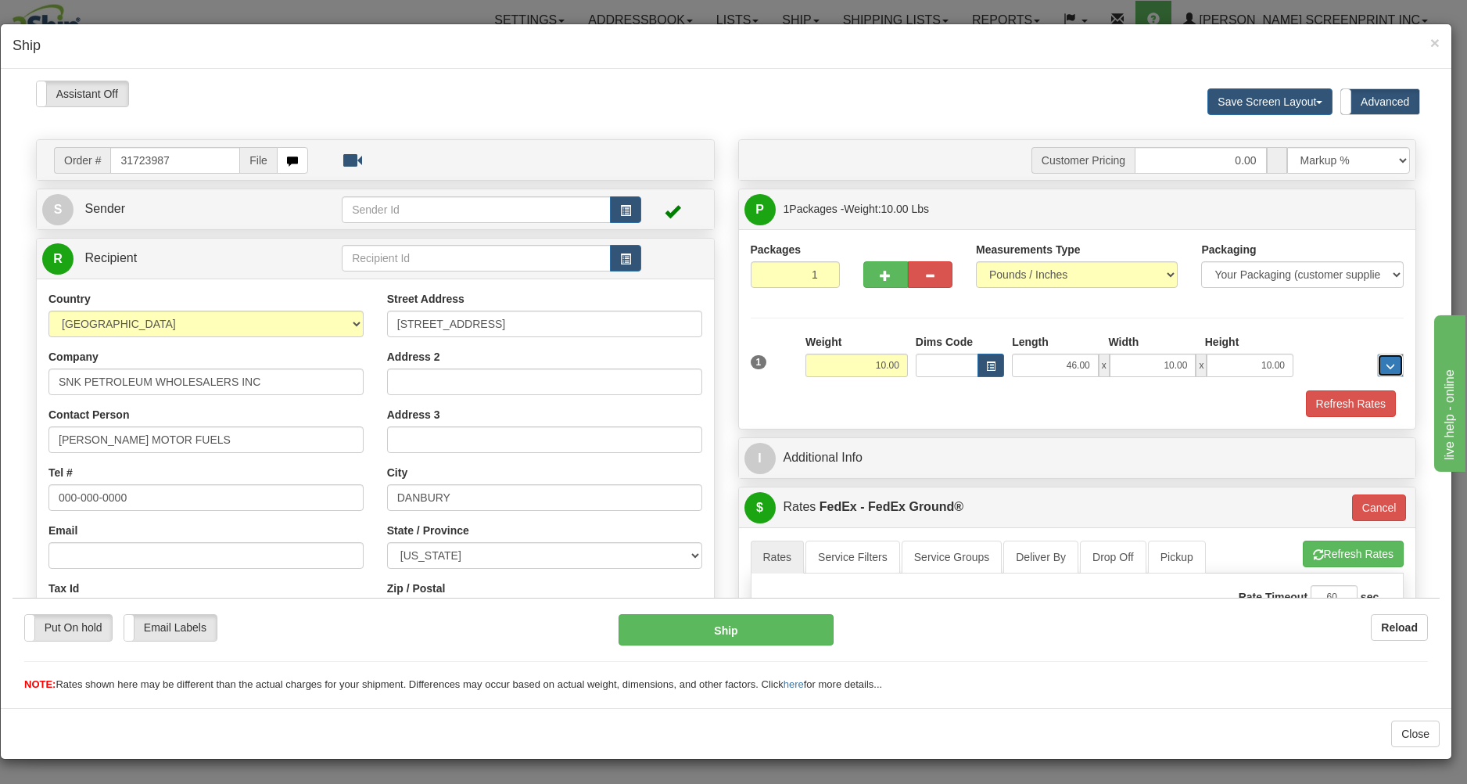
type input "10.05"
type input "92"
type input "10.05"
type input "92"
type input "10.05"
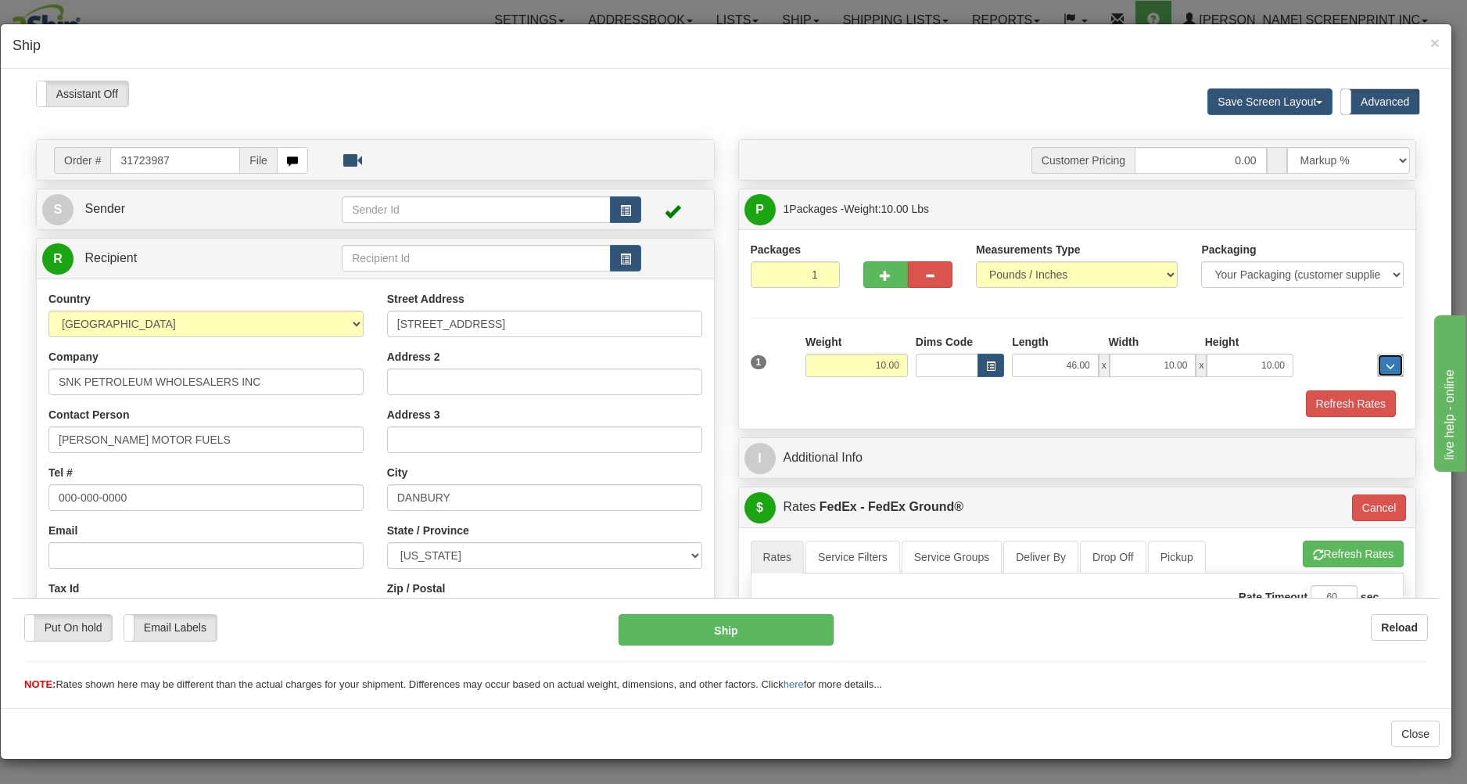
type input "92"
type input "10.05"
type input "92"
type input "10.05"
type input "92"
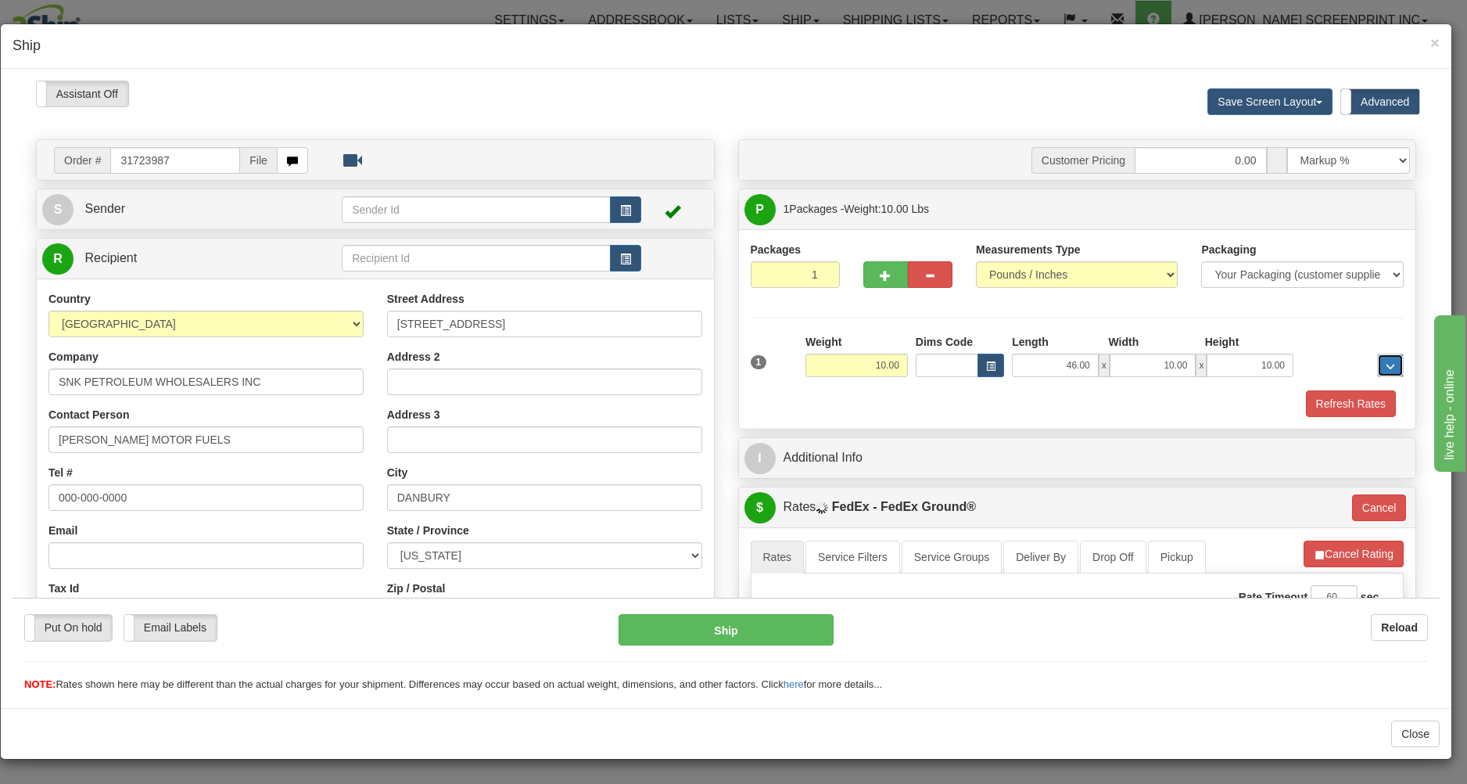
type input "10.05"
type input "92"
type input "10.05"
type input "92"
type input "10.05"
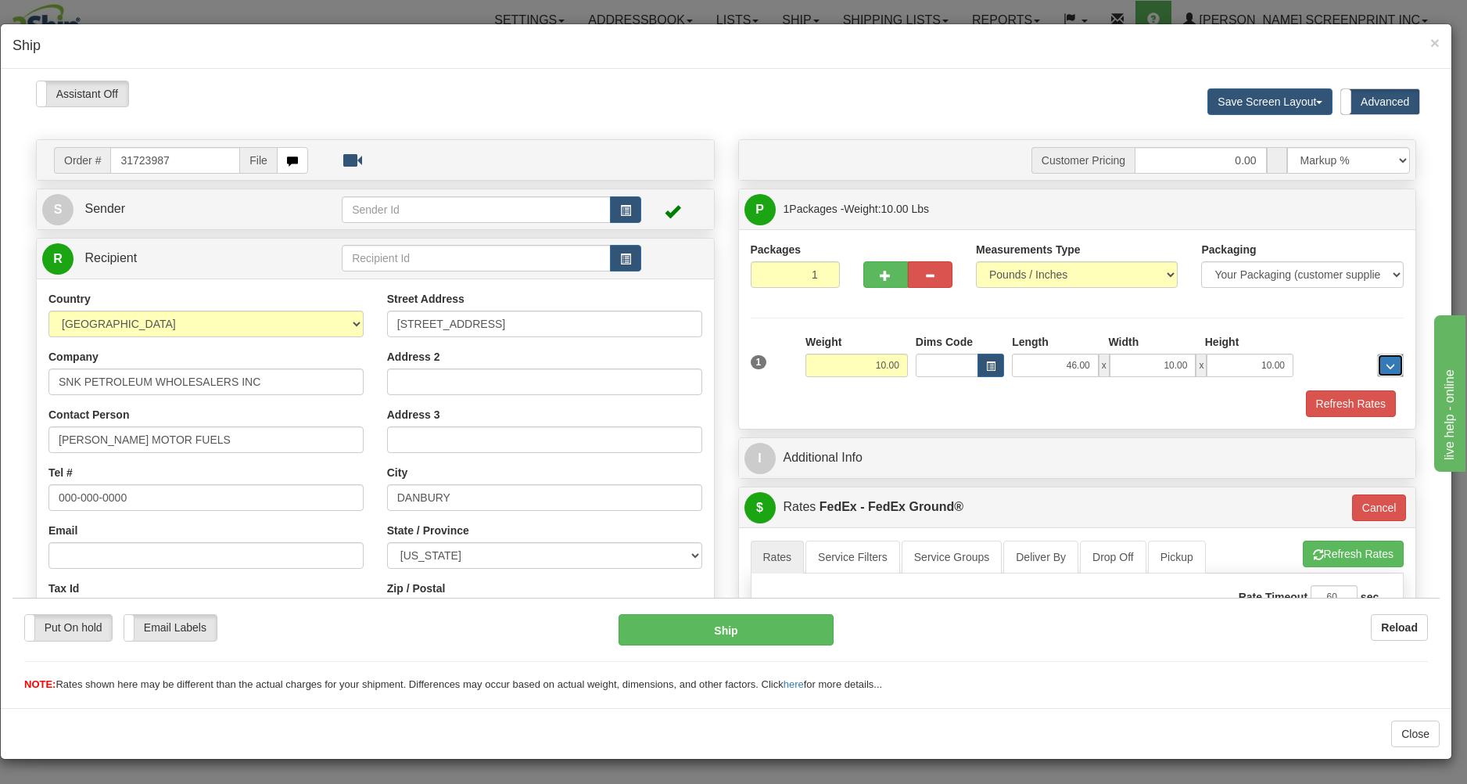
type input "92"
type input "10.05"
type input "92"
type input "10.05"
type input "92"
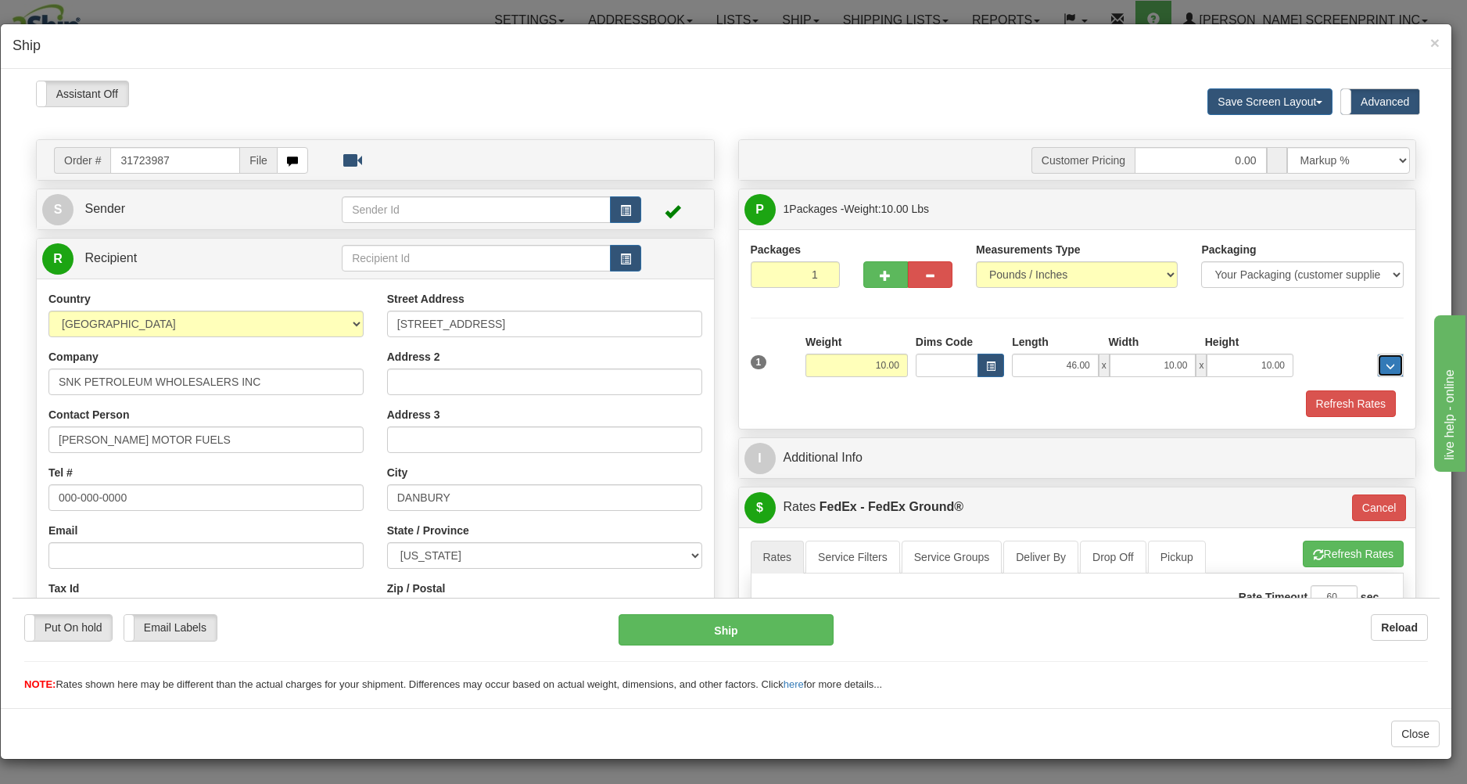
type input "10.05"
type input "92"
type input "10.00"
type input "92"
type input "10.05"
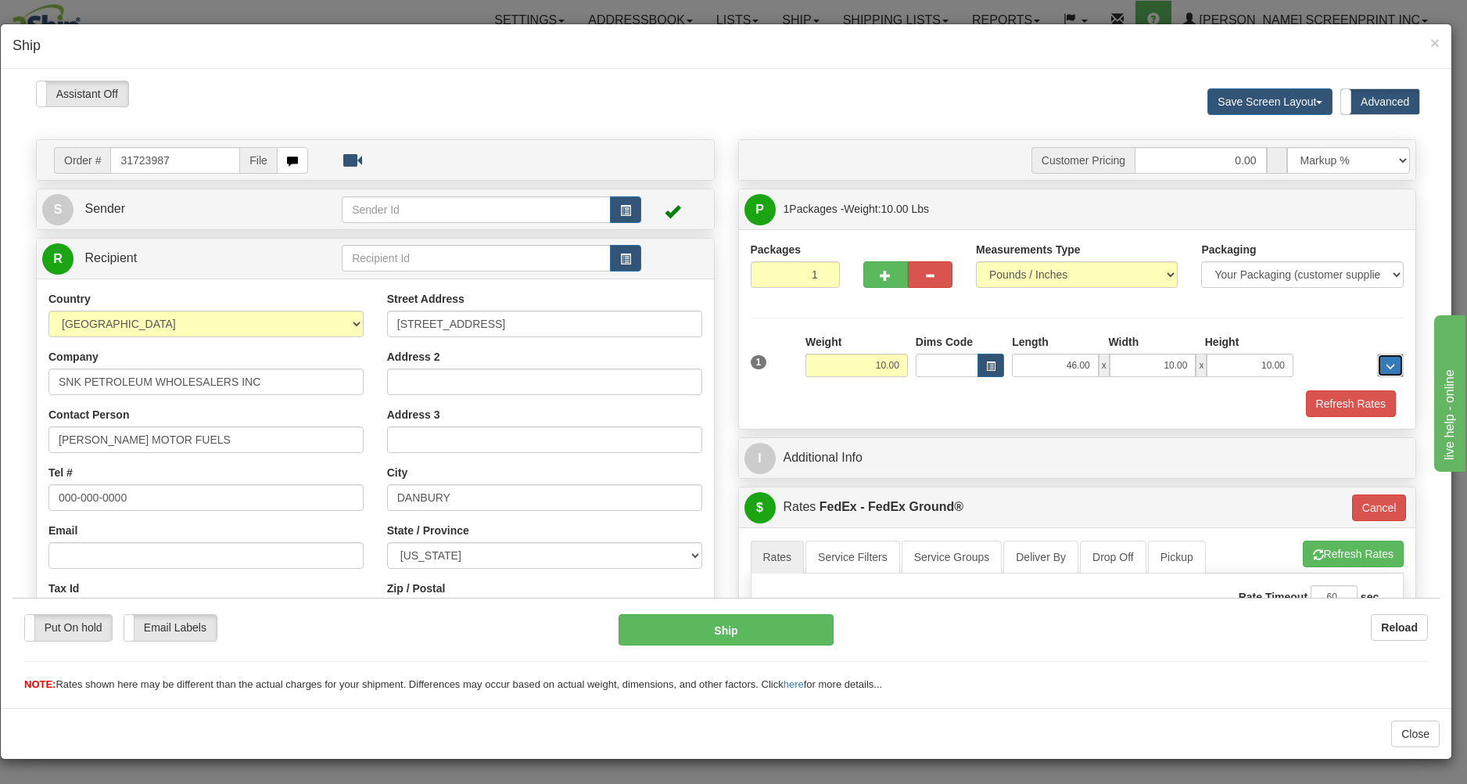
type input "92"
type input "10.00"
type input "92"
type input "10.05"
type input "92"
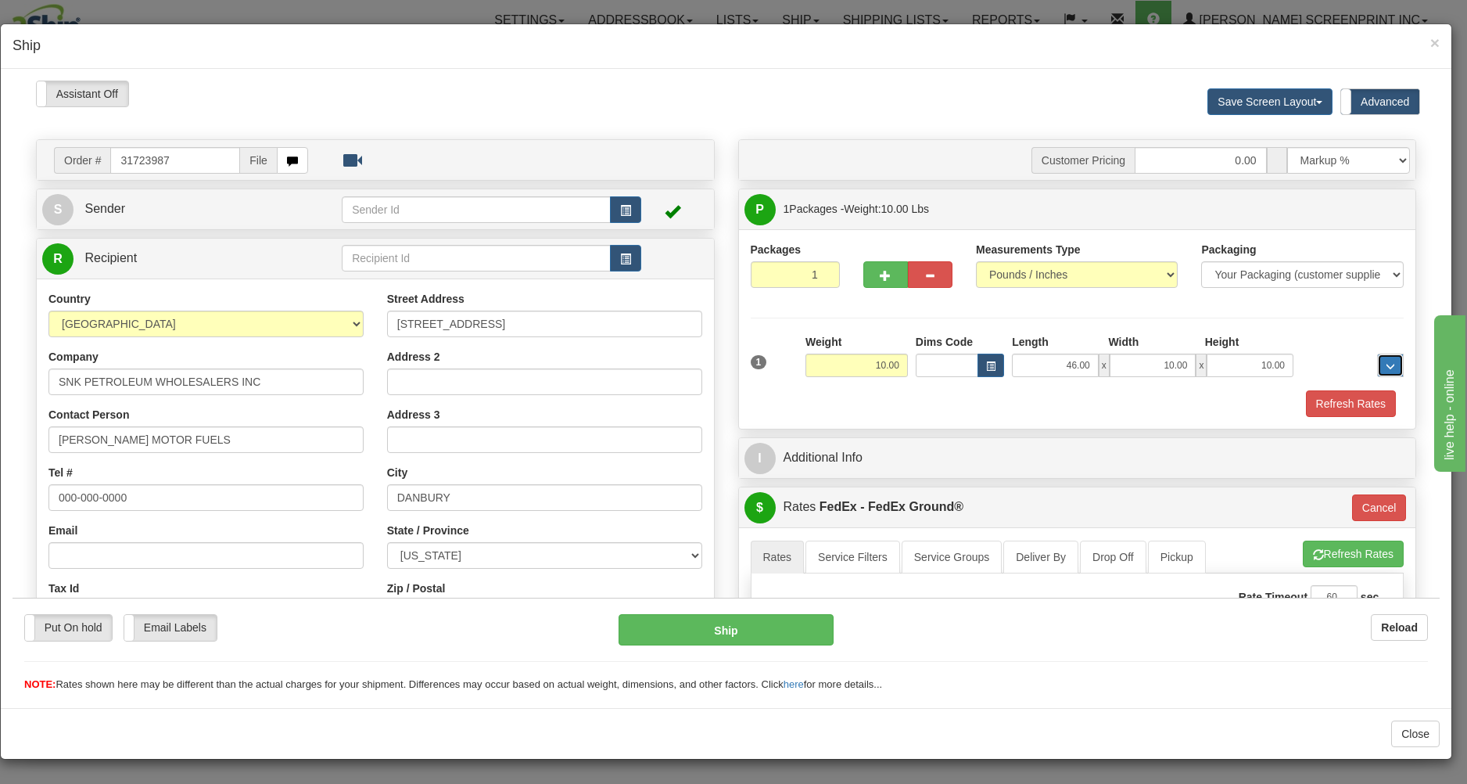
type input "10.05"
type input "92"
type input "10.05"
type input "92"
type input "10.05"
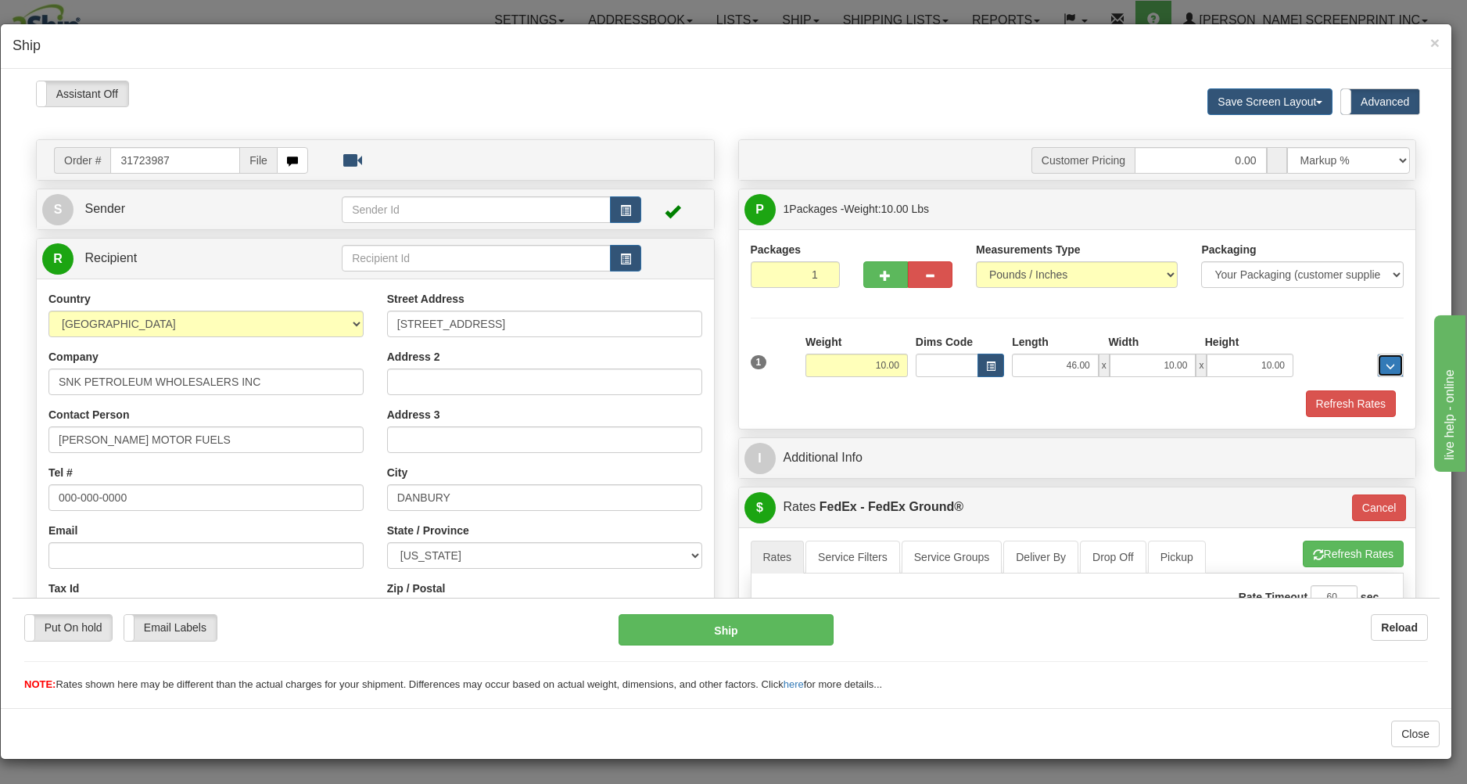
type input "92"
type input "10.00"
type input "92"
type input "10.05"
type input "92"
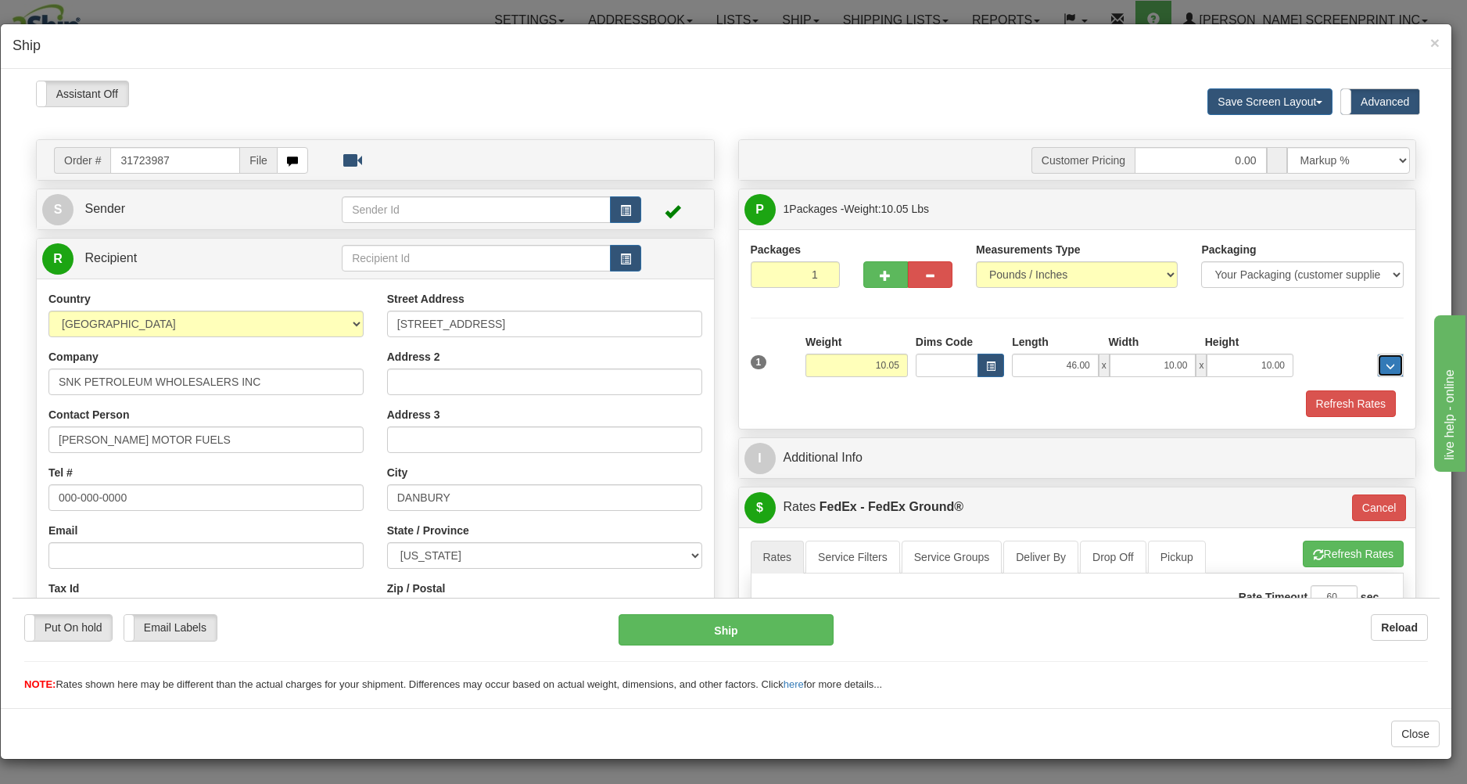
type input "10.00"
type input "92"
type input "10.05"
type input "92"
type input "10.05"
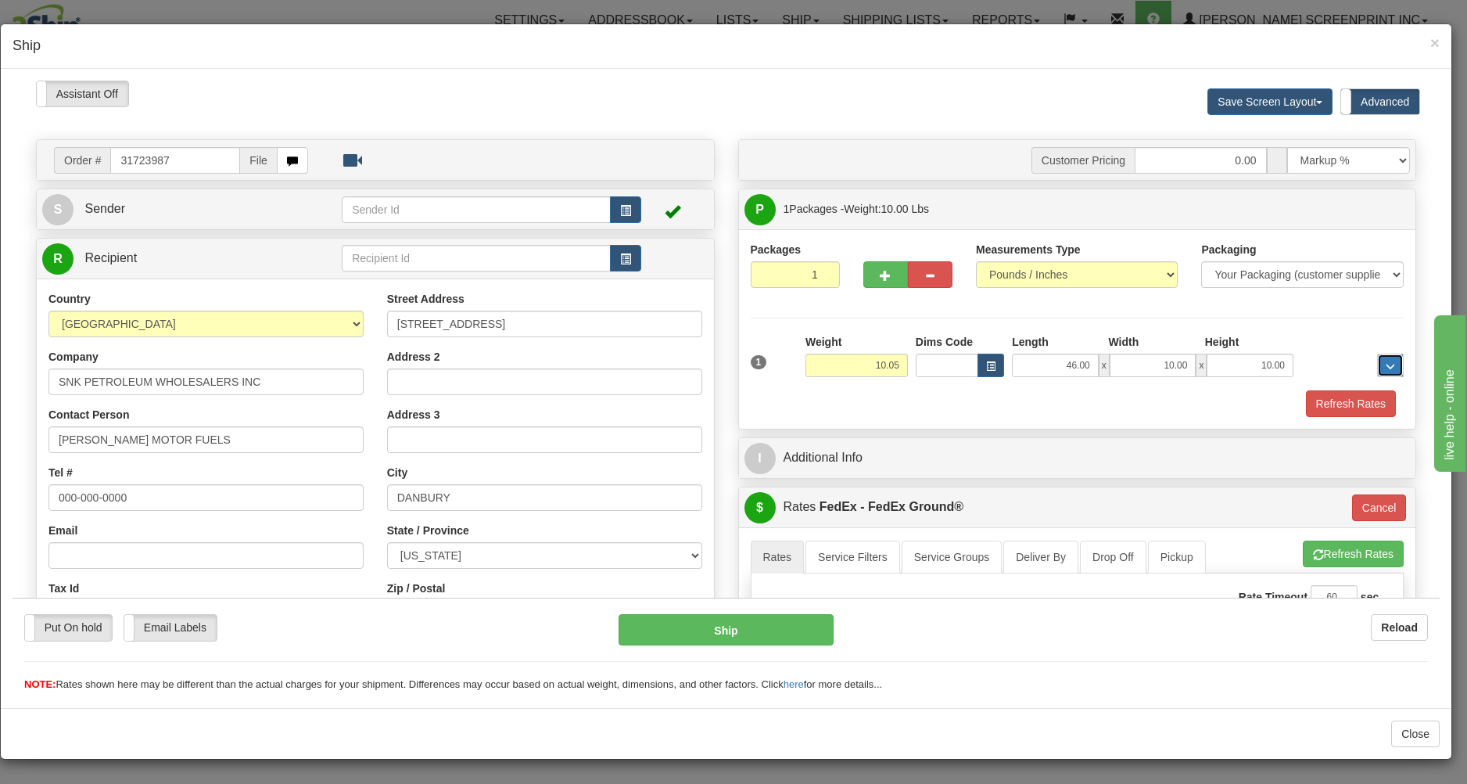
type input "92"
type input "10.05"
type input "92"
type input "10.05"
type input "92"
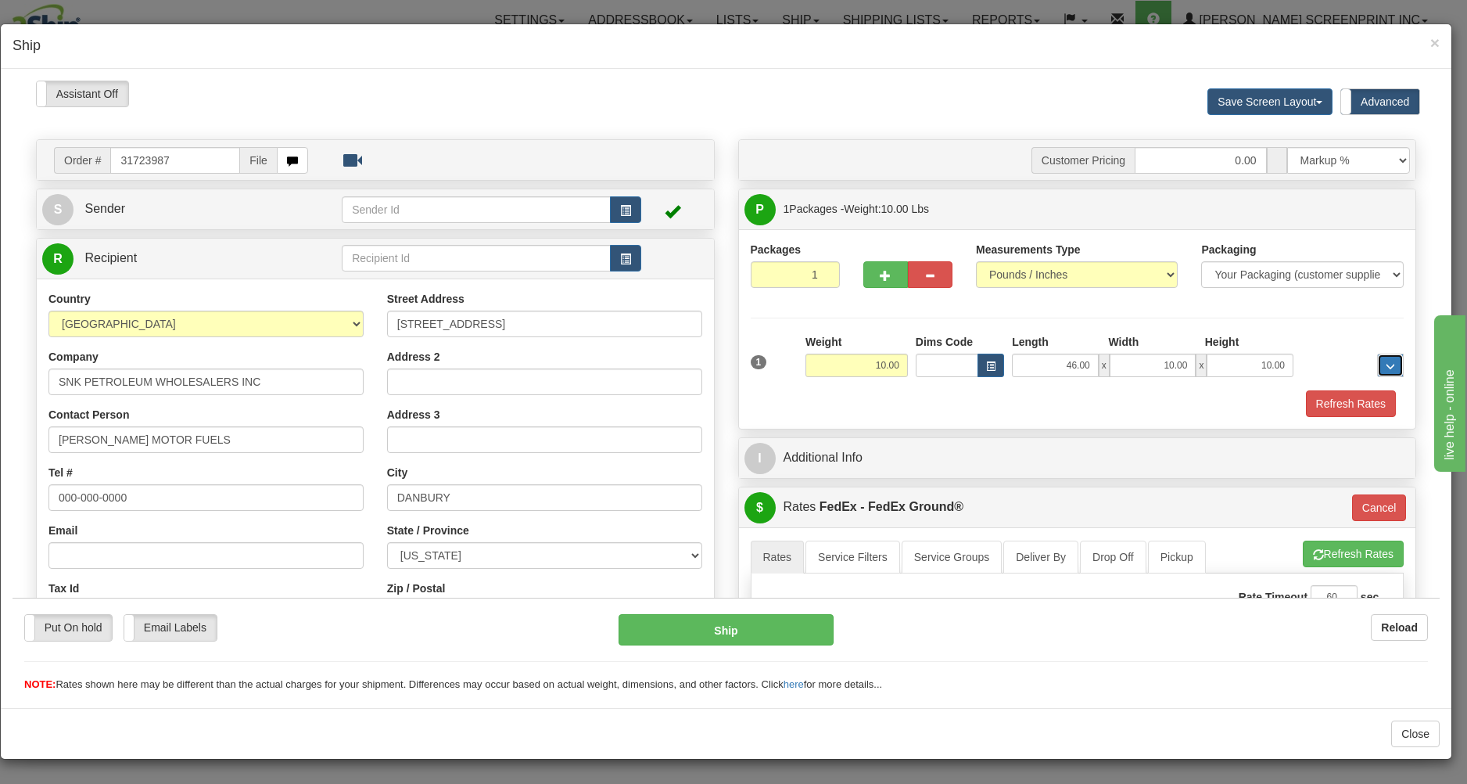
type input "10.05"
type input "92"
type input "10.05"
type input "92"
type input "10.05"
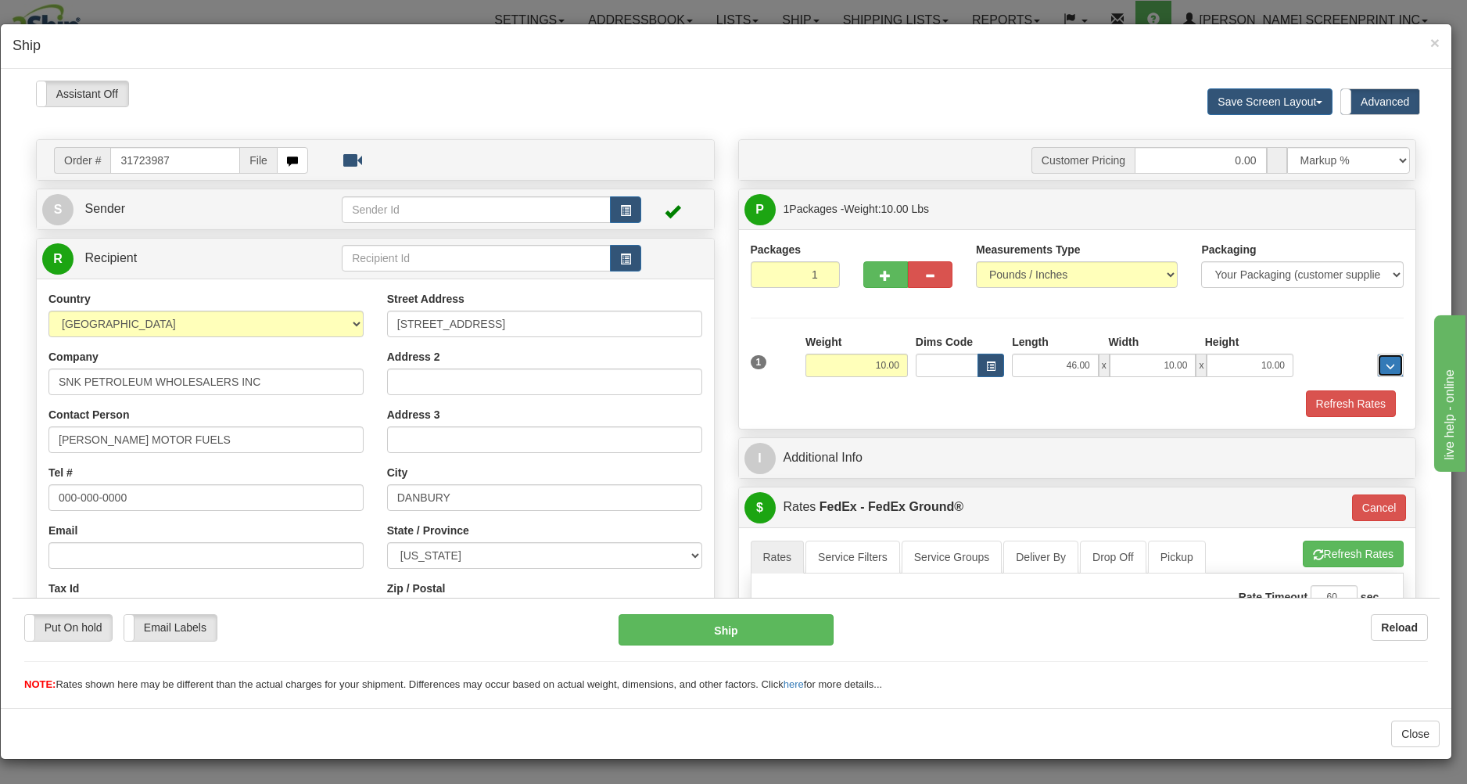
type input "92"
type input "10.00"
type input "92"
type input "10.05"
type input "92"
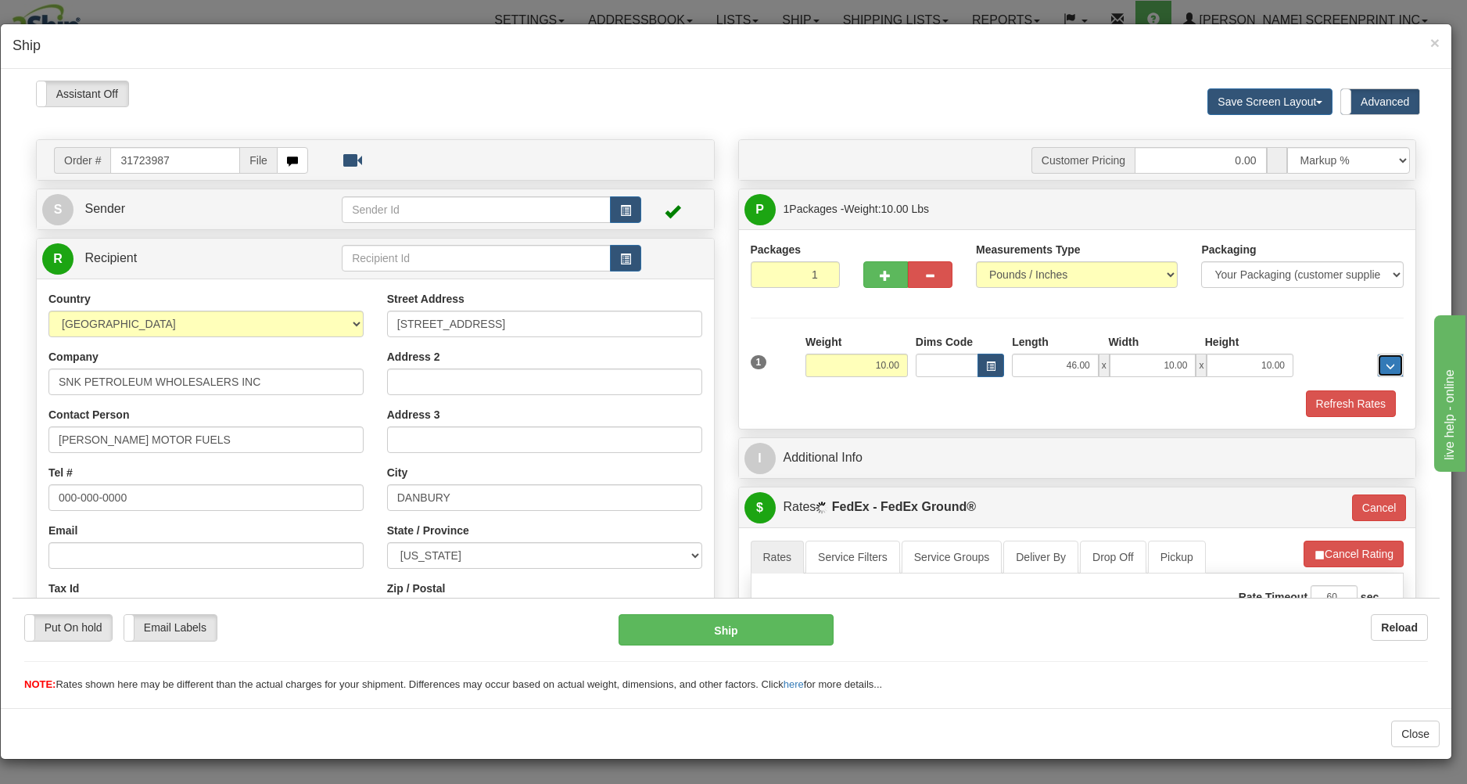
type input "10.05"
type input "92"
type input "10.05"
type input "92"
type input "10.05"
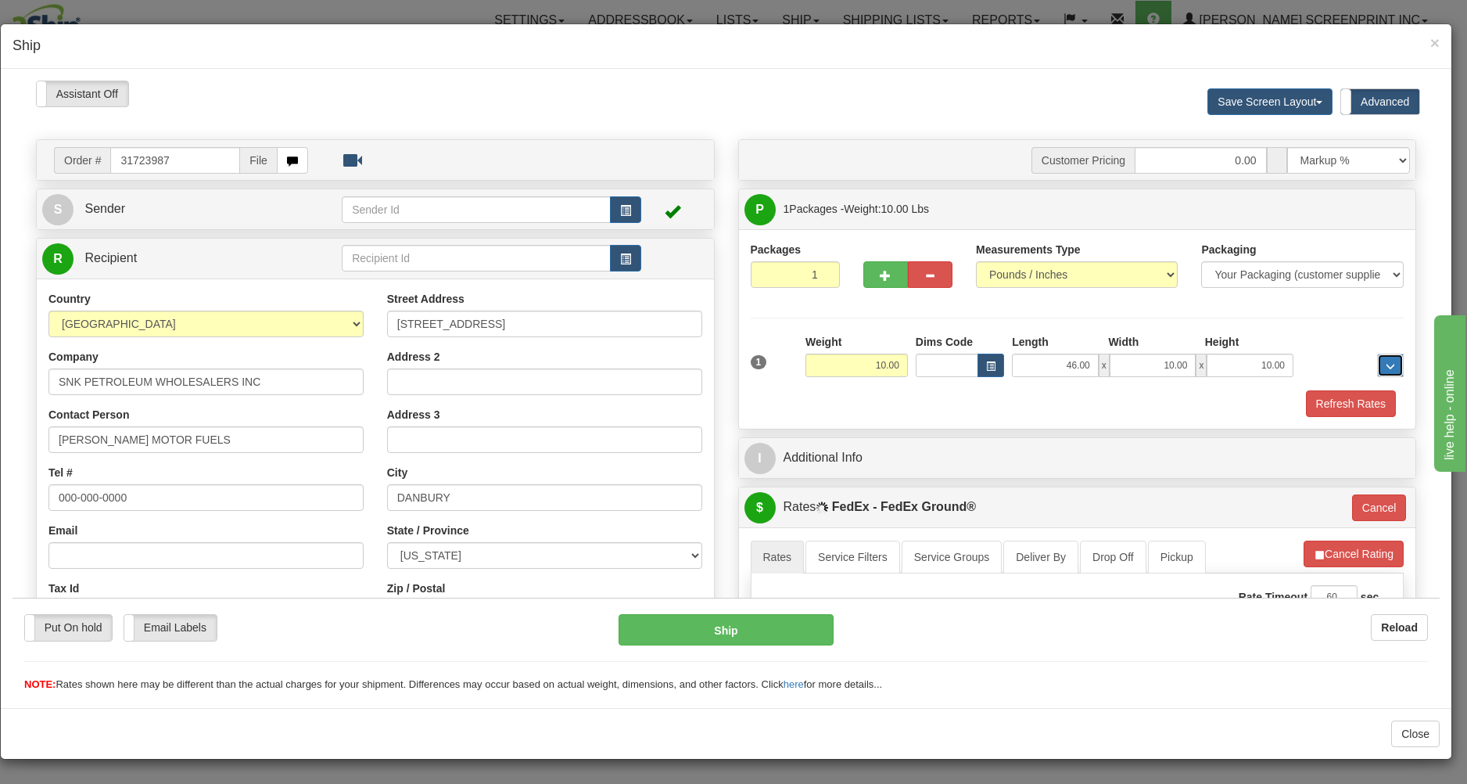
type input "92"
type input "10.05"
type input "92"
type input "10.05"
type input "92"
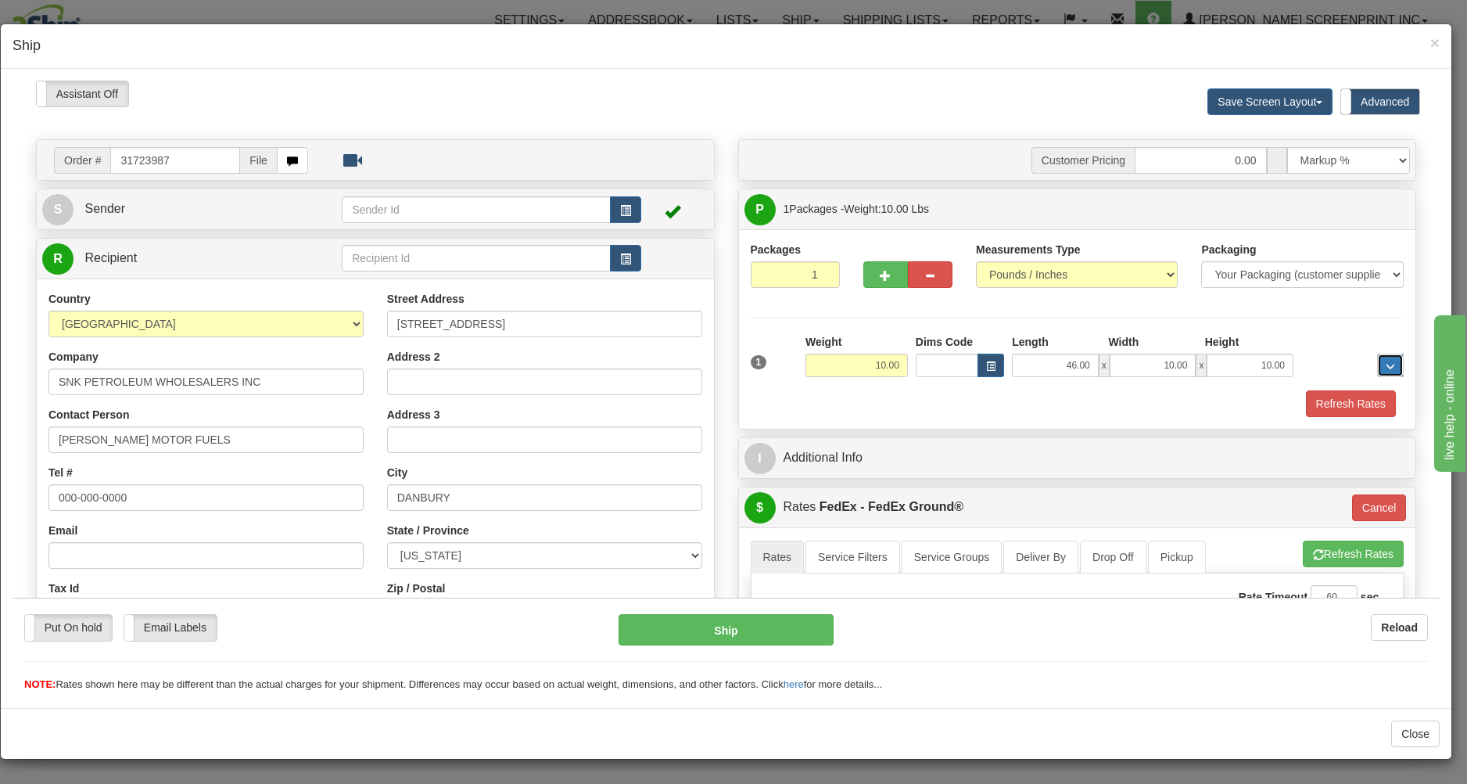
type input "10.05"
type input "92"
type input "10.00"
type input "92"
type input "10.05"
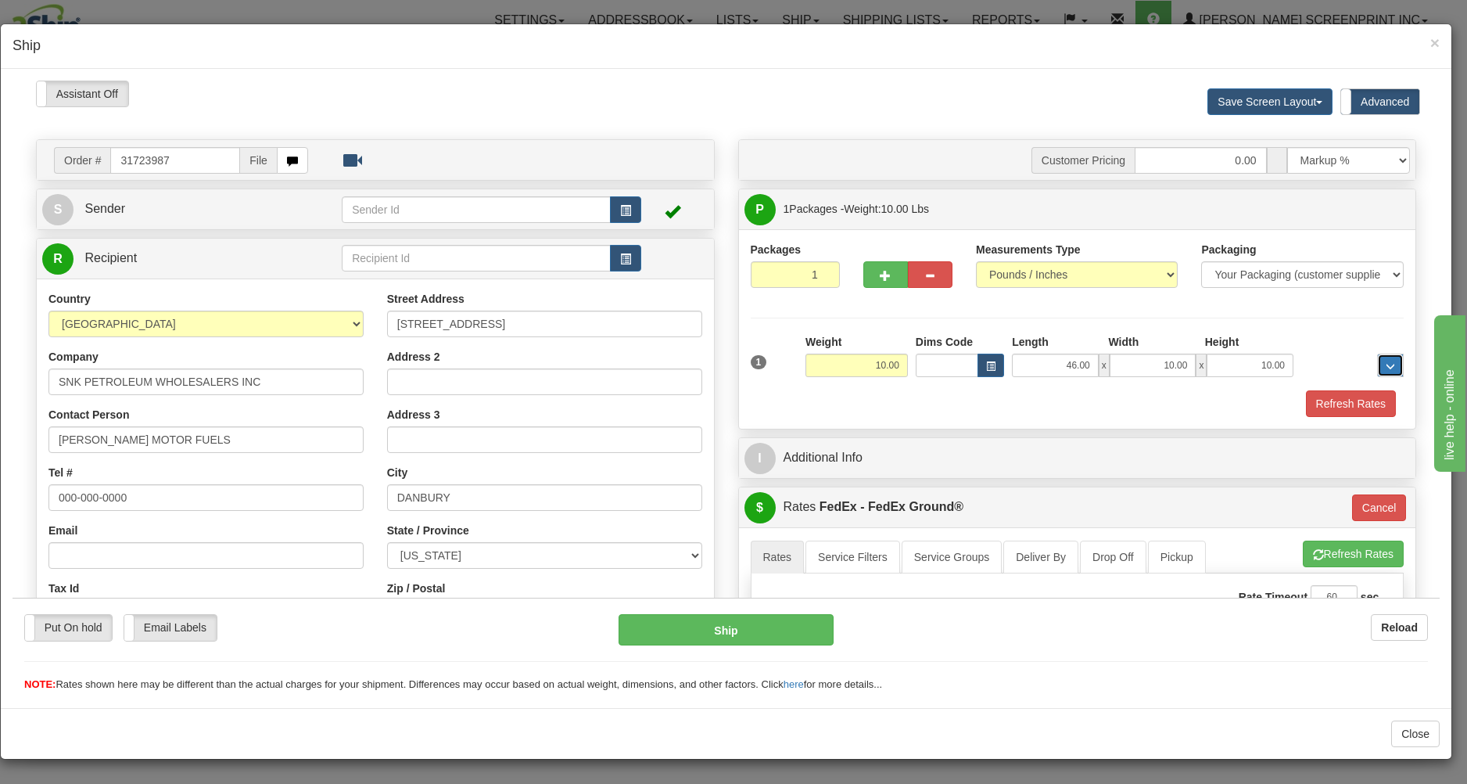
type input "92"
type input "10.05"
type input "92"
type input "10.05"
type input "92"
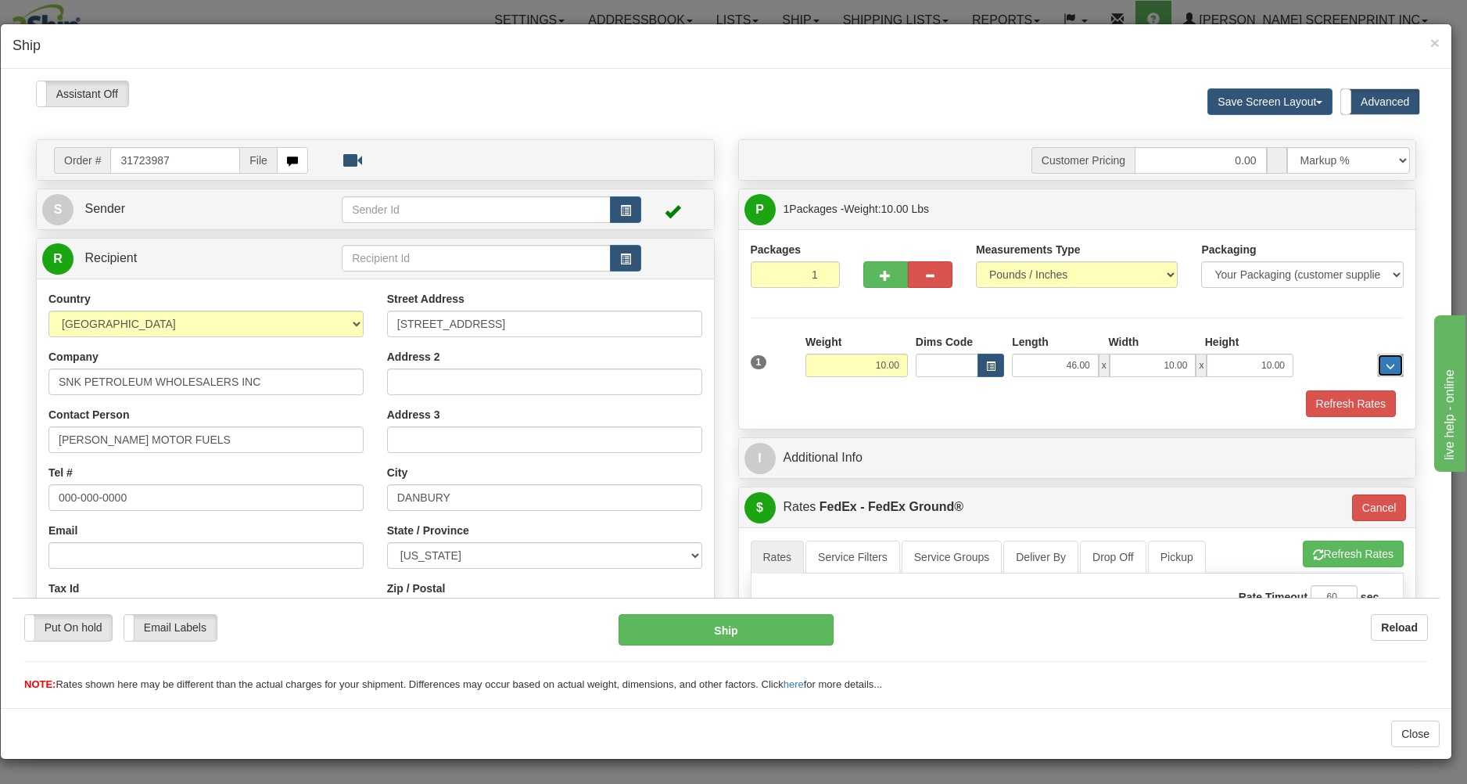
type input "10.05"
type input "92"
type input "10.05"
type input "92"
type input "10.05"
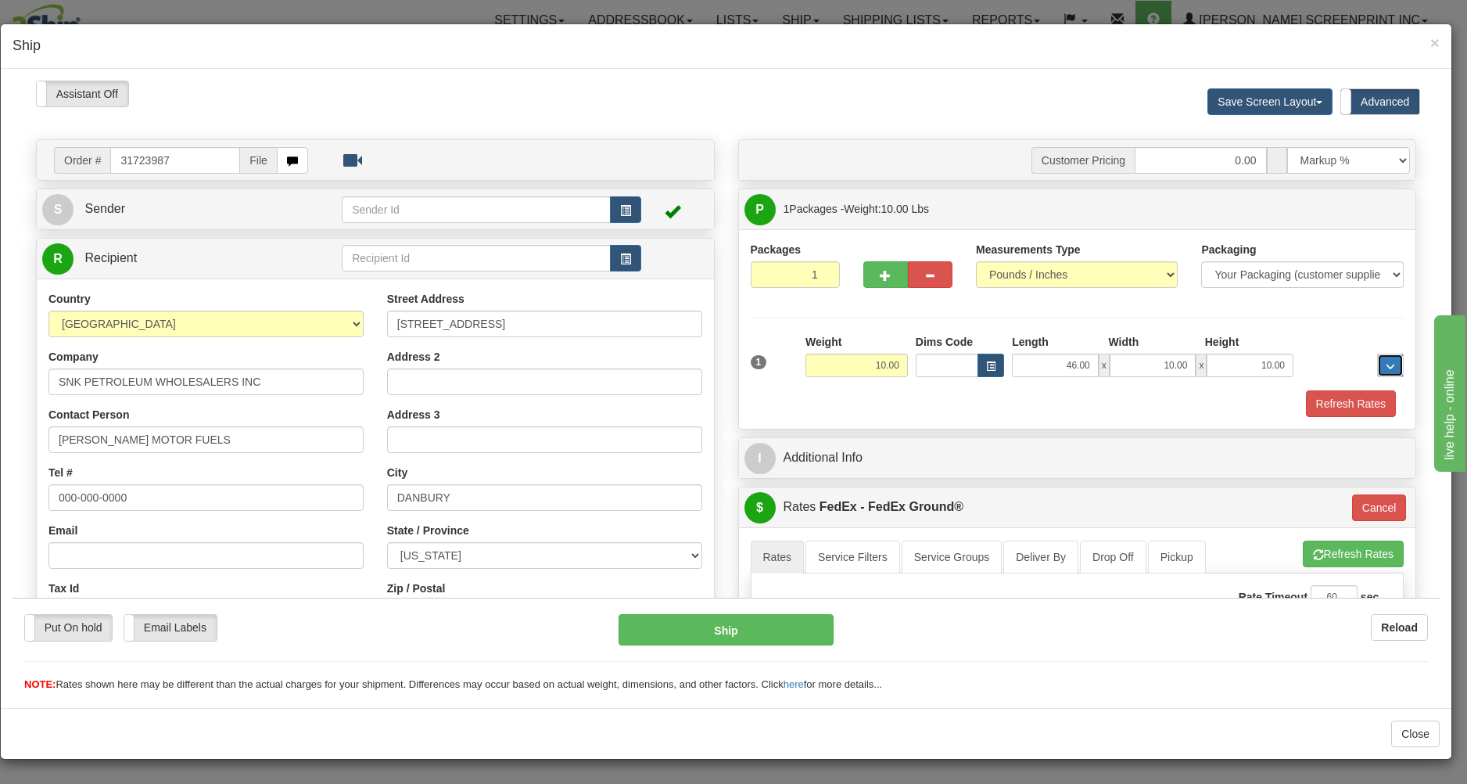
type input "92"
type input "10.05"
type input "92"
type input "10.05"
type input "92"
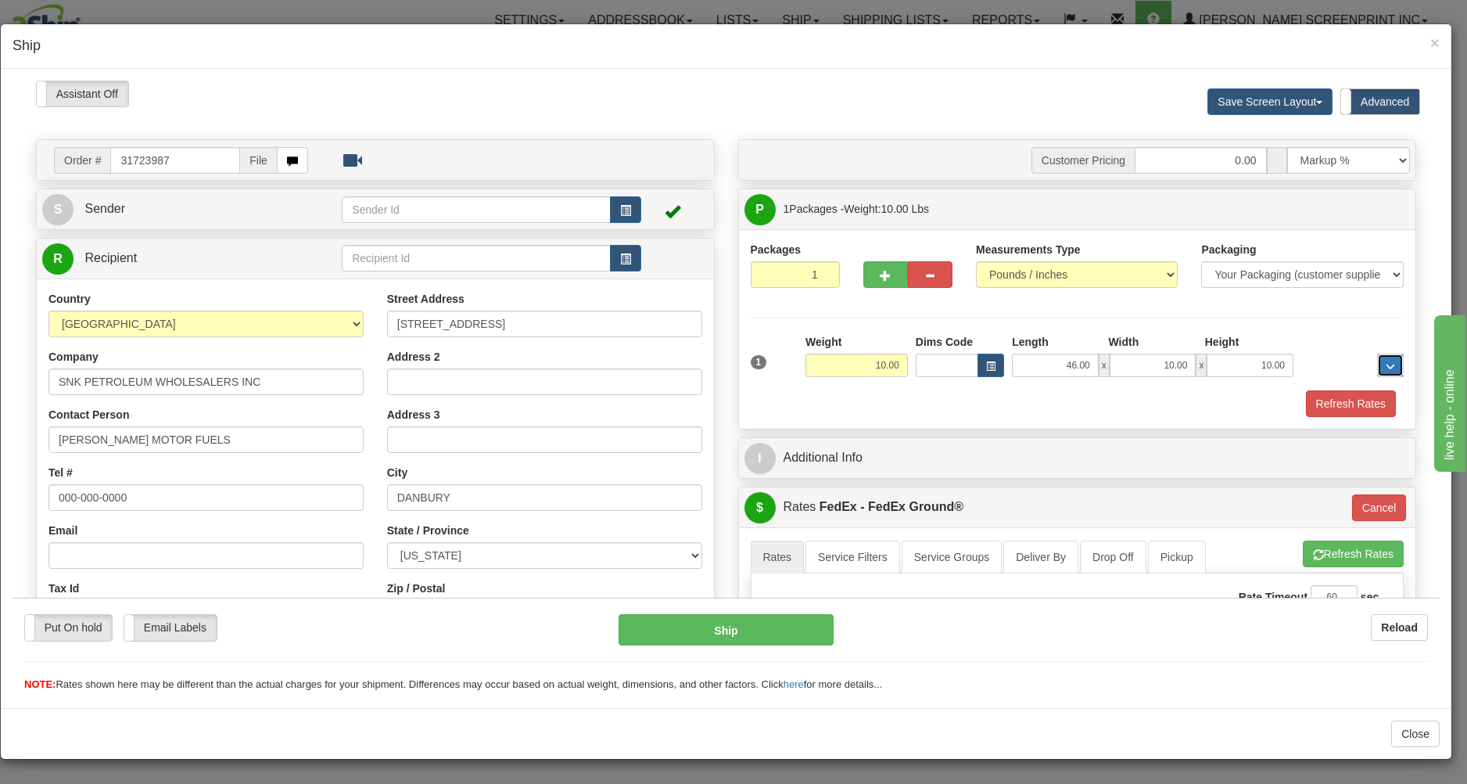
type input "10.05"
type input "92"
type input "10.05"
type input "92"
type input "10.05"
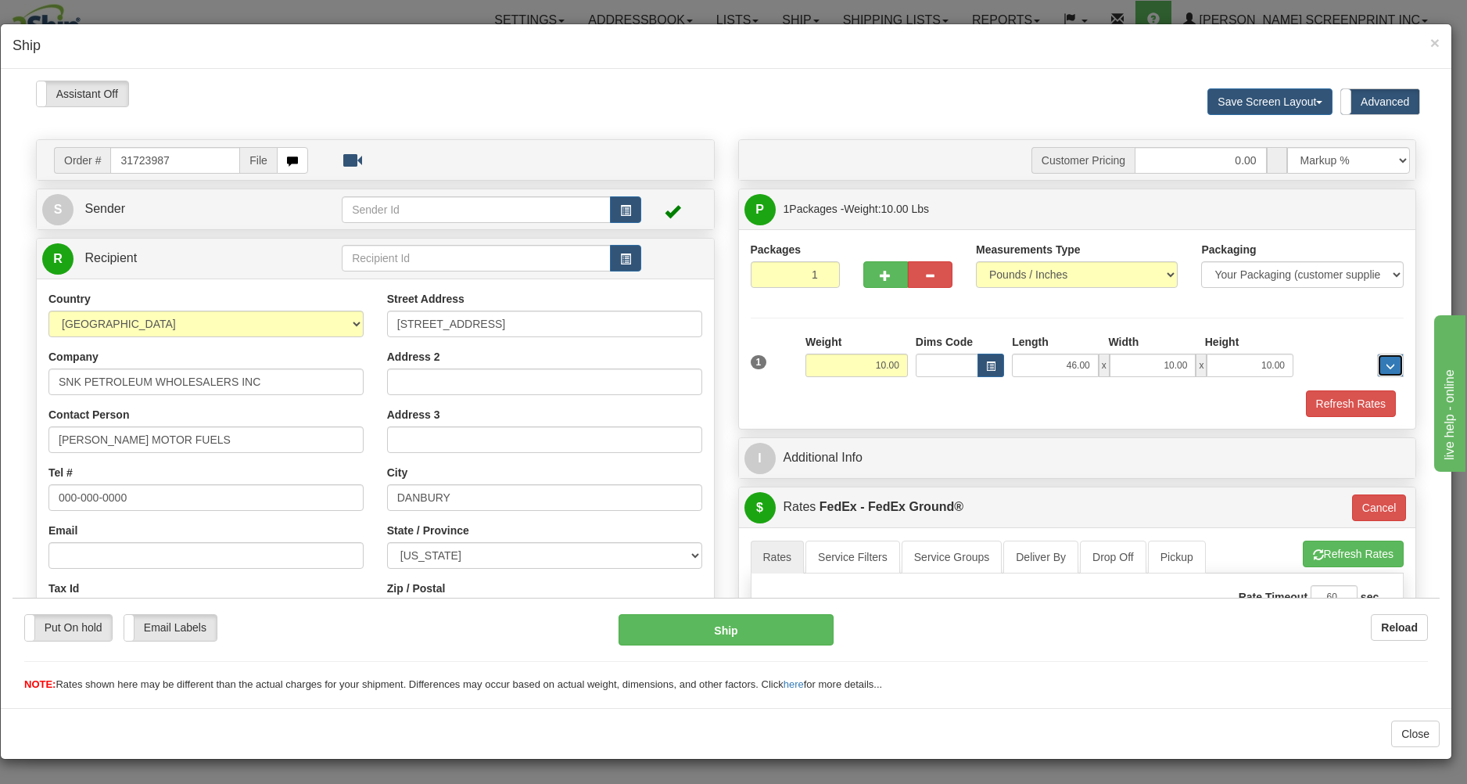
type input "92"
type input "10.05"
type input "92"
type input "10.05"
type input "92"
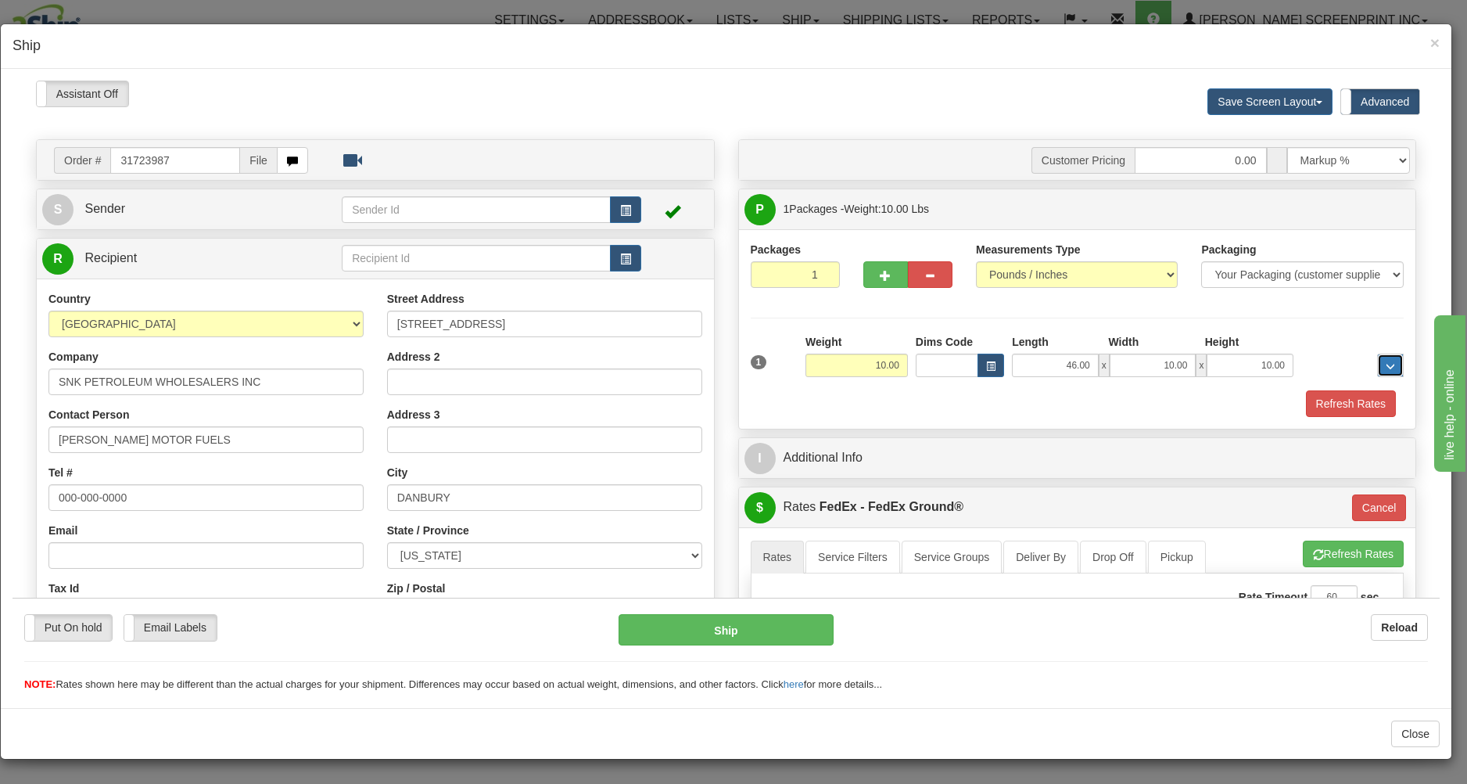
type input "10.05"
type input "92"
type input "10.00"
type input "92"
type input "10.05"
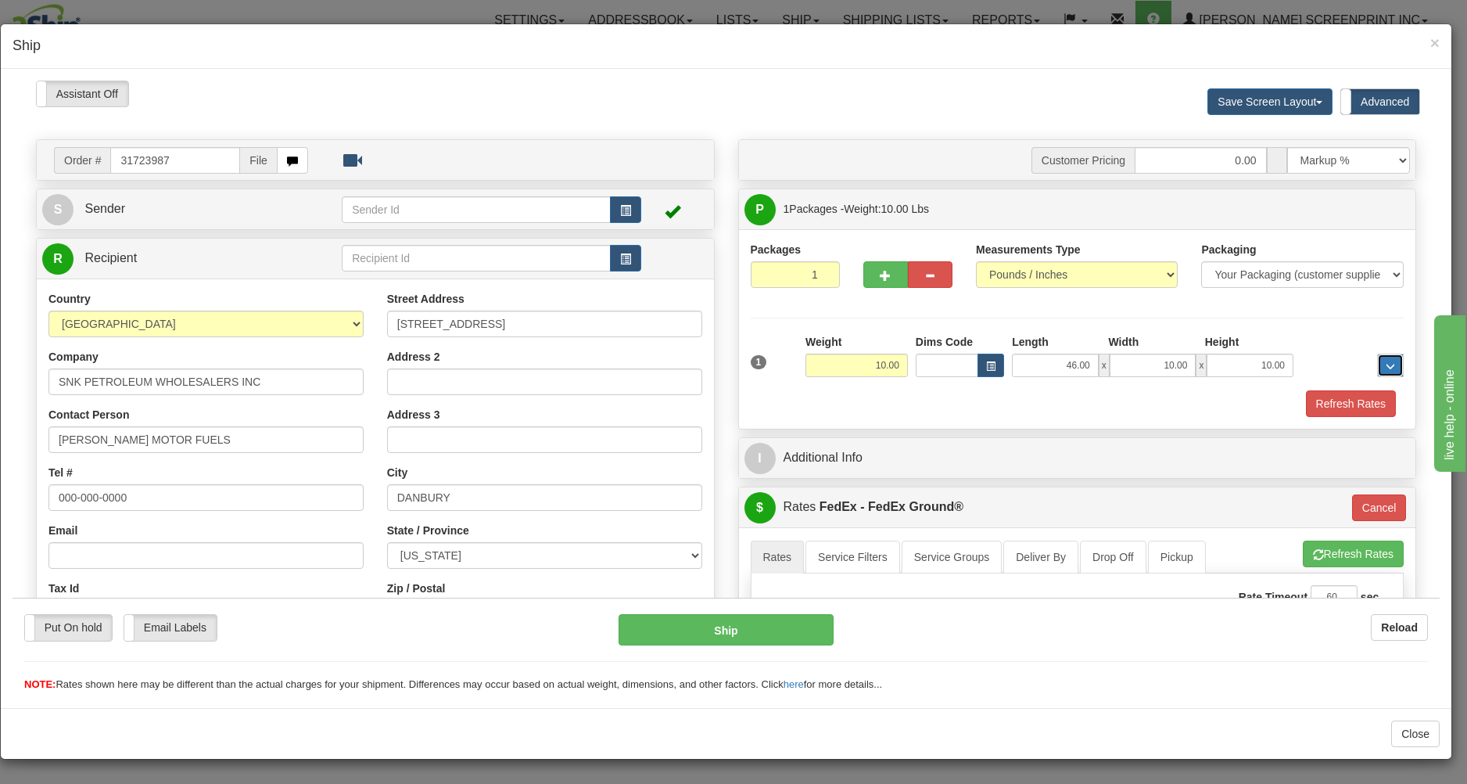
type input "92"
type input "10.05"
type input "92"
type input "10.05"
type input "92"
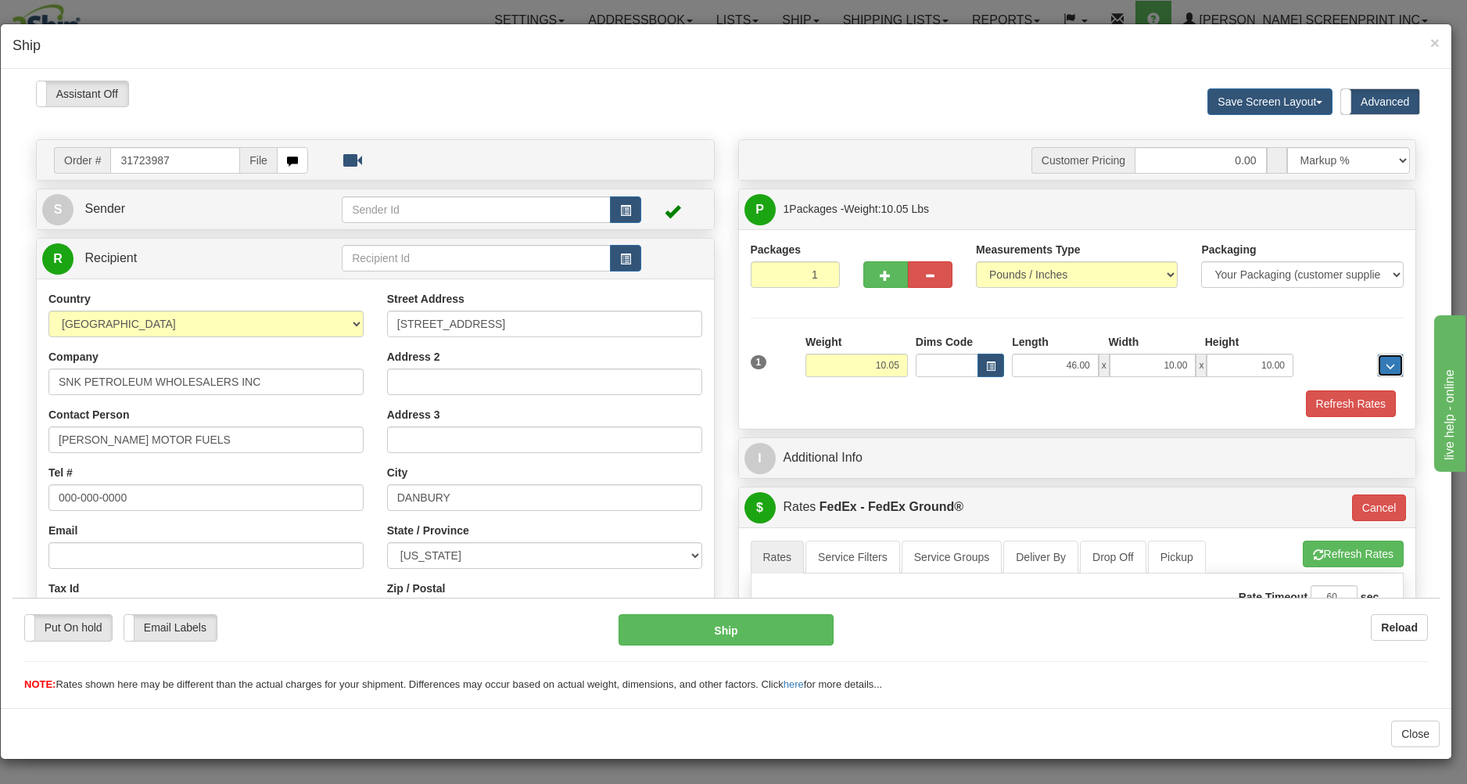
type input "10.00"
type input "92"
type input "10.05"
type input "92"
type input "10.05"
